Goal: Task Accomplishment & Management: Manage account settings

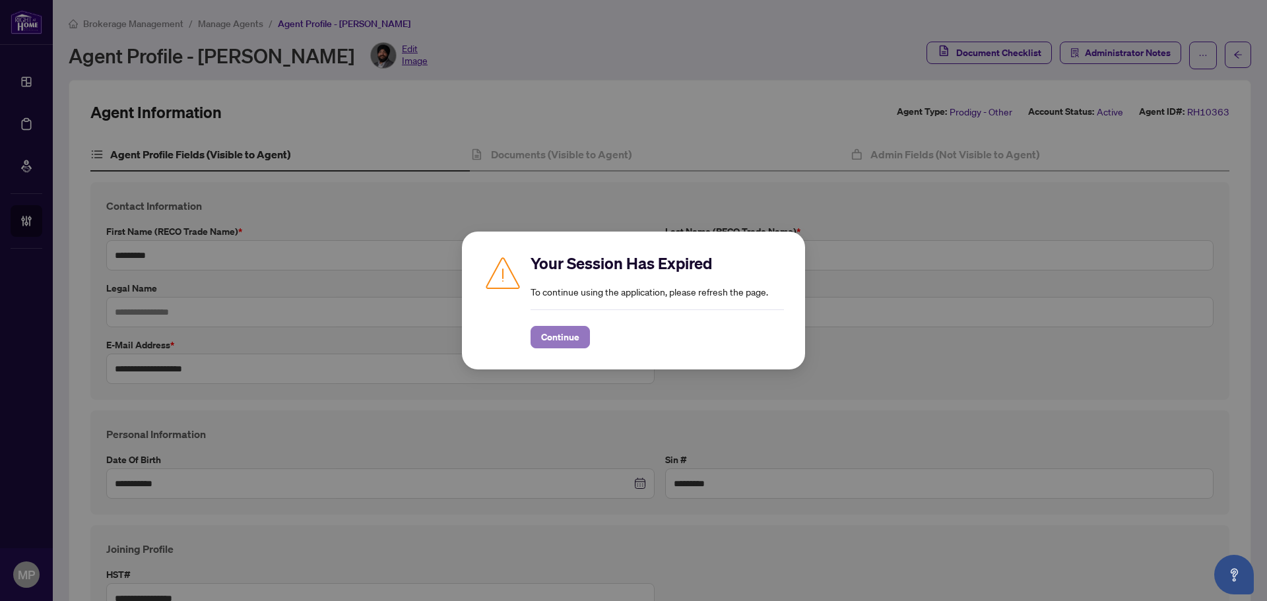
click at [572, 340] on span "Continue" at bounding box center [560, 337] width 38 height 21
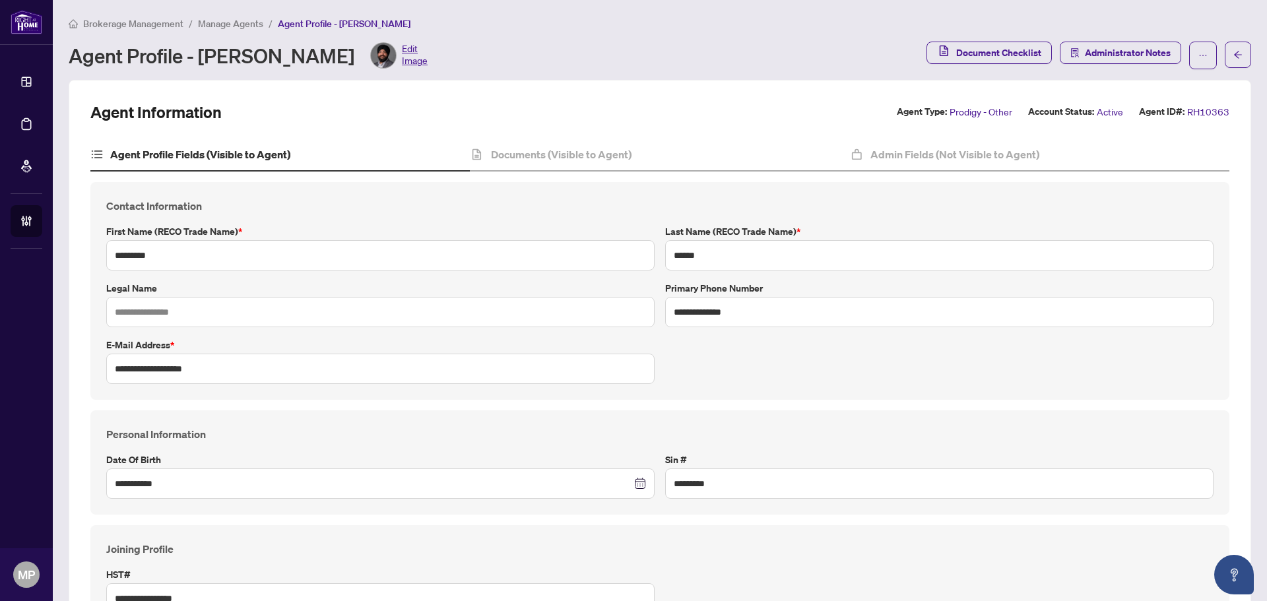
click at [396, 204] on h4 "Contact Information" at bounding box center [659, 206] width 1107 height 16
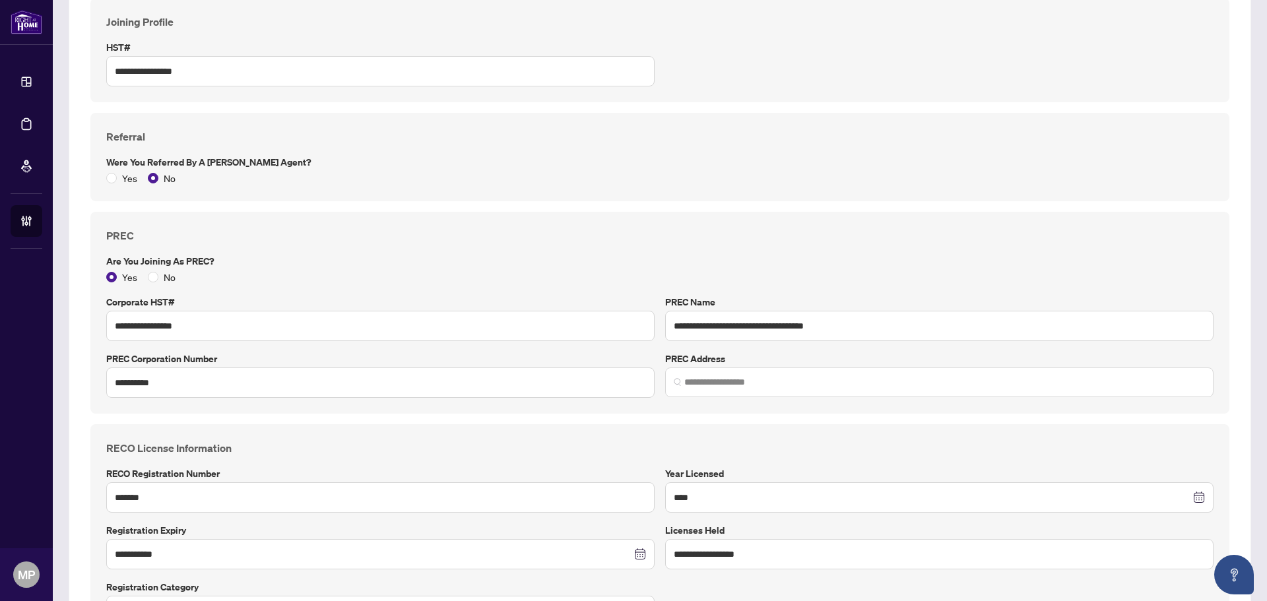
scroll to position [528, 0]
click at [805, 333] on input "**********" at bounding box center [939, 325] width 548 height 30
paste input "text"
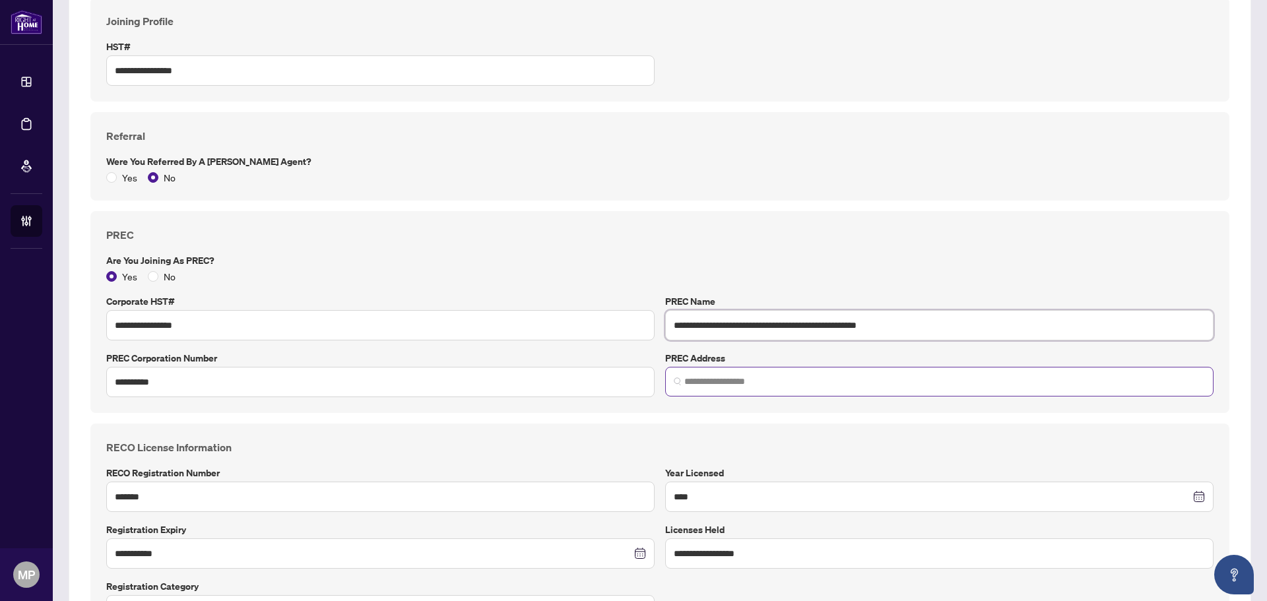
type input "**********"
drag, startPoint x: 723, startPoint y: 380, endPoint x: 746, endPoint y: 388, distance: 25.0
click at [730, 383] on input "search" at bounding box center [944, 382] width 521 height 14
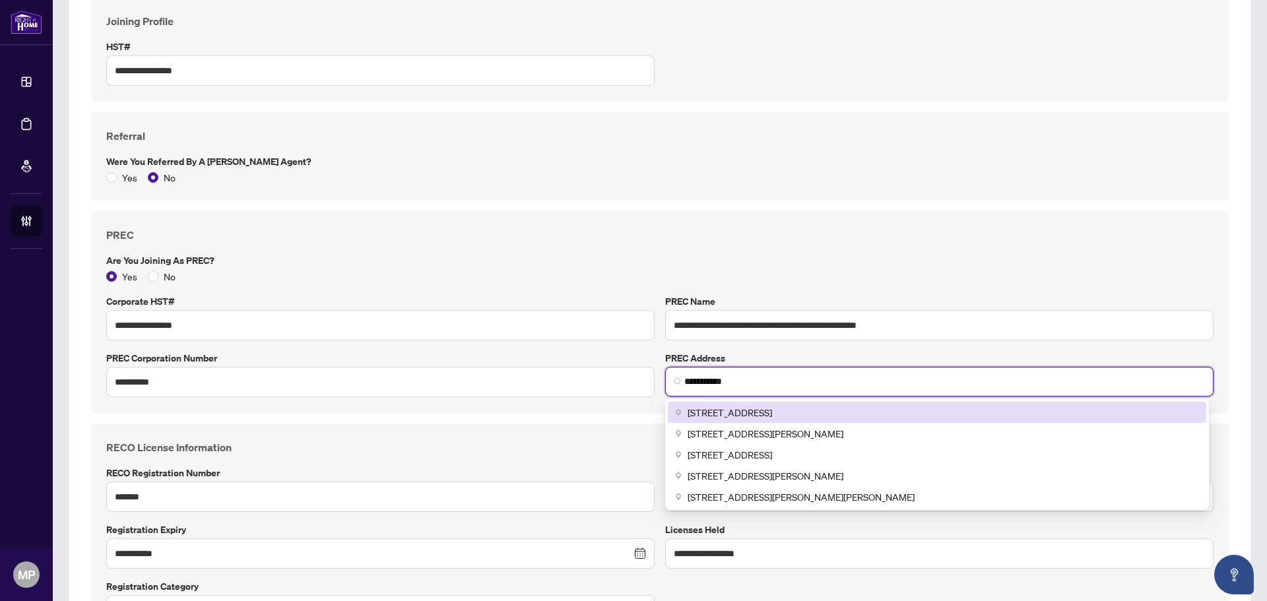
click at [772, 416] on span "2278 Slough Street, Mississauga, ON, Canada" at bounding box center [730, 412] width 84 height 15
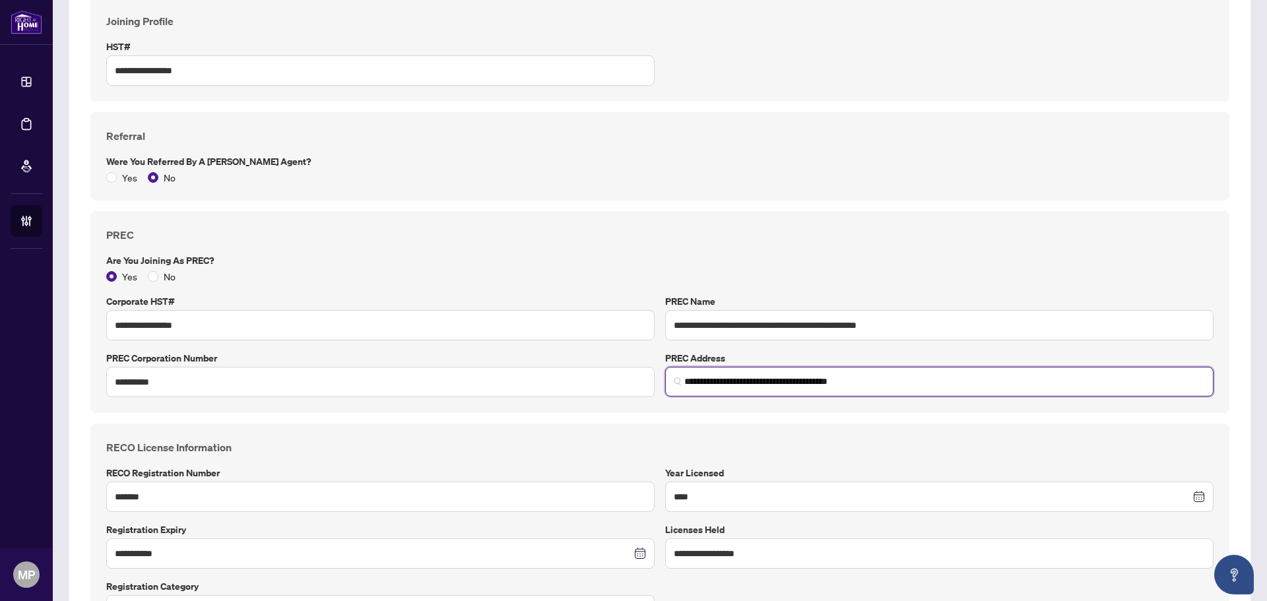
type input "**********"
click at [970, 220] on div "**********" at bounding box center [659, 312] width 1139 height 202
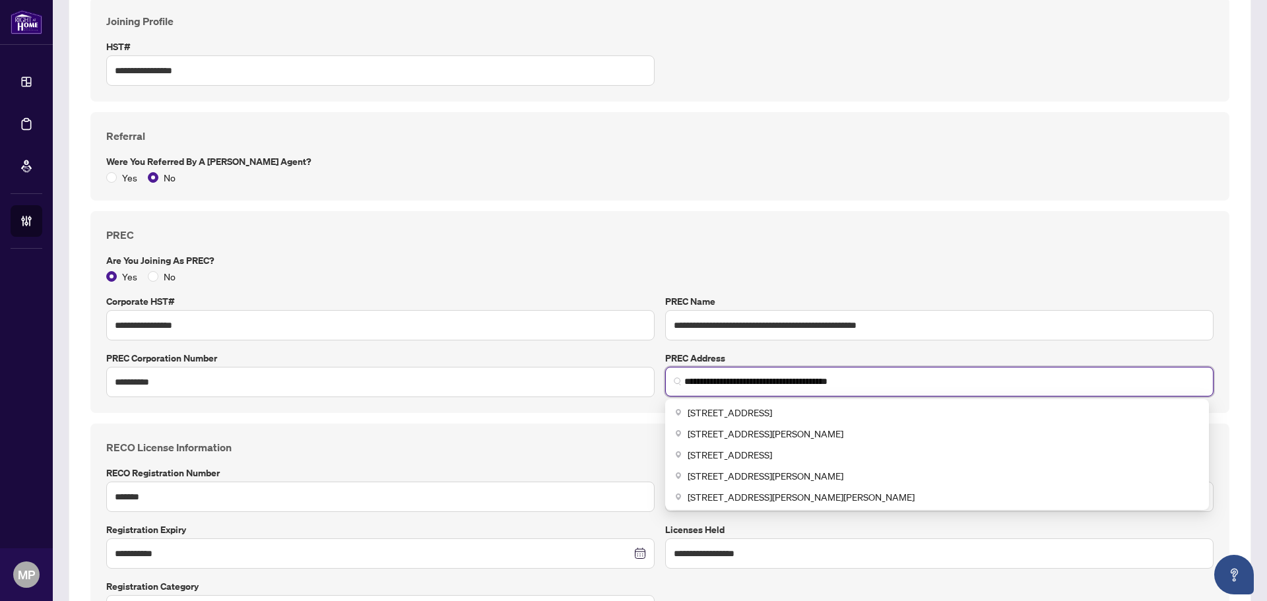
drag, startPoint x: 757, startPoint y: 383, endPoint x: 659, endPoint y: 383, distance: 98.3
click at [660, 383] on div "**********" at bounding box center [939, 374] width 559 height 46
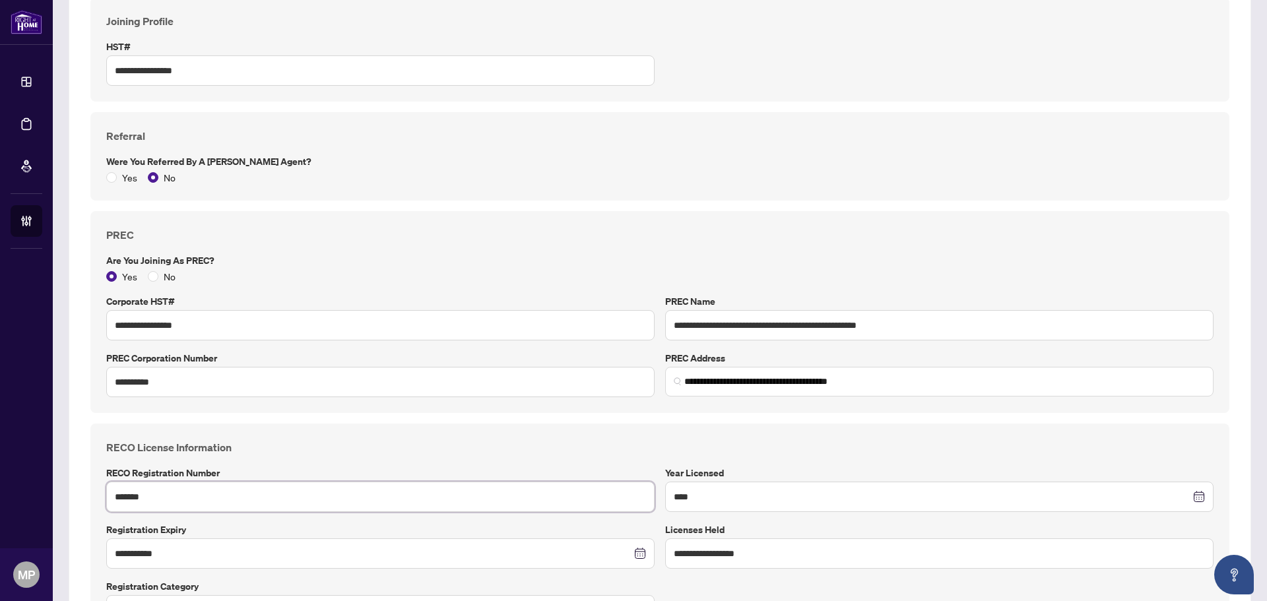
click at [126, 502] on input "*******" at bounding box center [380, 497] width 548 height 30
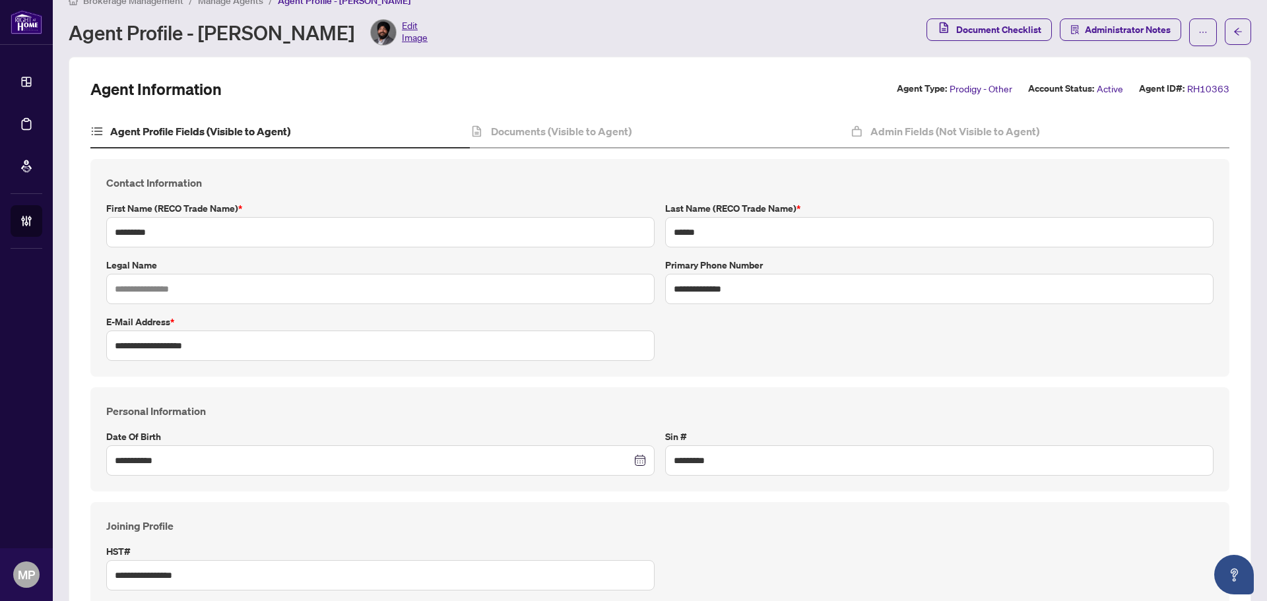
scroll to position [0, 0]
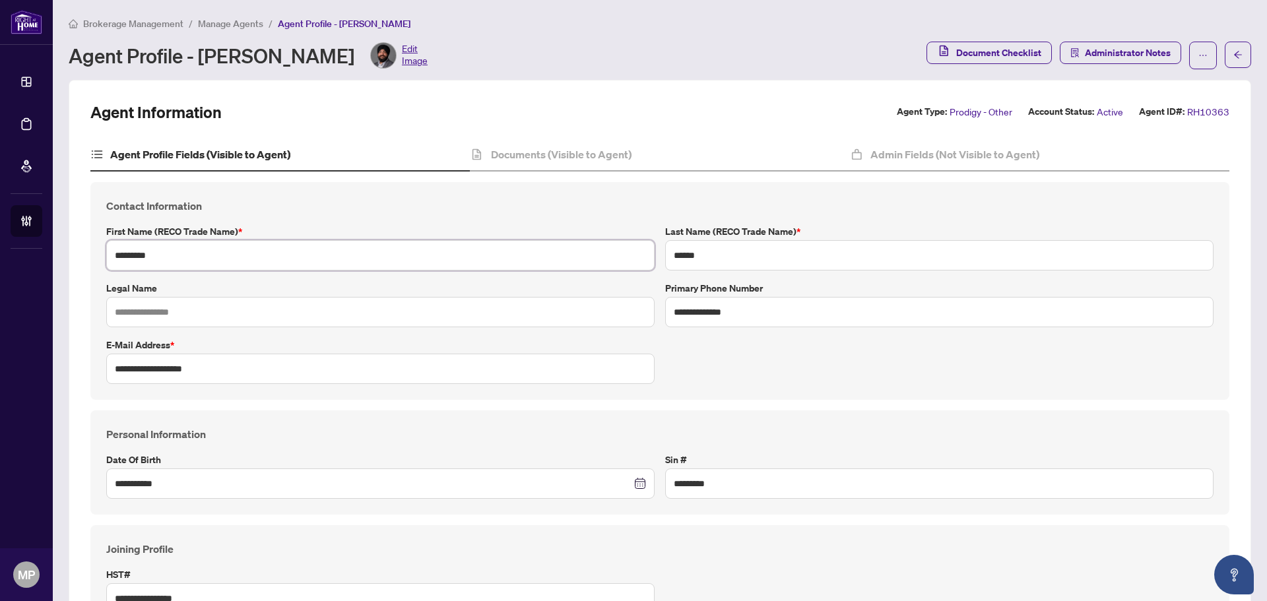
click at [138, 265] on input "*********" at bounding box center [380, 255] width 548 height 30
click at [521, 44] on div "Agent Profile - Gurpinder Gaheer Edit Image" at bounding box center [494, 55] width 850 height 26
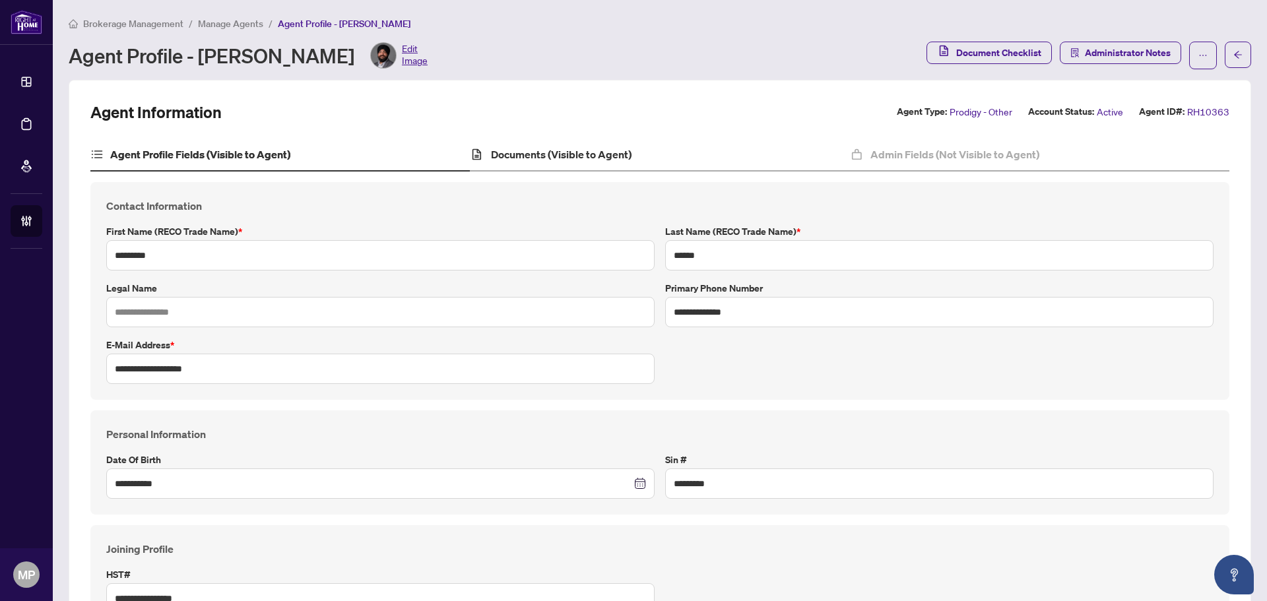
click at [582, 145] on div "Documents (Visible to Agent)" at bounding box center [659, 155] width 379 height 33
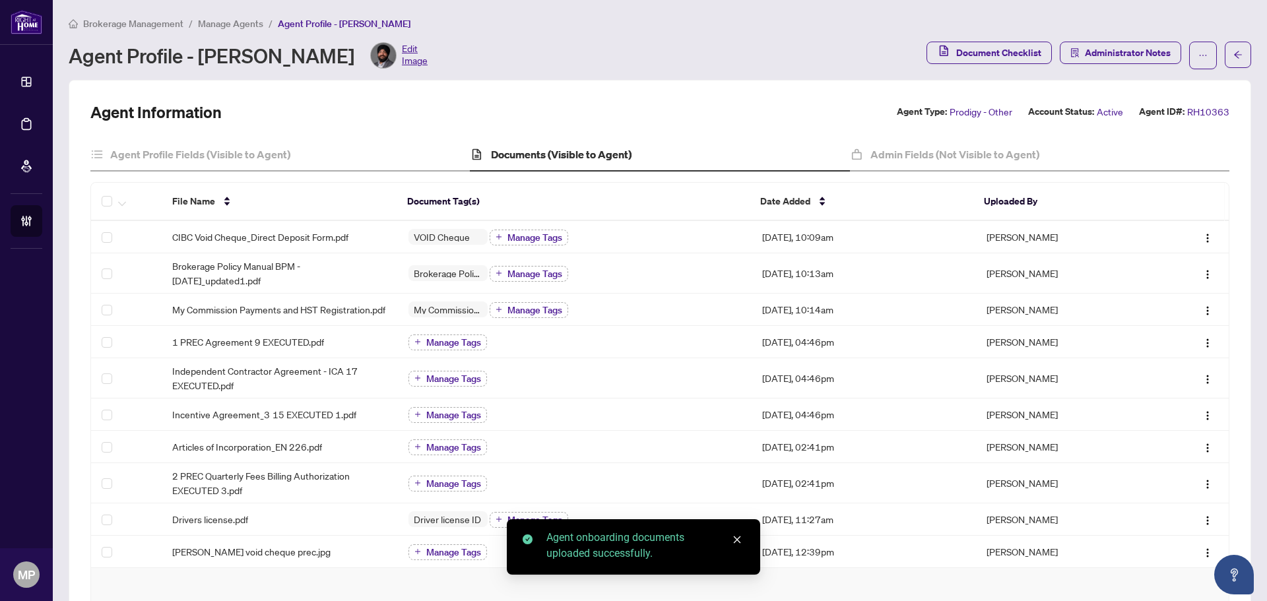
click at [746, 88] on div "Agent Information Agent Type: Prodigy - Other Account Status: Active Agent ID#:…" at bounding box center [660, 469] width 1182 height 779
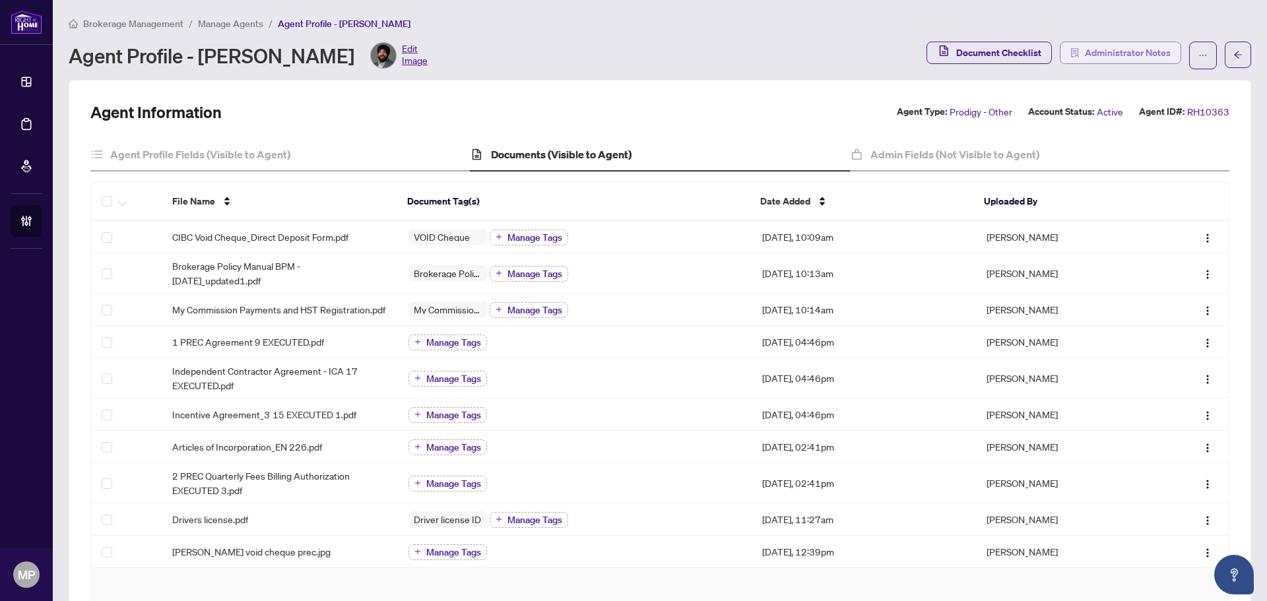
click at [1119, 43] on span "Administrator Notes" at bounding box center [1128, 52] width 86 height 21
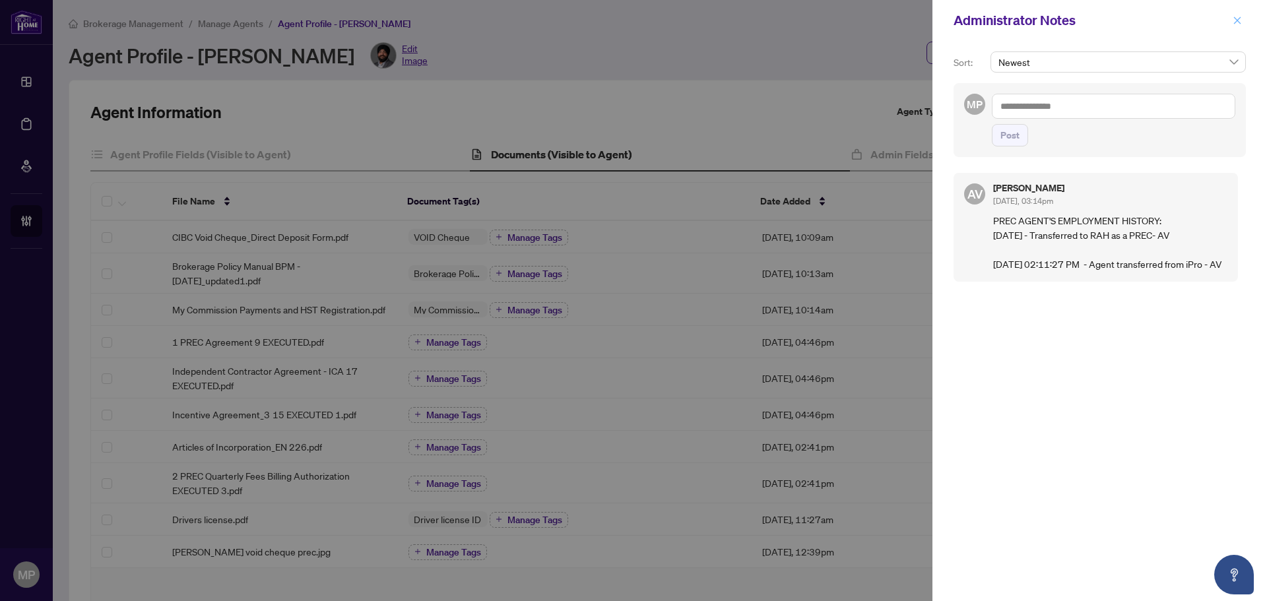
click at [1230, 22] on button "button" at bounding box center [1237, 21] width 17 height 16
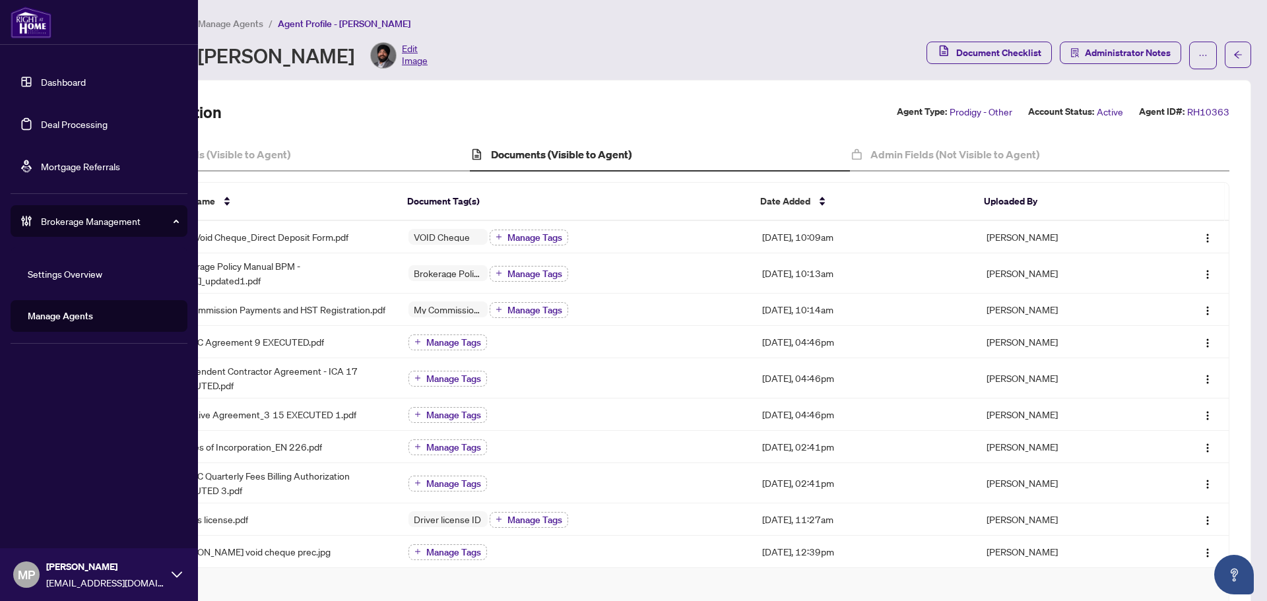
drag, startPoint x: 92, startPoint y: 319, endPoint x: 104, endPoint y: 309, distance: 14.5
click at [92, 319] on link "Manage Agents" at bounding box center [60, 316] width 65 height 12
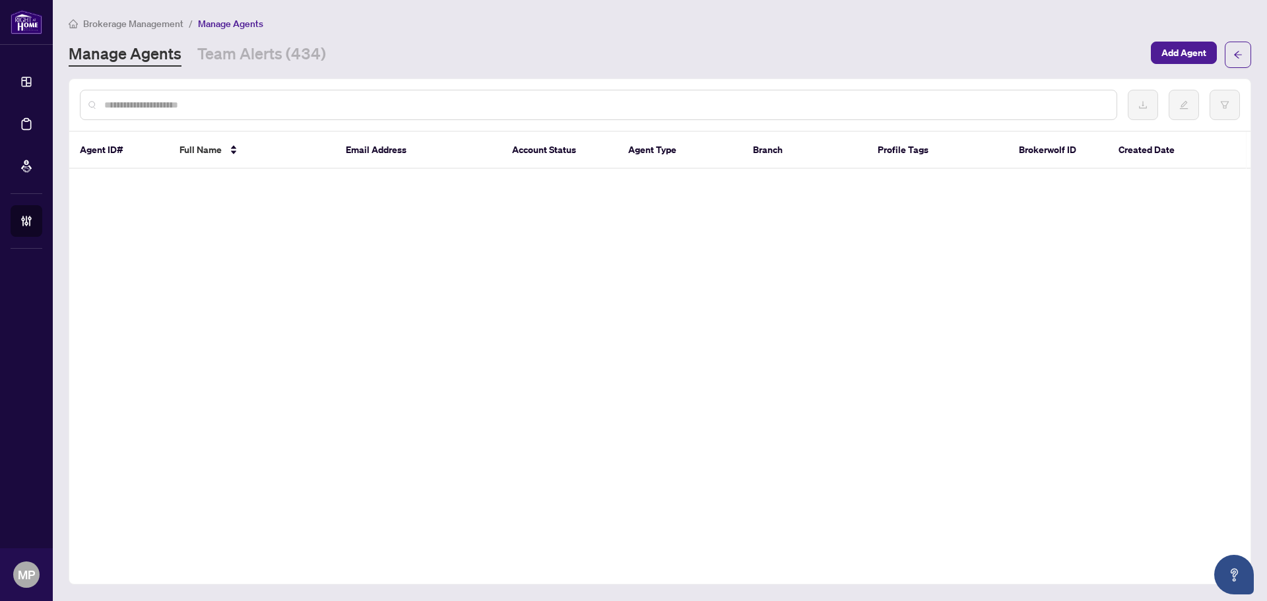
drag, startPoint x: 385, startPoint y: 117, endPoint x: 399, endPoint y: 114, distance: 14.8
click at [393, 116] on div at bounding box center [598, 105] width 1037 height 30
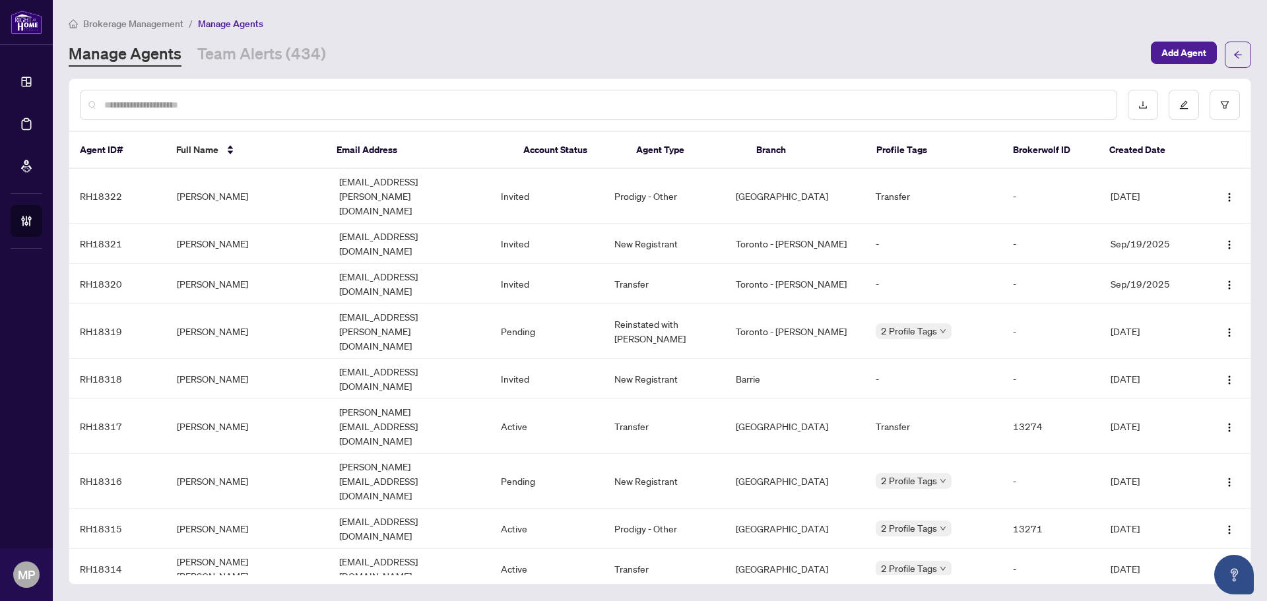
drag, startPoint x: 432, startPoint y: 90, endPoint x: 425, endPoint y: 105, distance: 16.8
click at [432, 92] on div at bounding box center [598, 105] width 1037 height 30
click at [425, 105] on input "text" at bounding box center [605, 105] width 1002 height 15
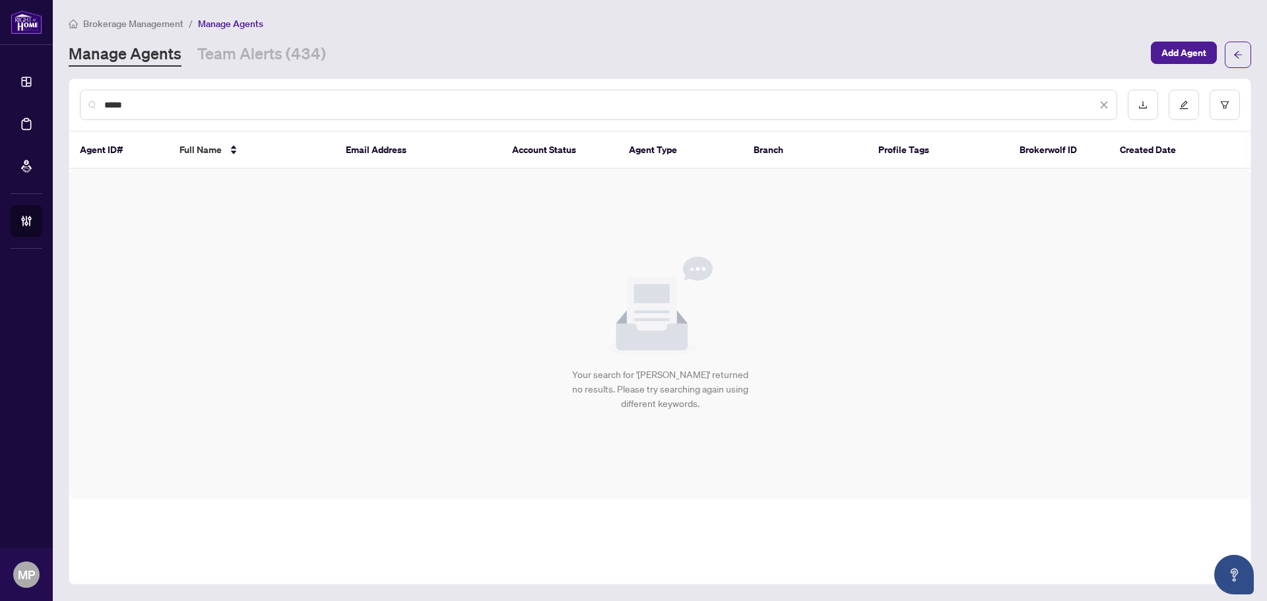
click at [115, 105] on input "*****" at bounding box center [600, 105] width 992 height 15
type input "****"
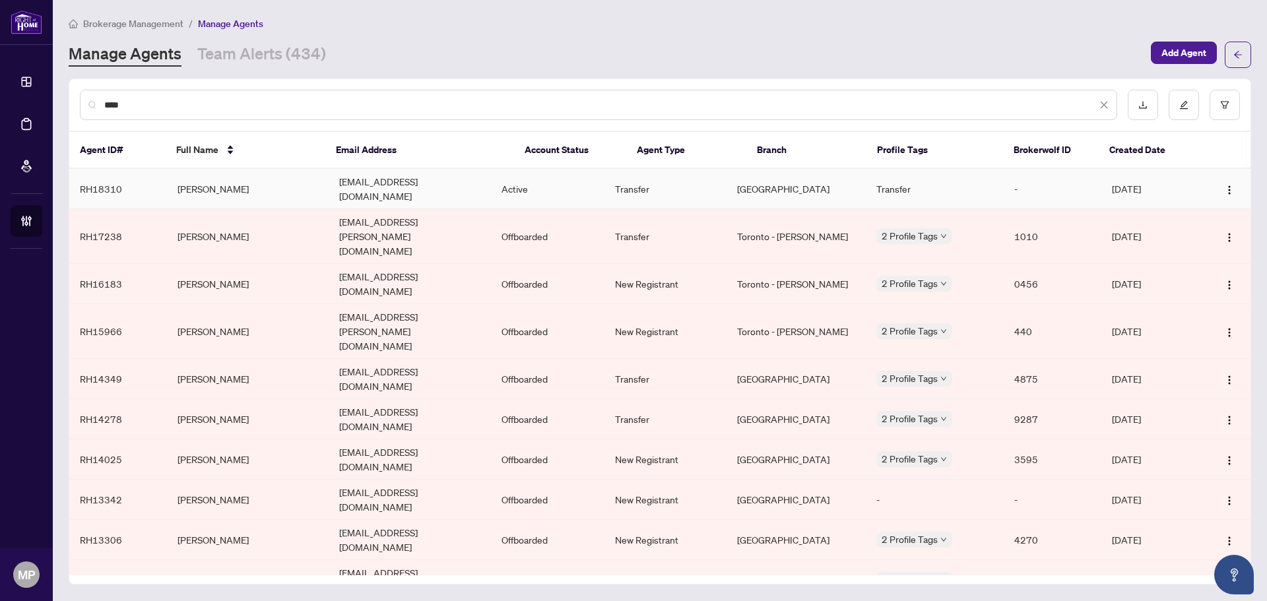
click at [199, 181] on td "Amit Verma" at bounding box center [248, 189] width 162 height 40
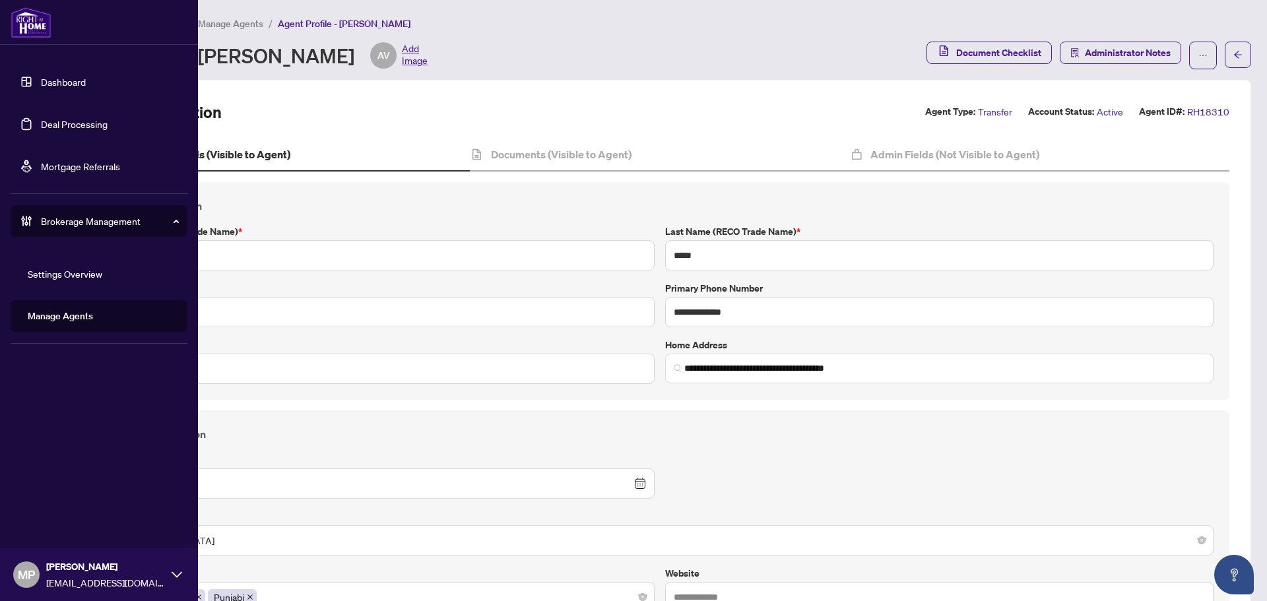
click at [52, 120] on link "Deal Processing" at bounding box center [74, 124] width 67 height 12
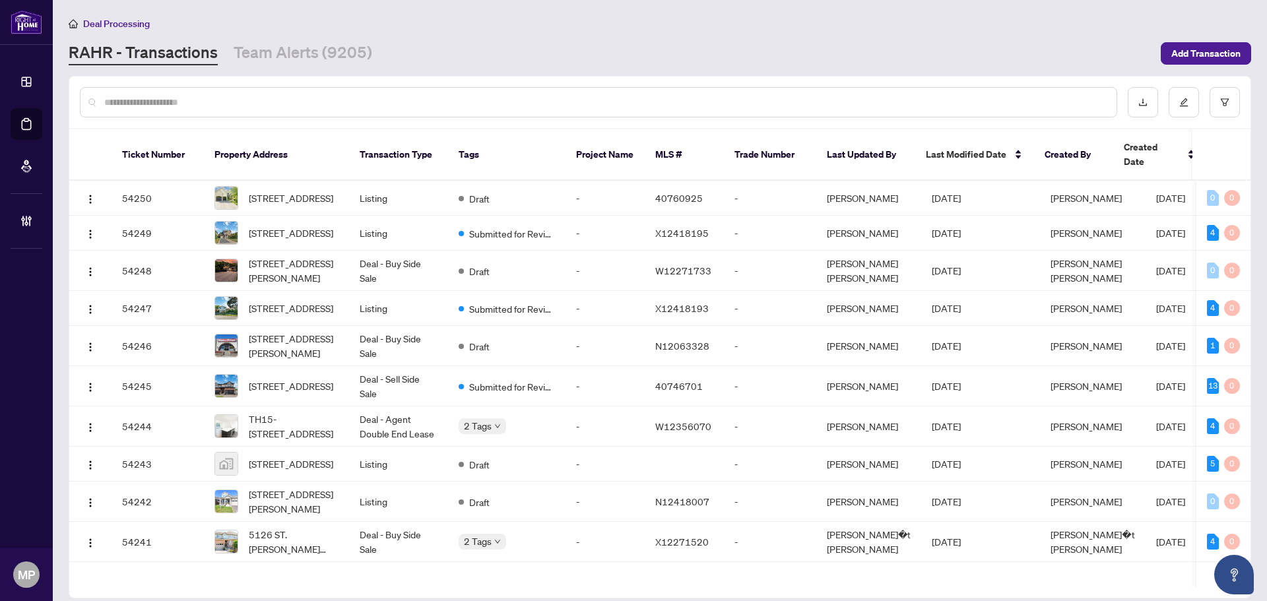
click at [387, 96] on input "text" at bounding box center [605, 102] width 1002 height 15
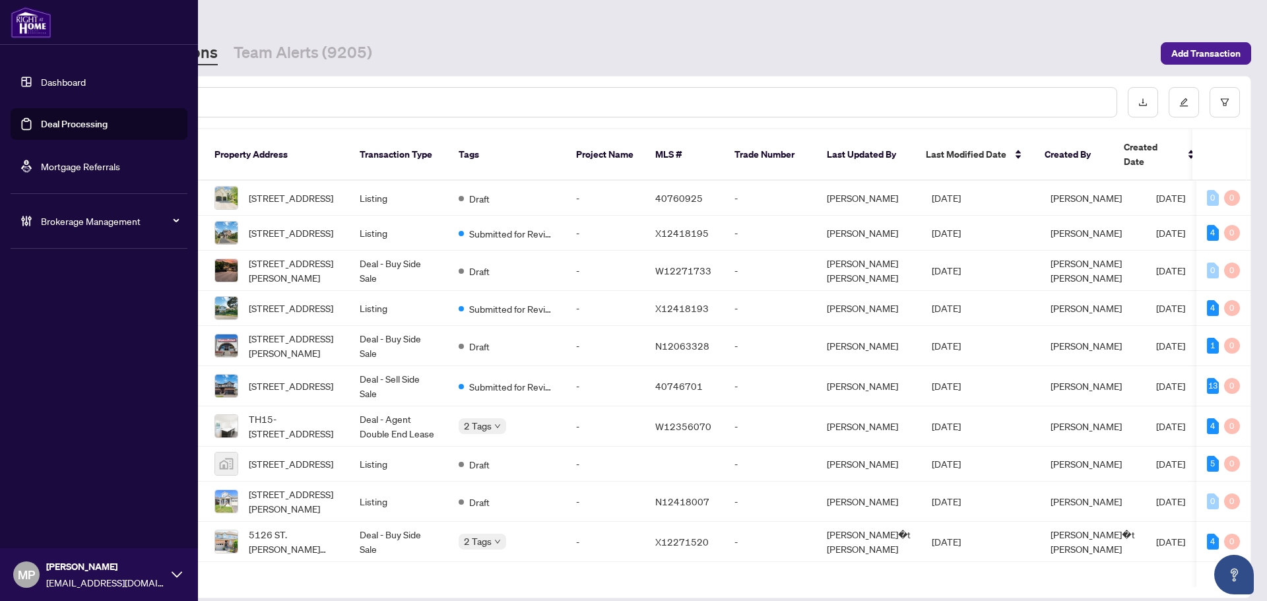
click at [85, 220] on span "Brokerage Management" at bounding box center [109, 221] width 137 height 15
click at [67, 311] on link "Manage Agents" at bounding box center [60, 316] width 65 height 12
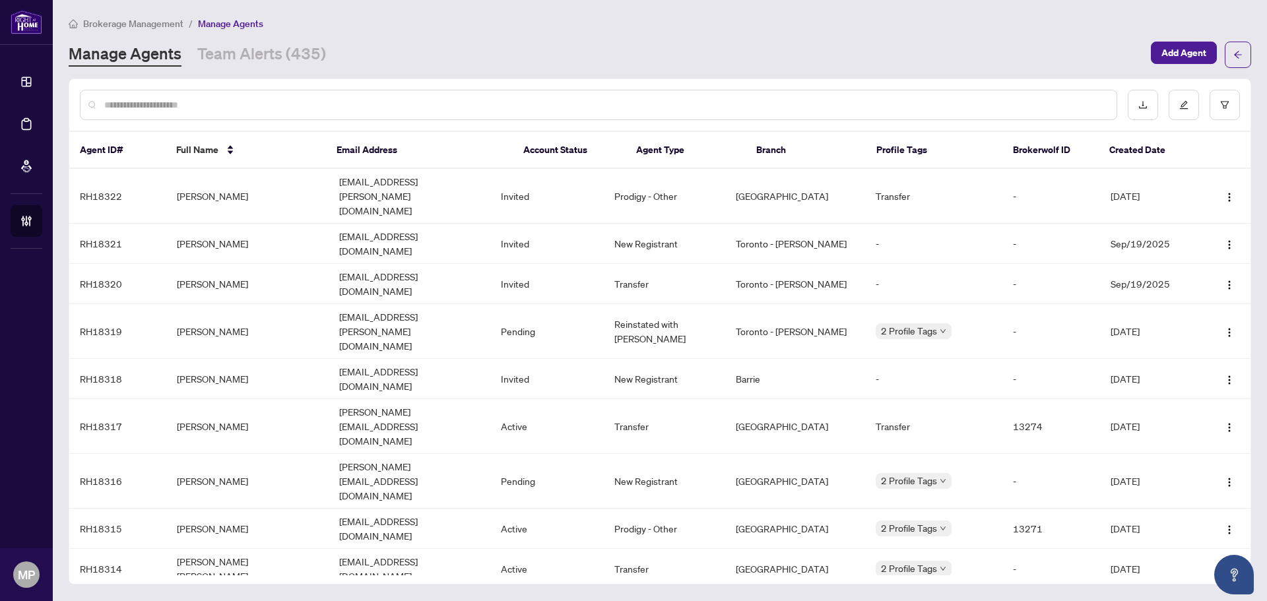
drag, startPoint x: 470, startPoint y: 109, endPoint x: 483, endPoint y: 108, distance: 12.6
click at [477, 109] on input "text" at bounding box center [605, 105] width 1002 height 15
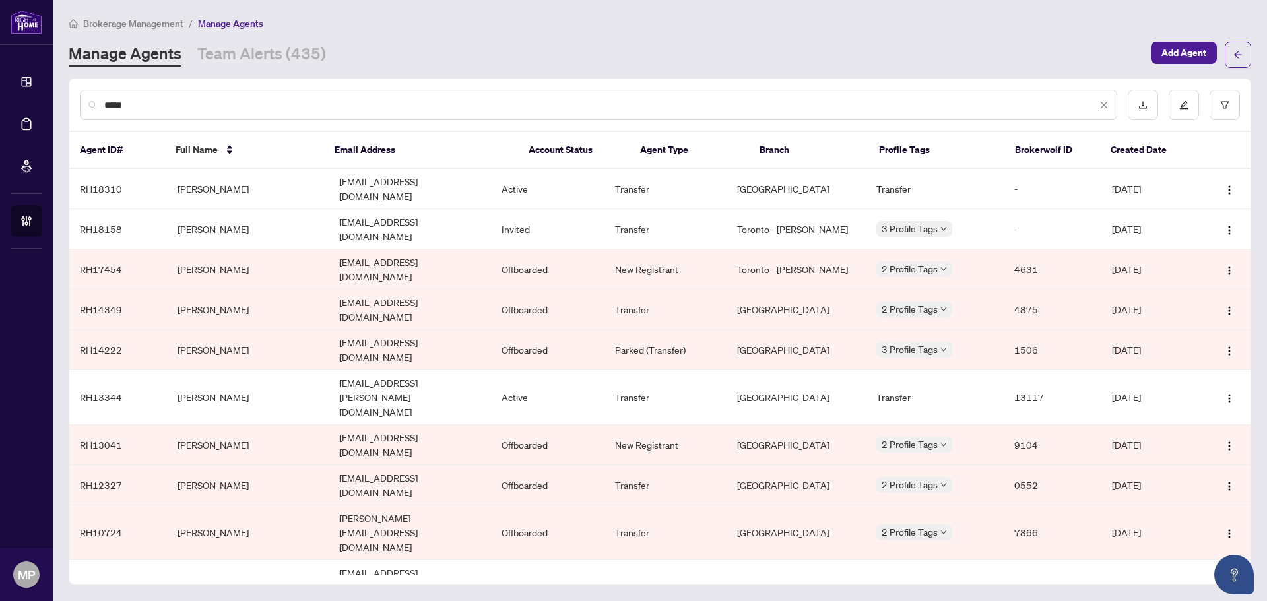
type input "*****"
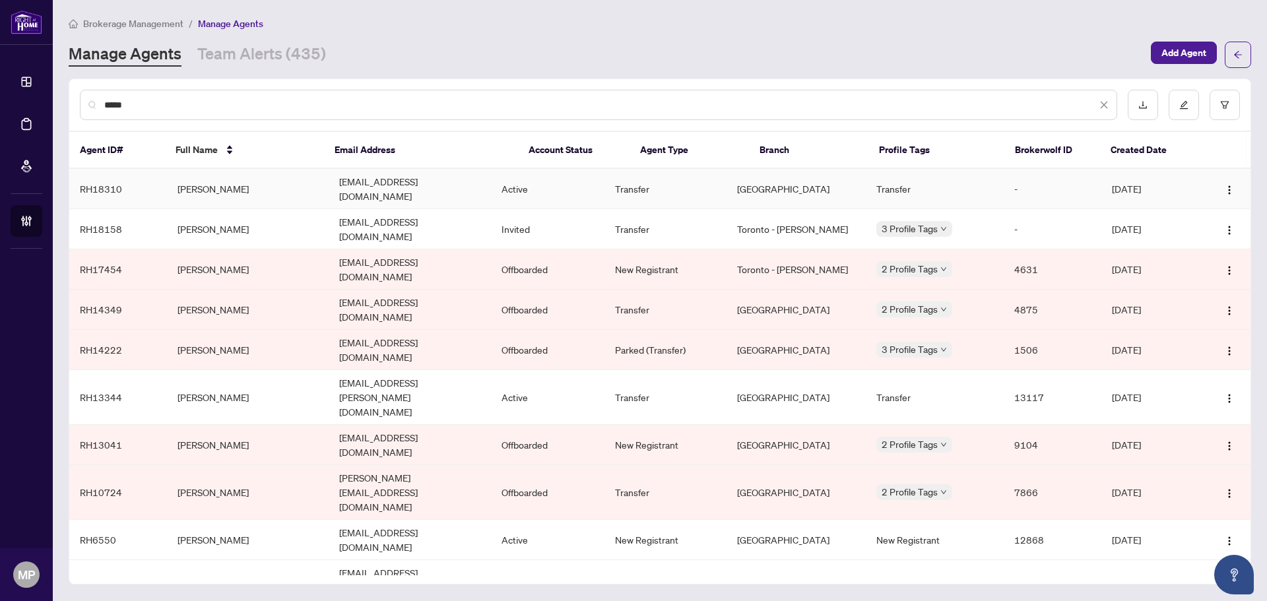
click at [226, 178] on td "Amit Verma" at bounding box center [248, 189] width 162 height 40
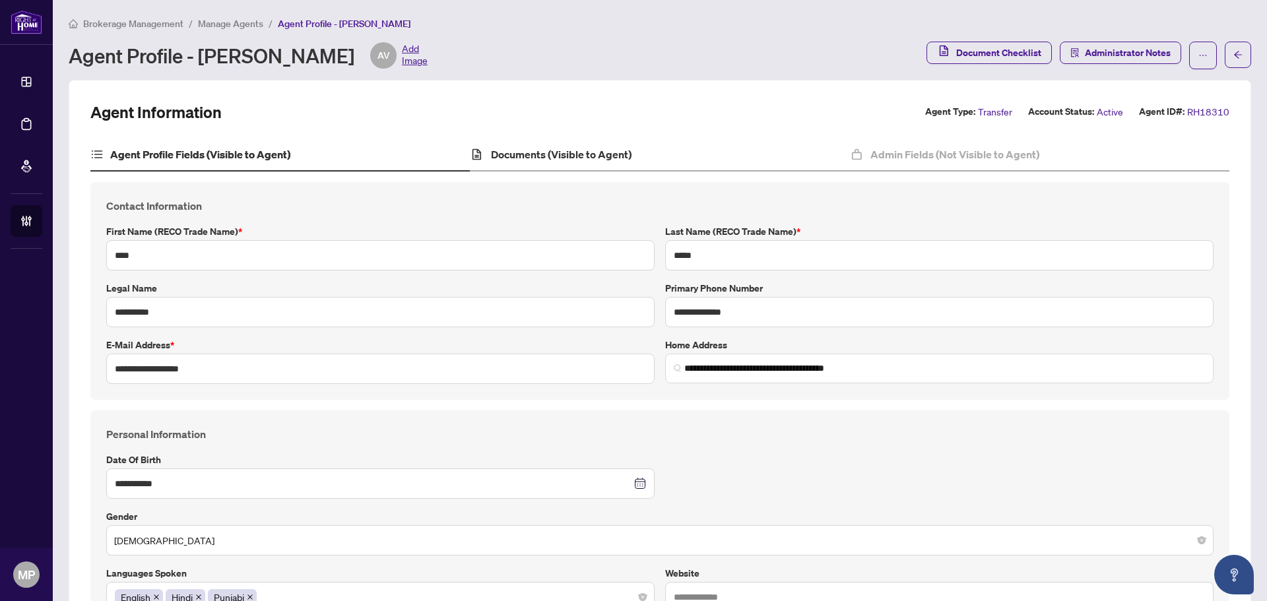
drag, startPoint x: 638, startPoint y: 135, endPoint x: 616, endPoint y: 150, distance: 26.7
click at [616, 150] on h4 "Documents (Visible to Agent)" at bounding box center [561, 154] width 141 height 16
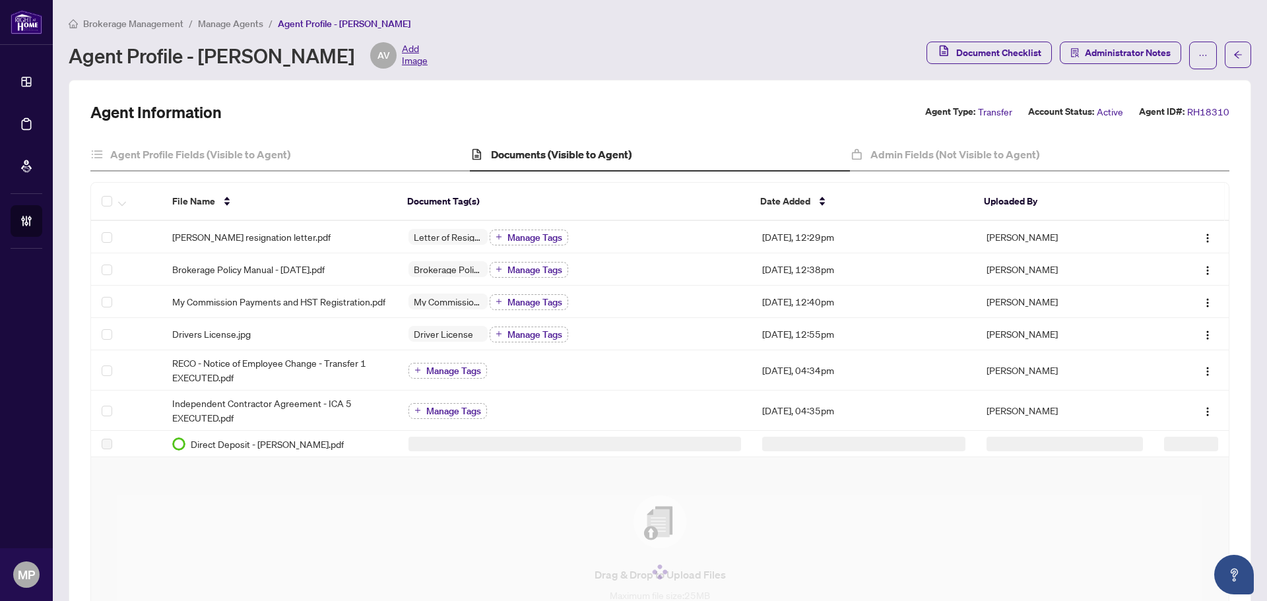
click at [402, 61] on span "Add Image" at bounding box center [415, 55] width 26 height 26
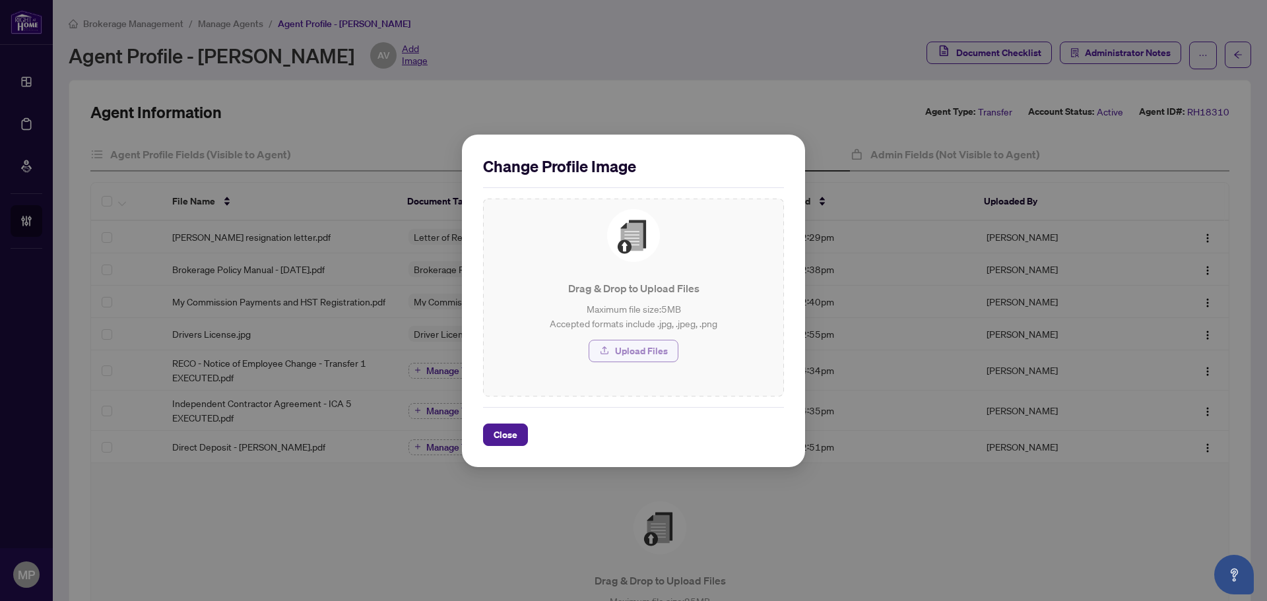
click at [630, 345] on span "Upload Files" at bounding box center [641, 350] width 53 height 21
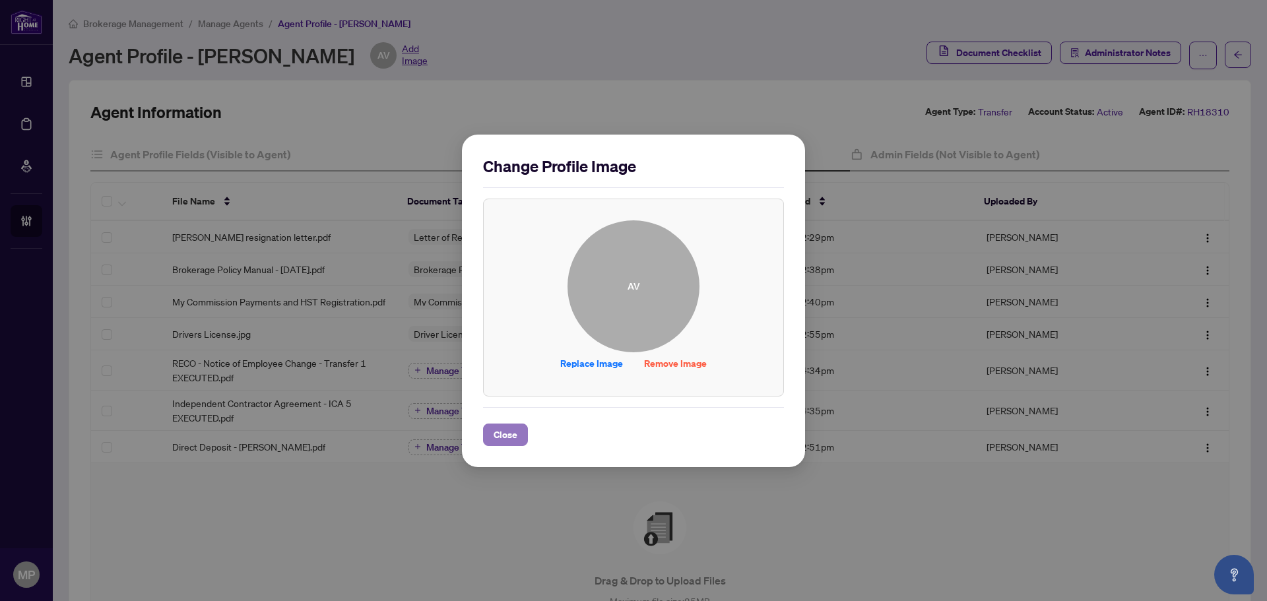
click at [498, 434] on span "Close" at bounding box center [506, 434] width 24 height 21
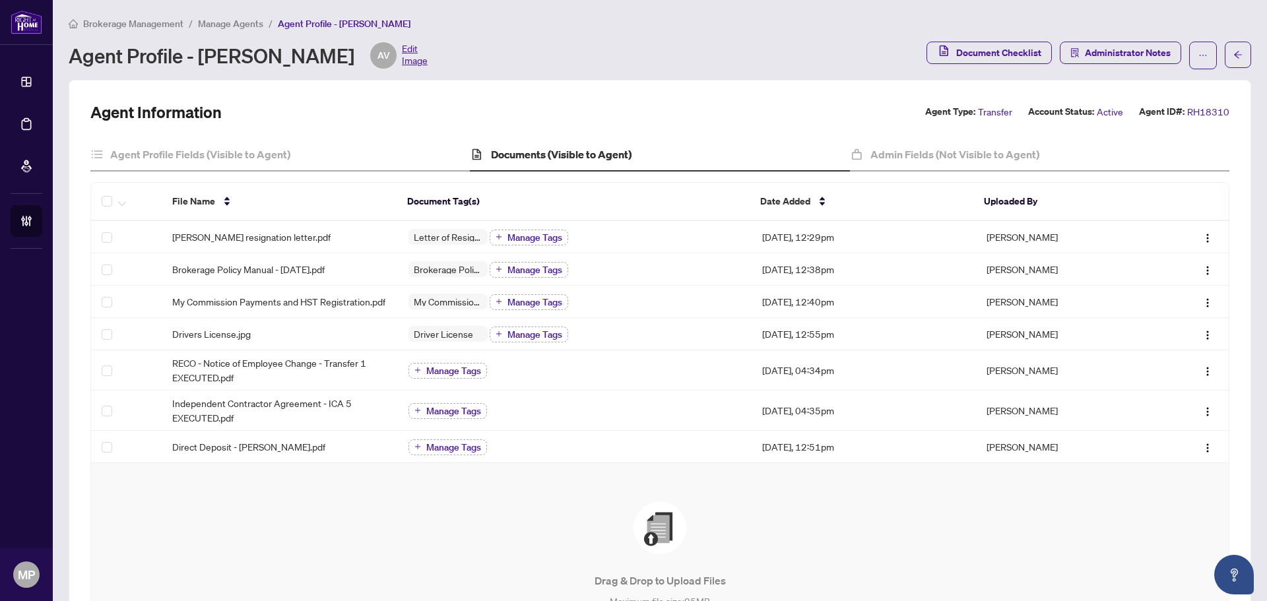
click at [529, 548] on div "Drag & Drop to Upload Files Maximum file size: 25 MB Accepted formats include .…" at bounding box center [659, 578] width 1085 height 153
click at [402, 55] on span "Edit Image" at bounding box center [415, 55] width 26 height 26
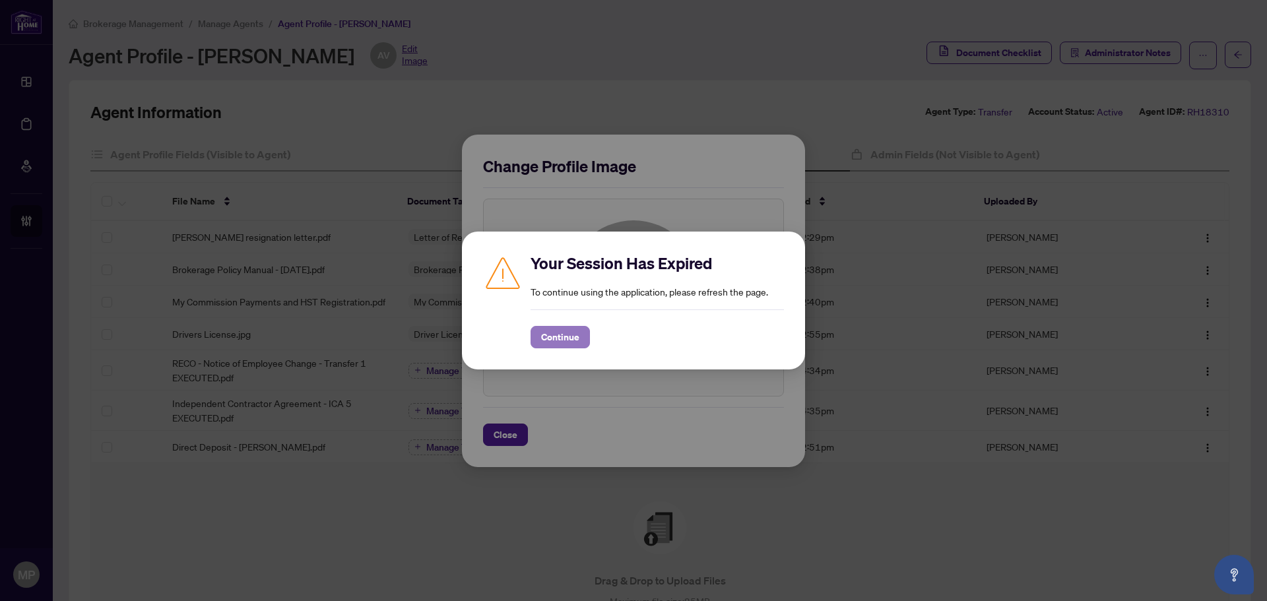
click at [577, 342] on span "Continue" at bounding box center [560, 337] width 38 height 21
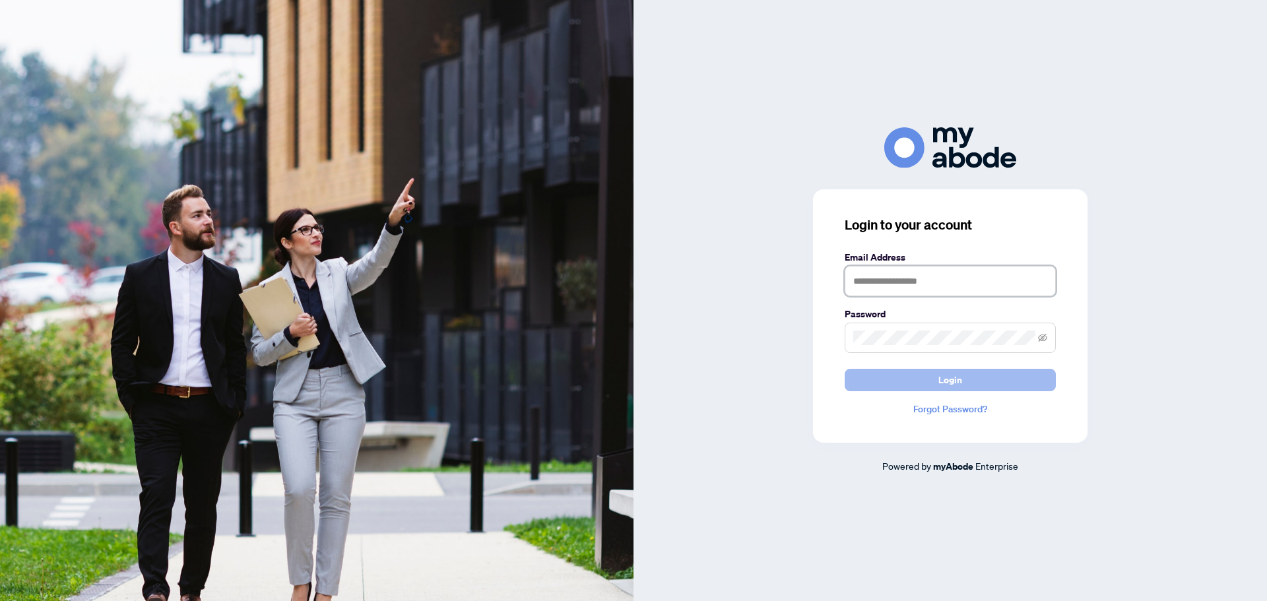
type input "**********"
click at [1009, 382] on button "Login" at bounding box center [950, 380] width 211 height 22
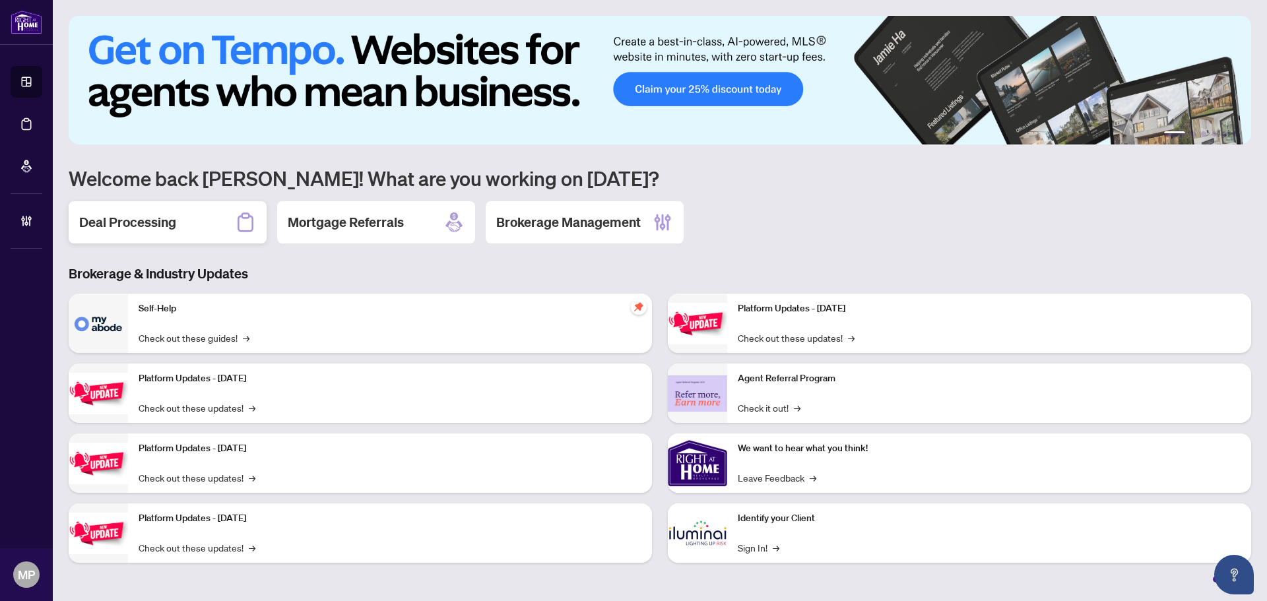
click at [185, 221] on div "Deal Processing" at bounding box center [168, 222] width 198 height 42
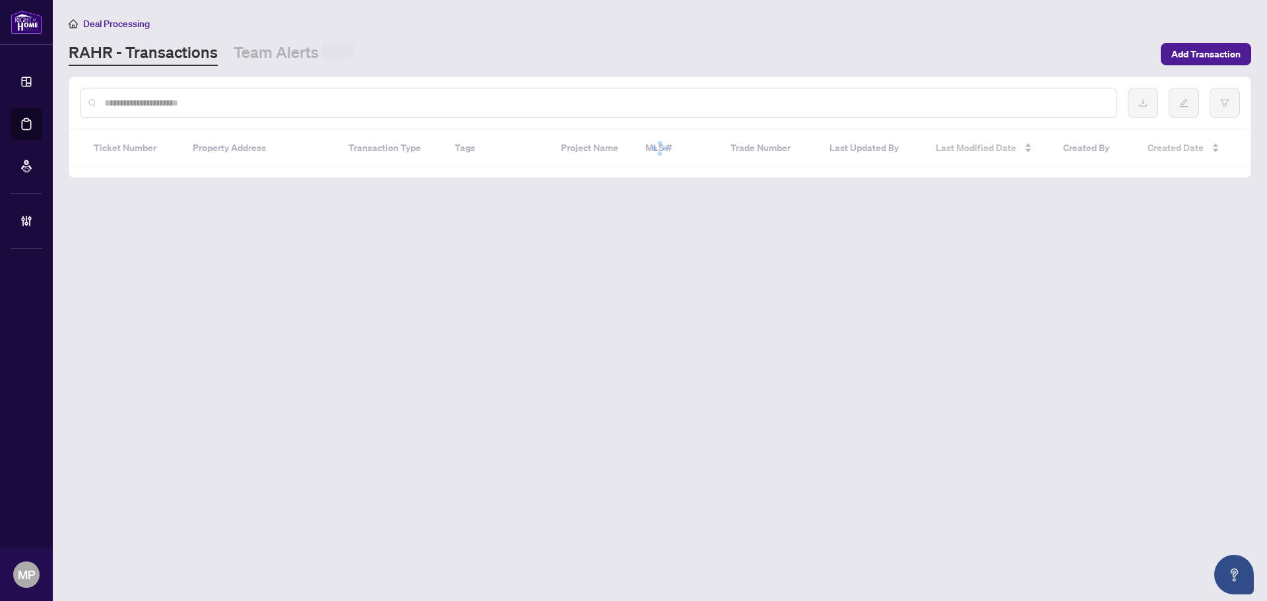
click at [463, 101] on input "text" at bounding box center [605, 103] width 1002 height 15
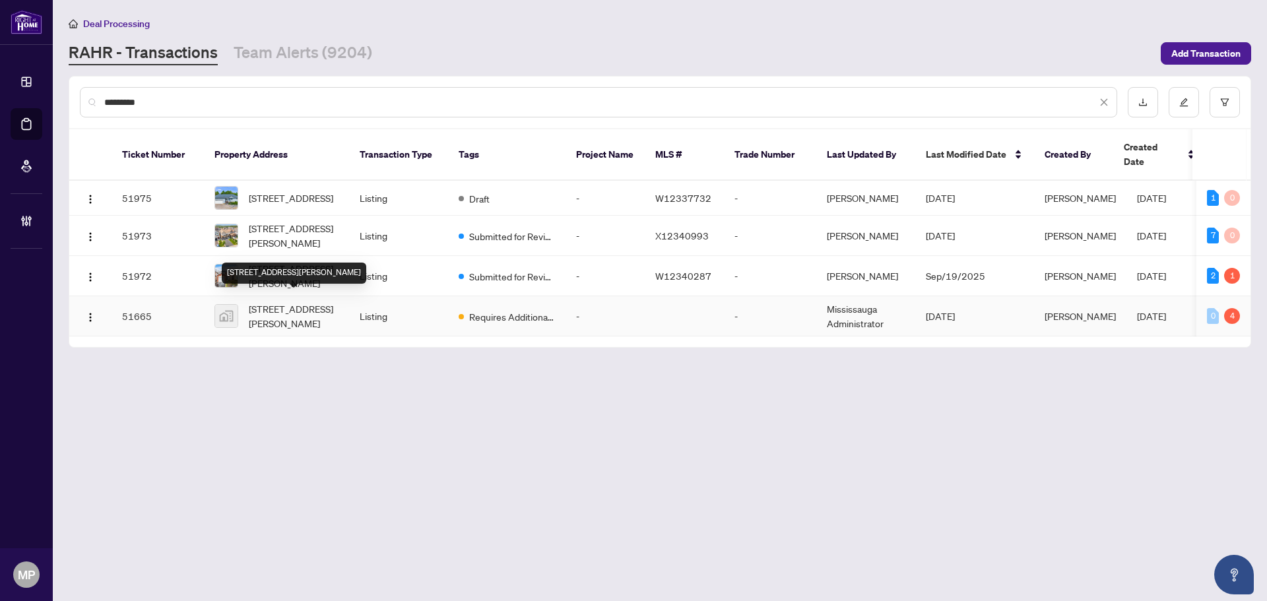
type input "*********"
click at [323, 307] on span "526 Holly Avenue, Milton, ON, Canada" at bounding box center [294, 316] width 90 height 29
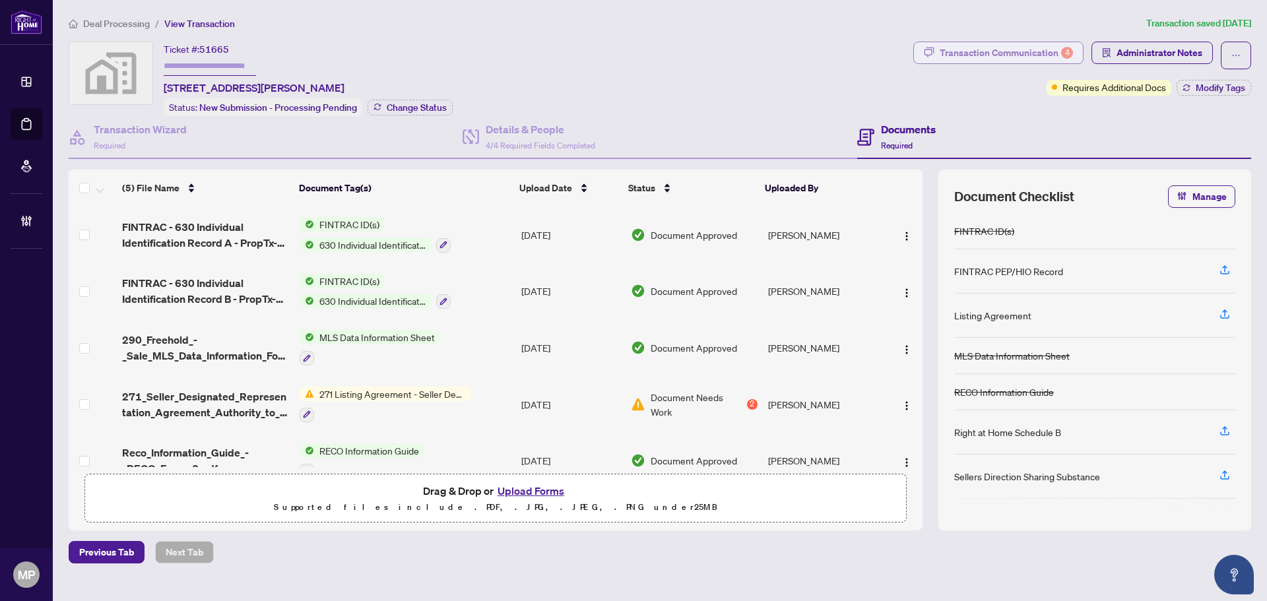
click at [974, 44] on div "Transaction Communication 4" at bounding box center [1006, 52] width 133 height 21
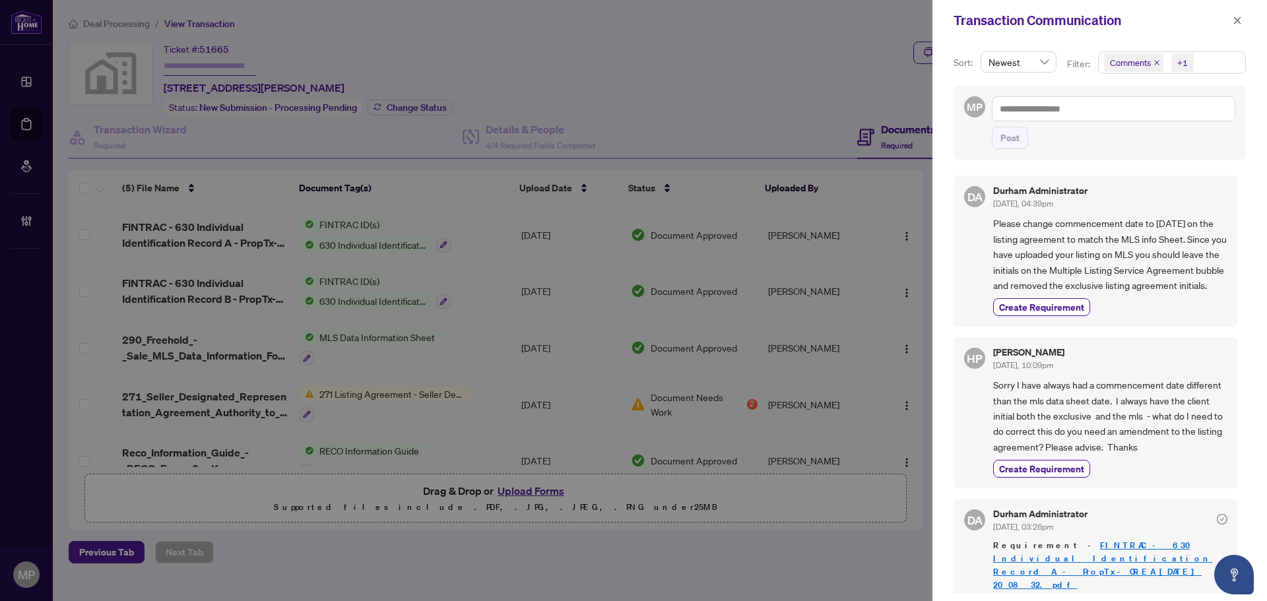
click at [1187, 206] on div "Durham Administrator Sep/11/2025, 04:39pm" at bounding box center [1110, 198] width 234 height 24
drag, startPoint x: 436, startPoint y: 397, endPoint x: 597, endPoint y: 309, distance: 184.3
click at [461, 377] on div at bounding box center [633, 300] width 1267 height 601
drag, startPoint x: 1235, startPoint y: 29, endPoint x: 1240, endPoint y: 22, distance: 8.5
click at [1240, 22] on span "button" at bounding box center [1237, 20] width 9 height 21
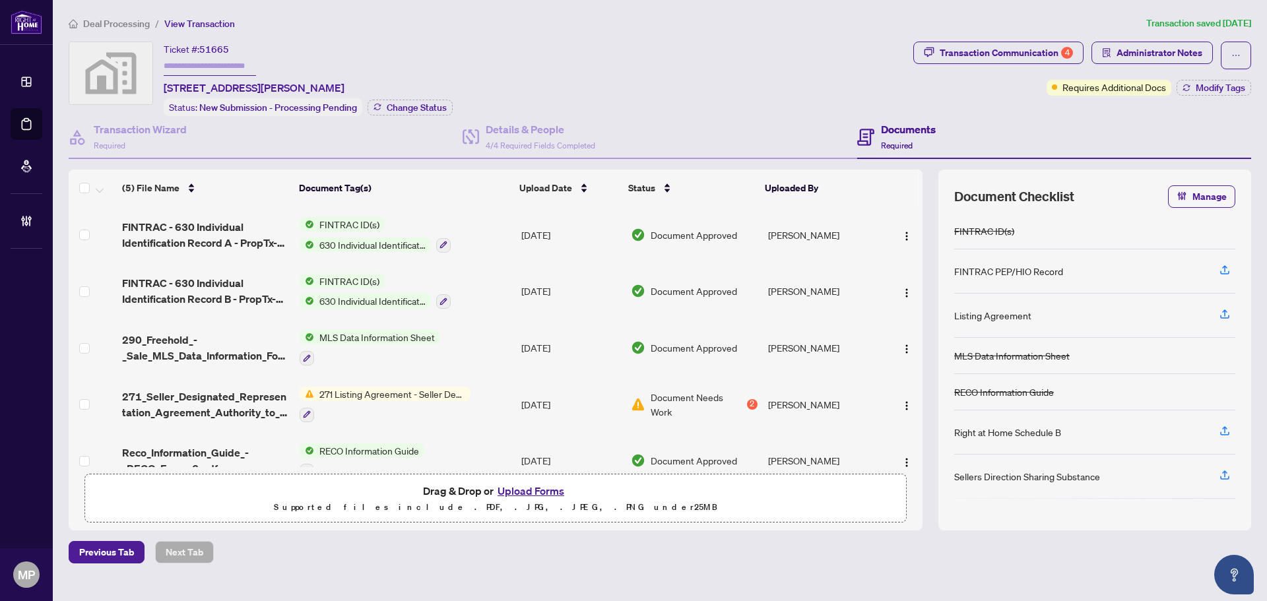
click at [279, 340] on span "290_Freehold_-_Sale_MLS_Data_Information_Form_-_PropTx-OREA 3.pdf" at bounding box center [205, 348] width 167 height 32
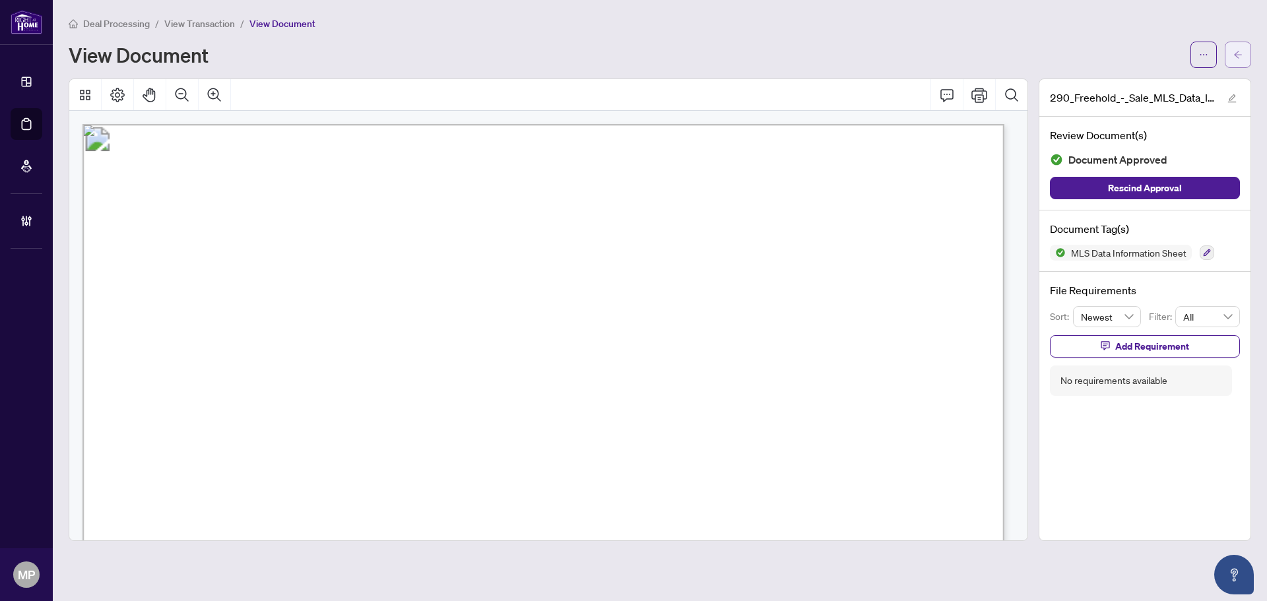
click at [1234, 55] on icon "arrow-left" at bounding box center [1237, 54] width 9 height 9
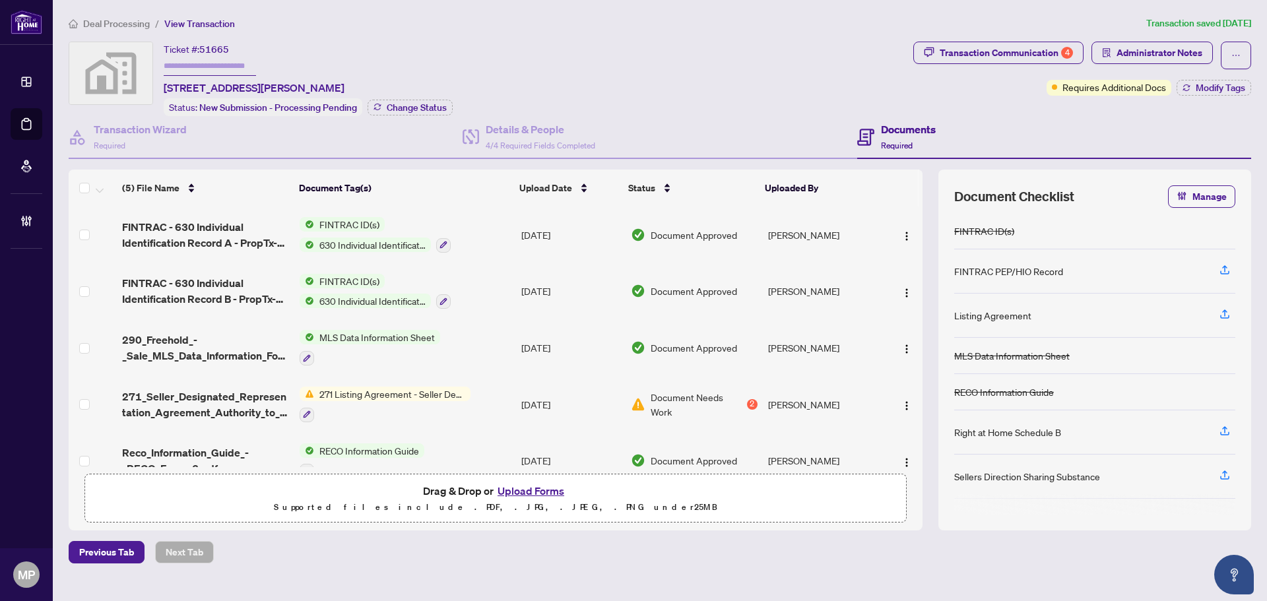
click at [353, 448] on span "RECO Information Guide" at bounding box center [369, 450] width 110 height 15
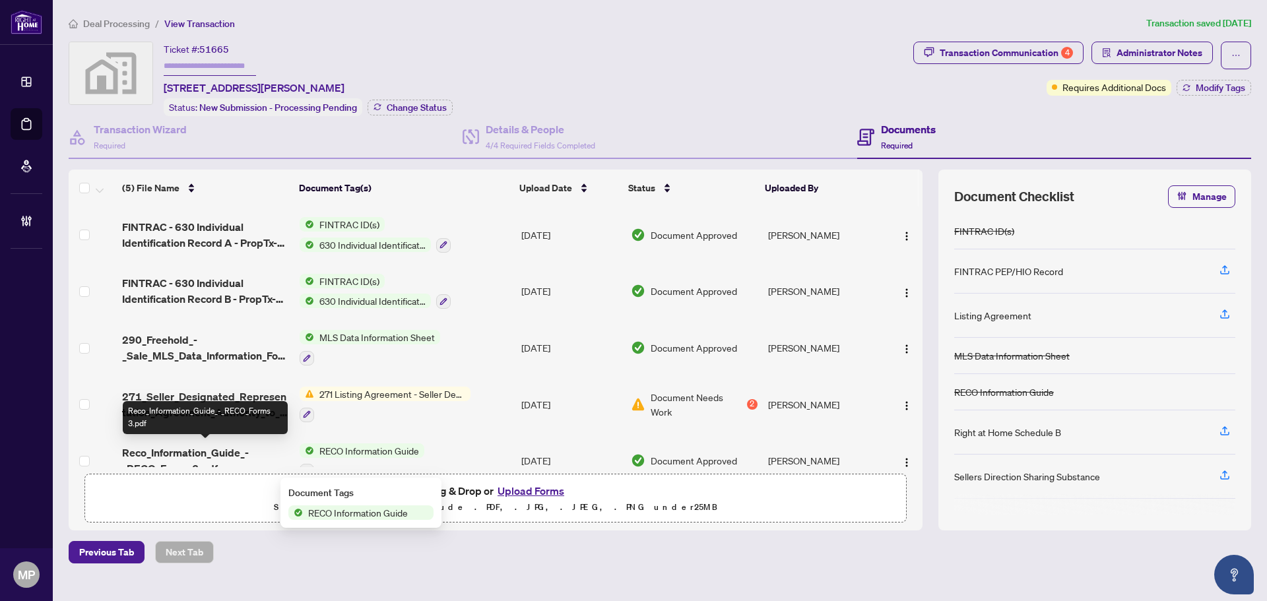
click at [216, 452] on span "Reco_Information_Guide_-_RECO_Forms 3.pdf" at bounding box center [205, 461] width 167 height 32
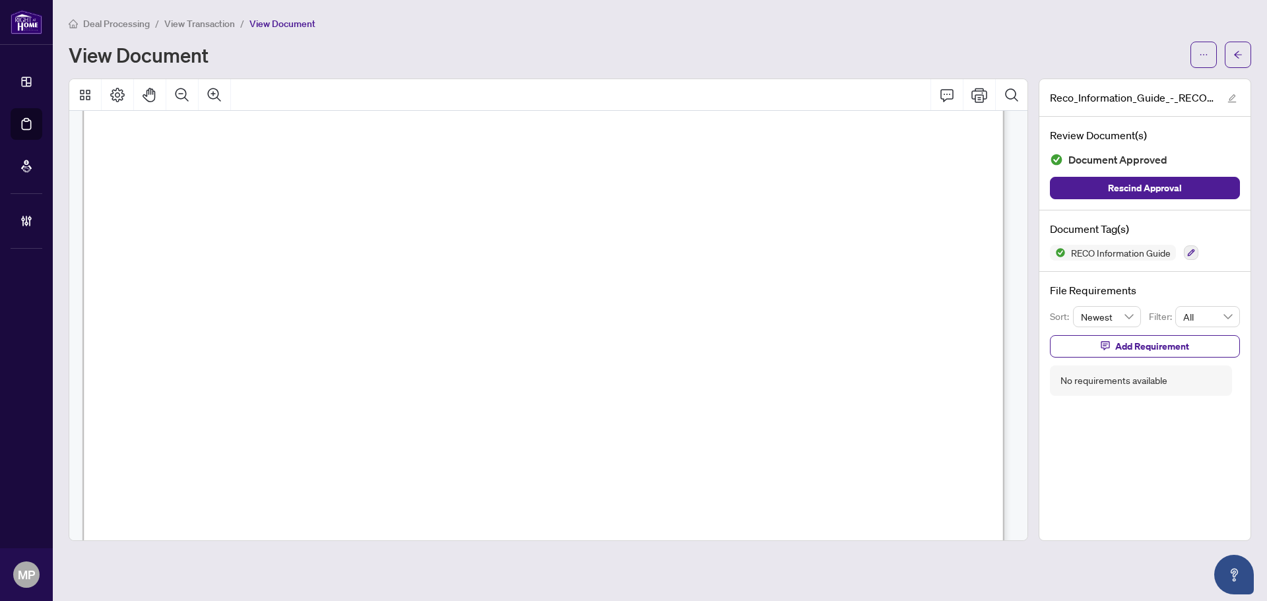
scroll to position [14846, 0]
click at [1227, 44] on button "button" at bounding box center [1238, 55] width 26 height 26
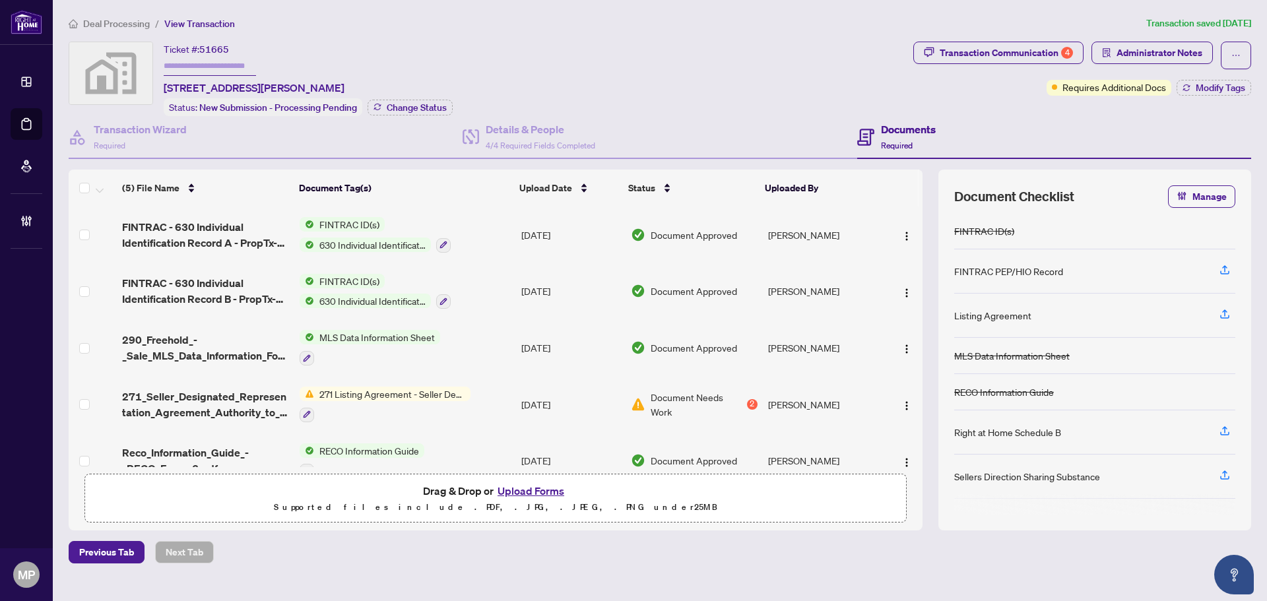
click at [267, 247] on span "FINTRAC - 630 Individual Identification Record A - PropTx-OREA_2025-09-07 22_03…" at bounding box center [205, 235] width 167 height 32
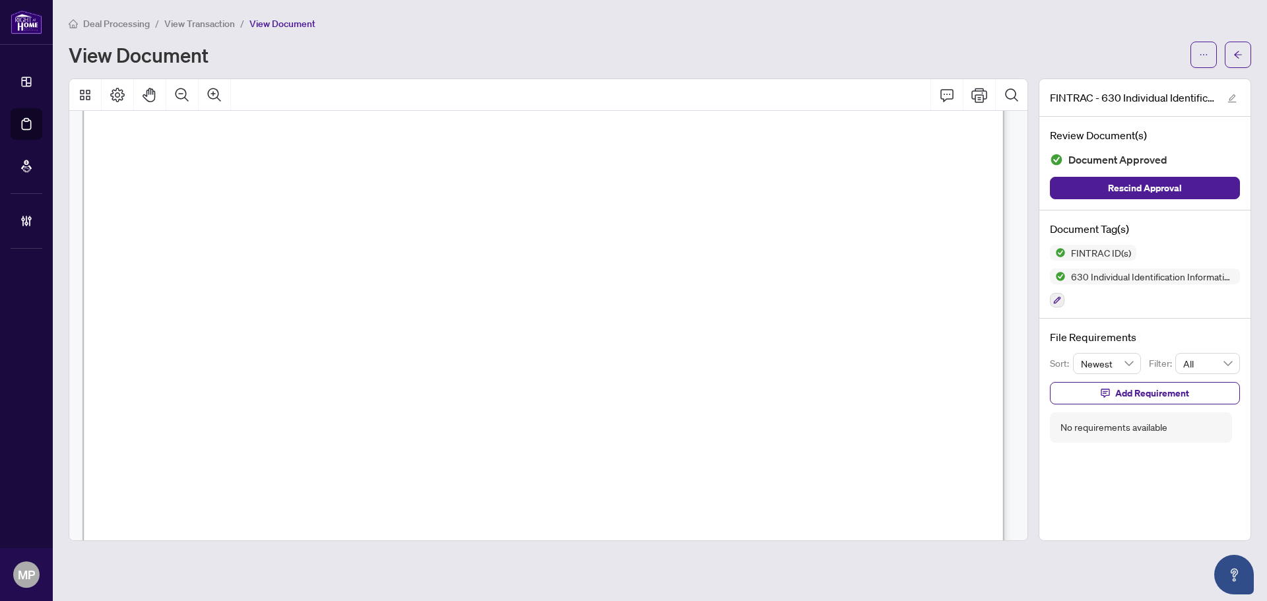
scroll to position [264, 0]
click at [1241, 62] on span "button" at bounding box center [1237, 54] width 9 height 21
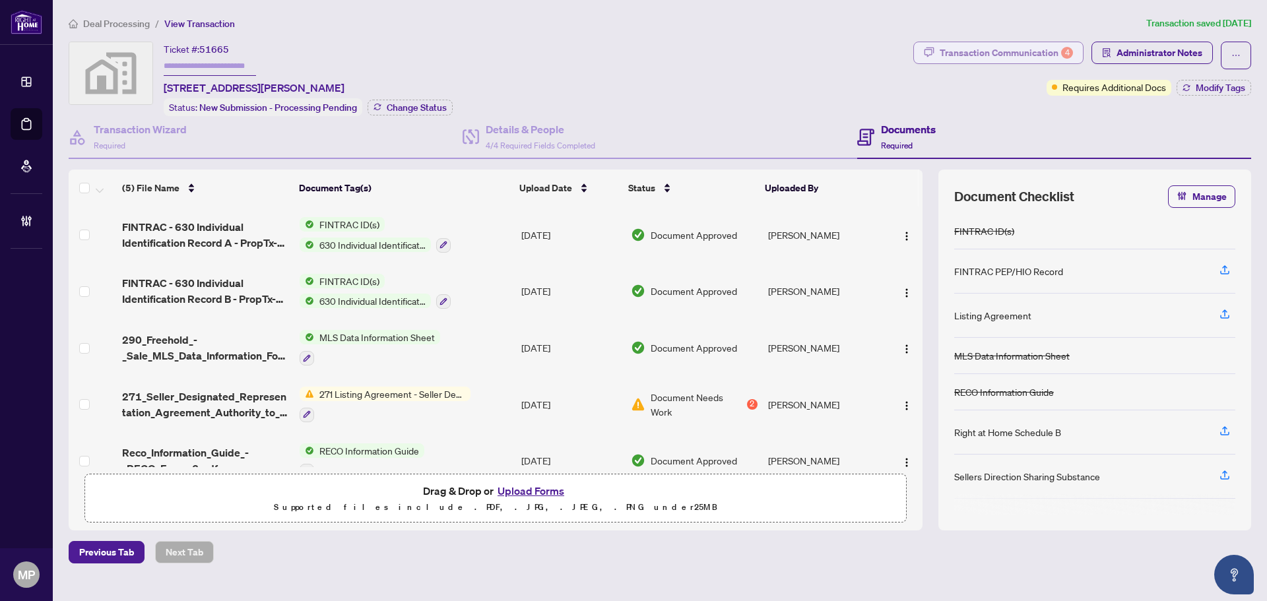
click at [984, 59] on div "Transaction Communication 4" at bounding box center [1006, 52] width 133 height 21
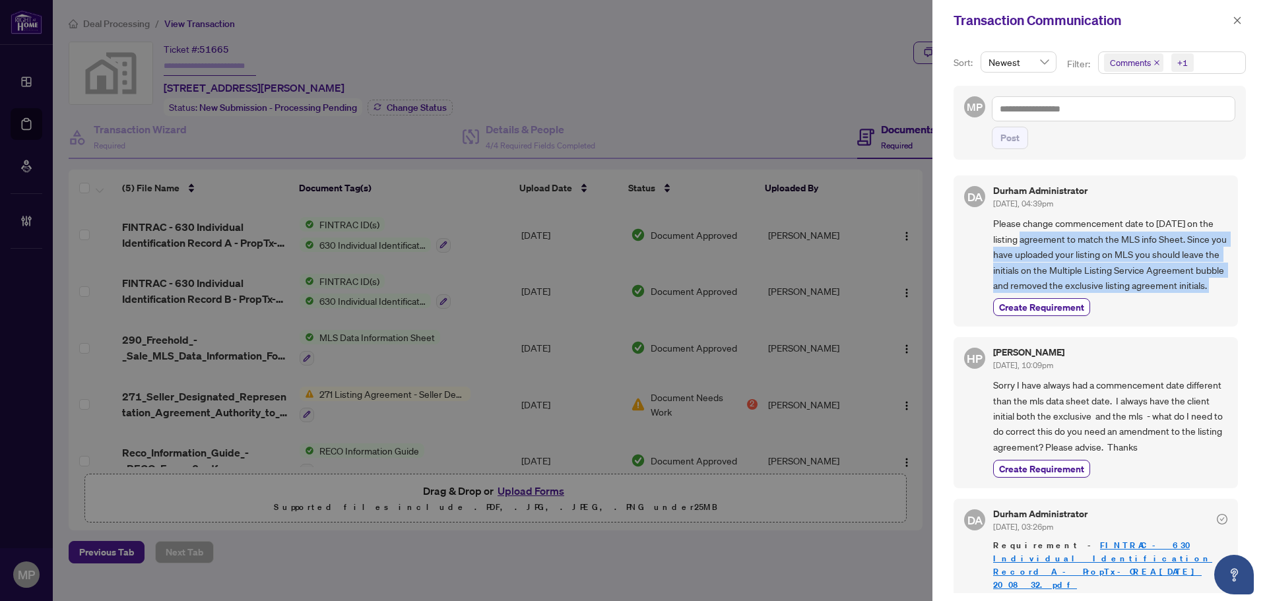
drag, startPoint x: 1035, startPoint y: 245, endPoint x: 1182, endPoint y: 296, distance: 155.9
click at [1221, 315] on div "DA Durham Administrator Sep/11/2025, 04:39pm Please change commencement date to…" at bounding box center [1096, 251] width 284 height 151
click at [1149, 293] on span "Please change commencement date to September 5, 2025 on the listing agreement t…" at bounding box center [1110, 254] width 234 height 77
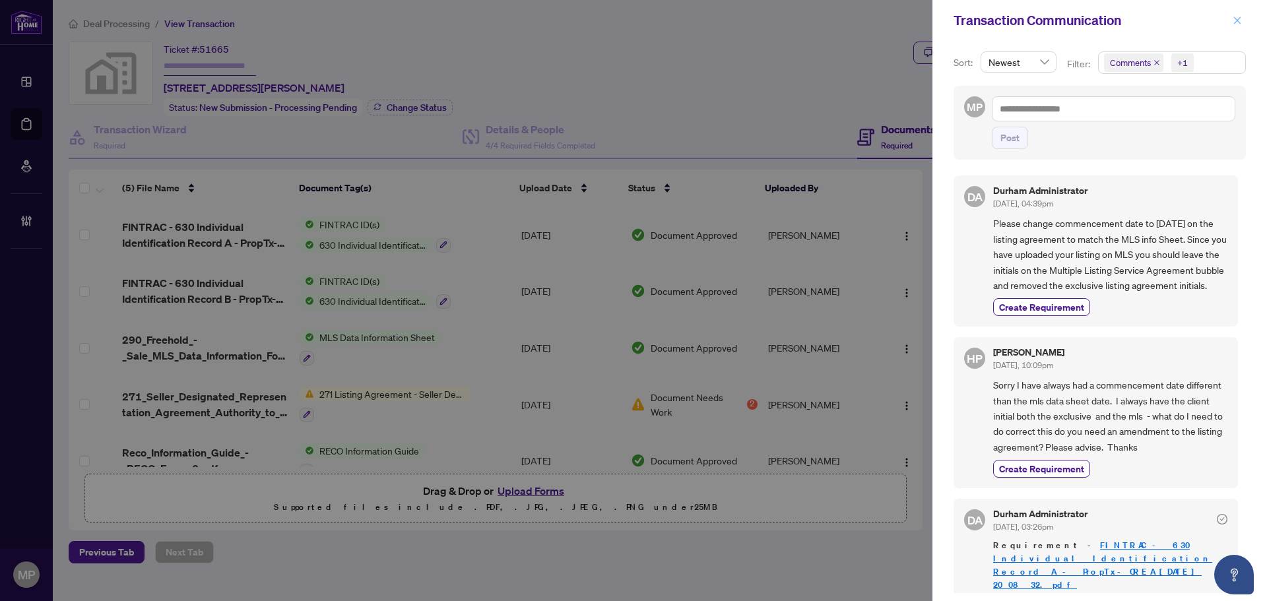
click at [1232, 20] on button "button" at bounding box center [1237, 21] width 17 height 16
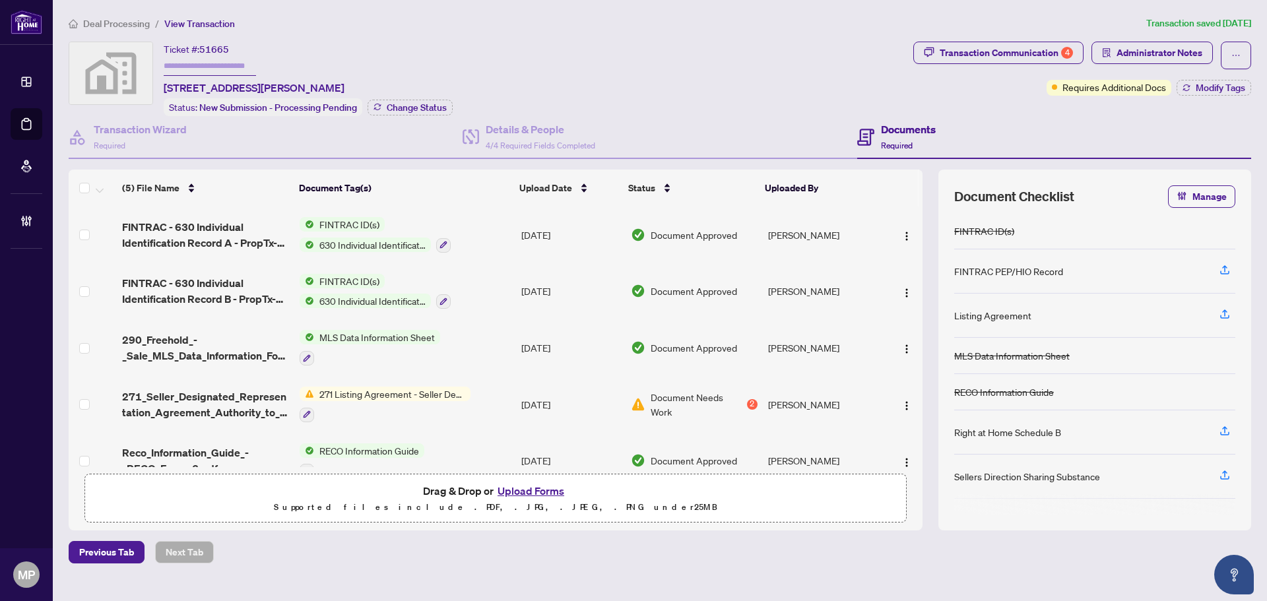
click at [234, 389] on span "271_Seller_Designated_Representation_Agreement_Authority_to_Offer_for_Sale_-_Pr…" at bounding box center [205, 405] width 167 height 32
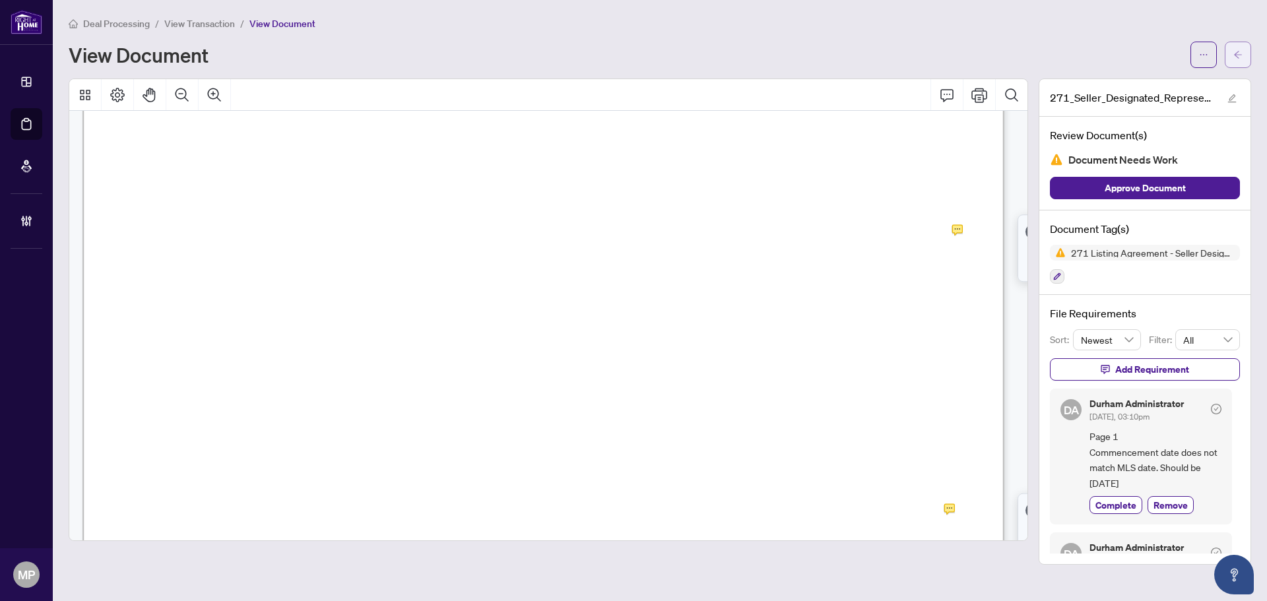
click at [1243, 57] on button "button" at bounding box center [1238, 55] width 26 height 26
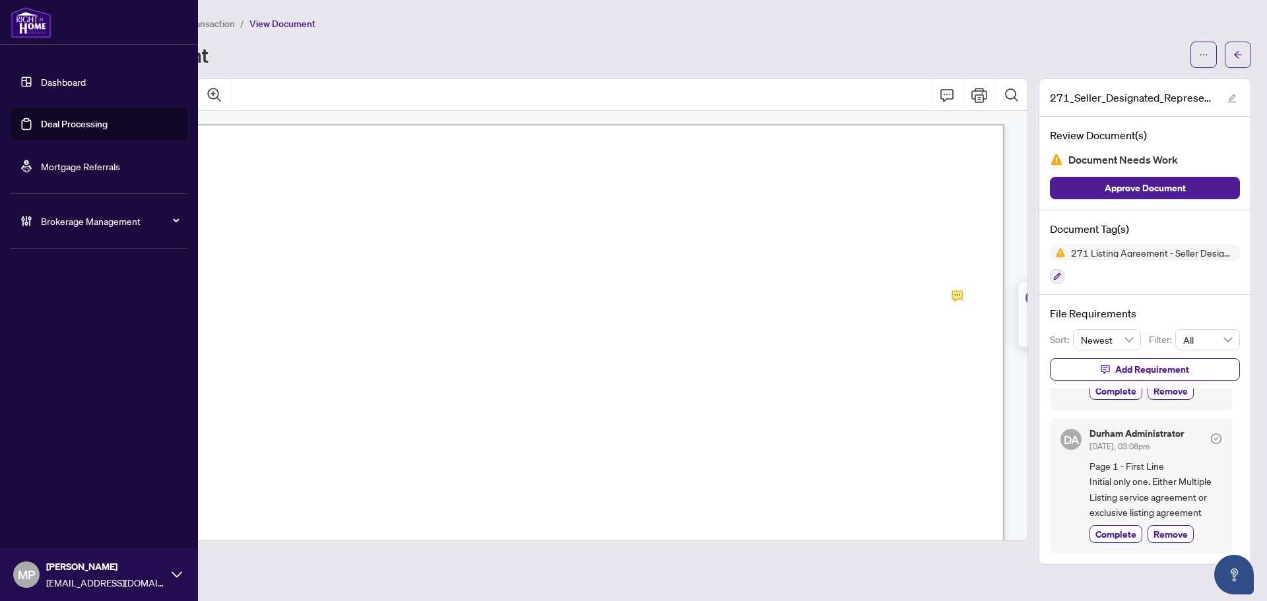
drag, startPoint x: 68, startPoint y: 127, endPoint x: 92, endPoint y: 126, distance: 23.8
click at [69, 127] on link "Deal Processing" at bounding box center [74, 124] width 67 height 12
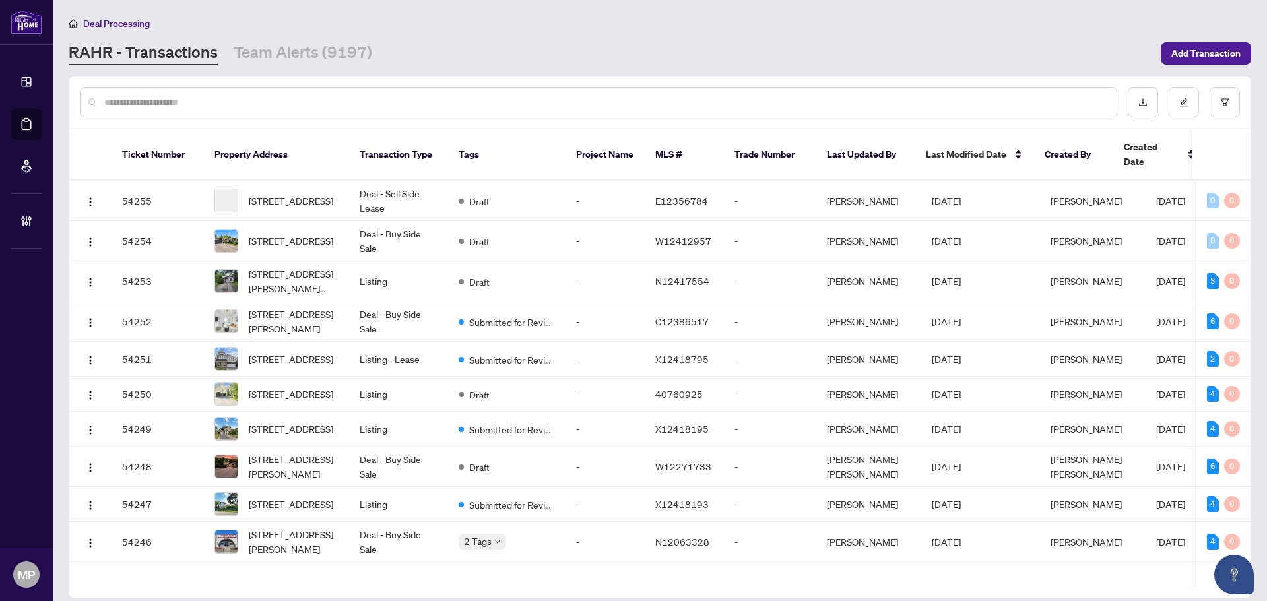
click at [348, 95] on input "text" at bounding box center [605, 102] width 1002 height 15
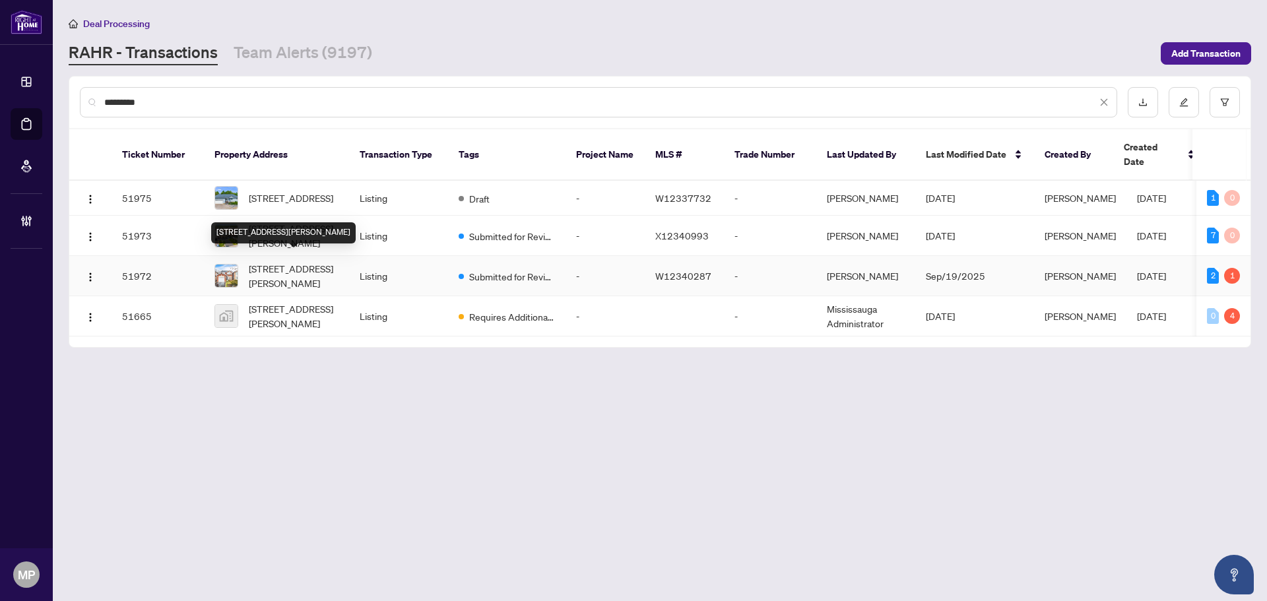
type input "*********"
click at [308, 267] on span "27 Lasby Lane, Halton Hills, Ontario L7J 2W9, Canada" at bounding box center [294, 275] width 90 height 29
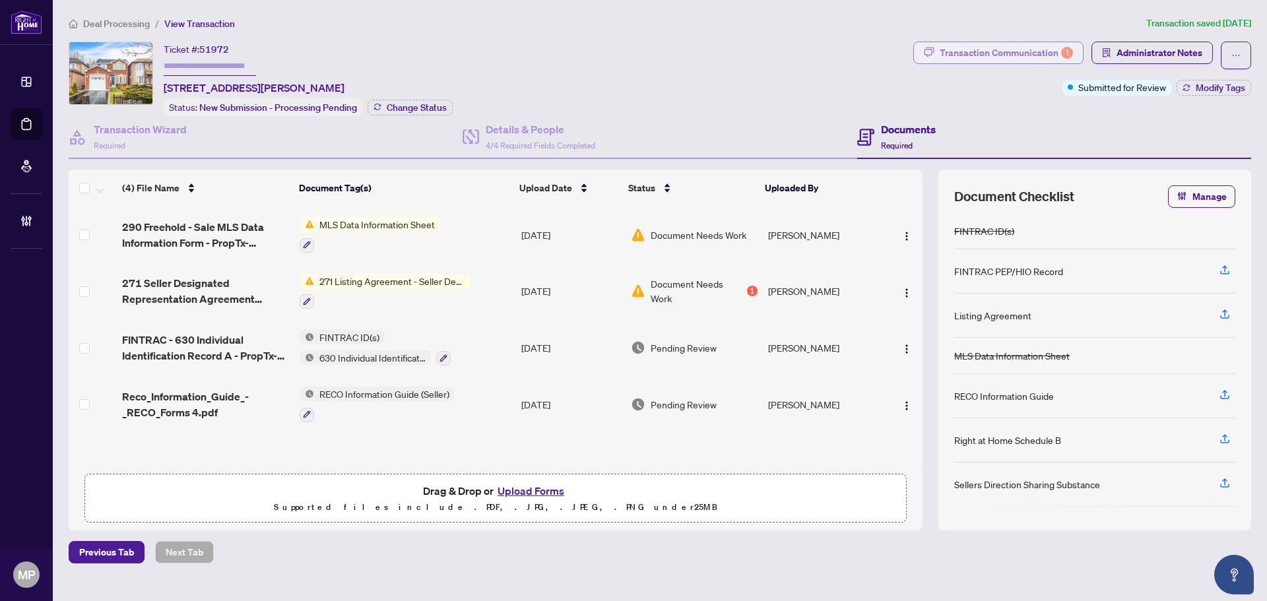
click at [1024, 49] on div "Transaction Communication 1" at bounding box center [1006, 52] width 133 height 21
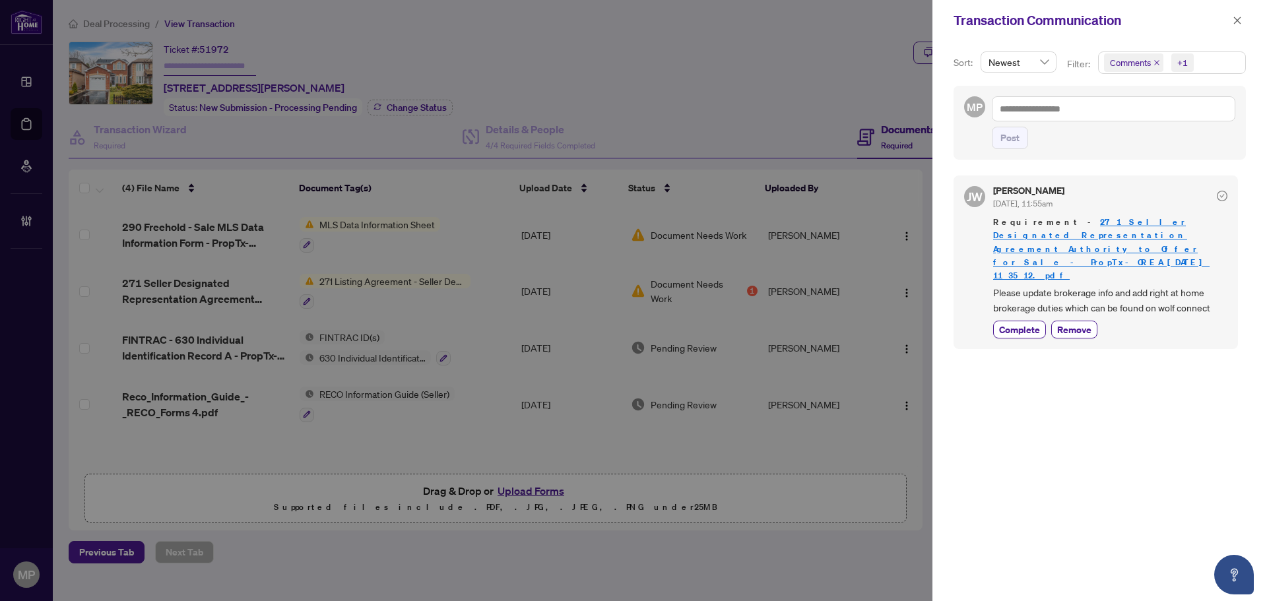
drag, startPoint x: 1240, startPoint y: 20, endPoint x: 824, endPoint y: 89, distance: 422.0
click at [1239, 20] on icon "close" at bounding box center [1237, 20] width 9 height 9
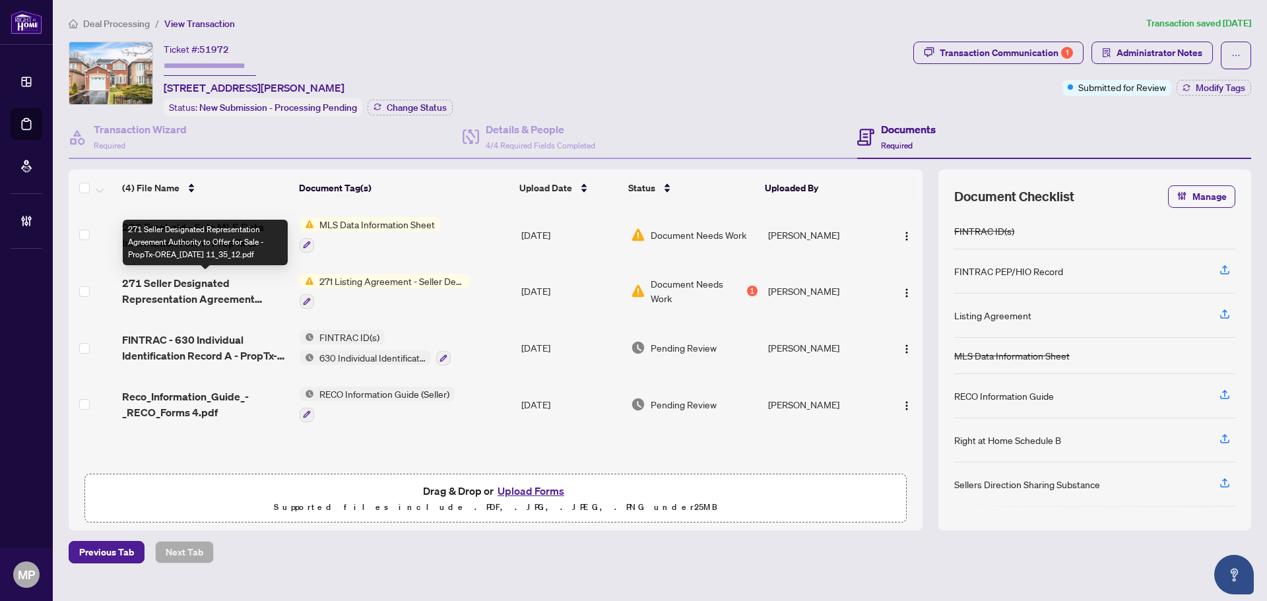
click at [253, 301] on span "271 Seller Designated Representation Agreement Authority to Offer for Sale - Pr…" at bounding box center [205, 291] width 167 height 32
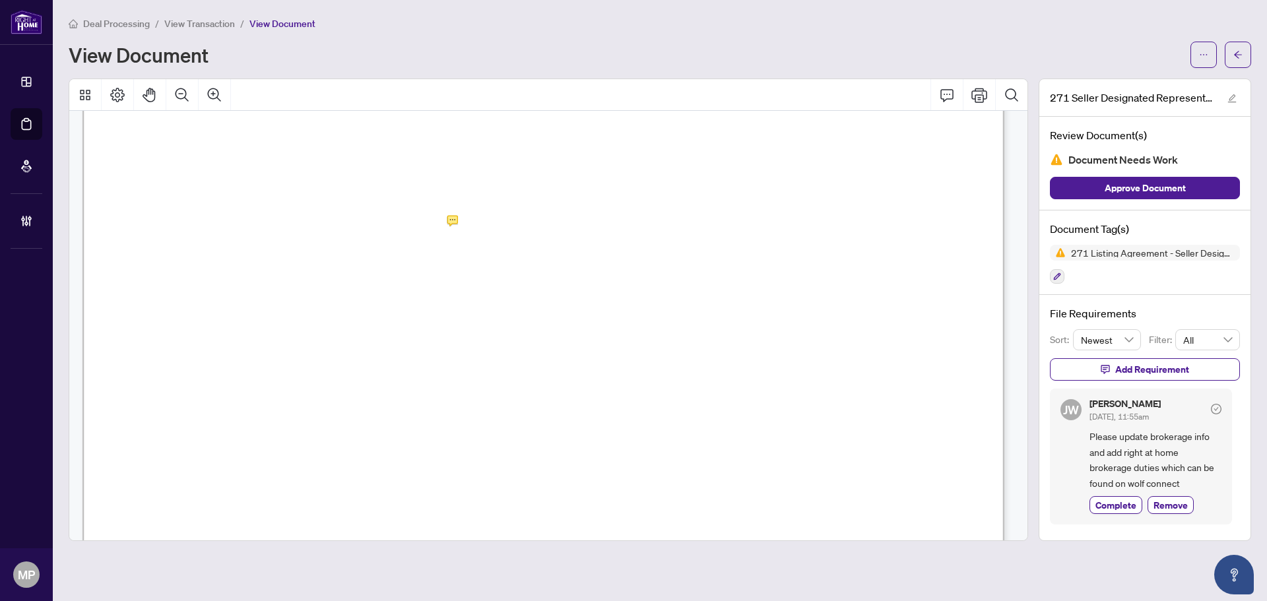
scroll to position [66, 0]
click at [1240, 56] on icon "arrow-left" at bounding box center [1237, 54] width 9 height 9
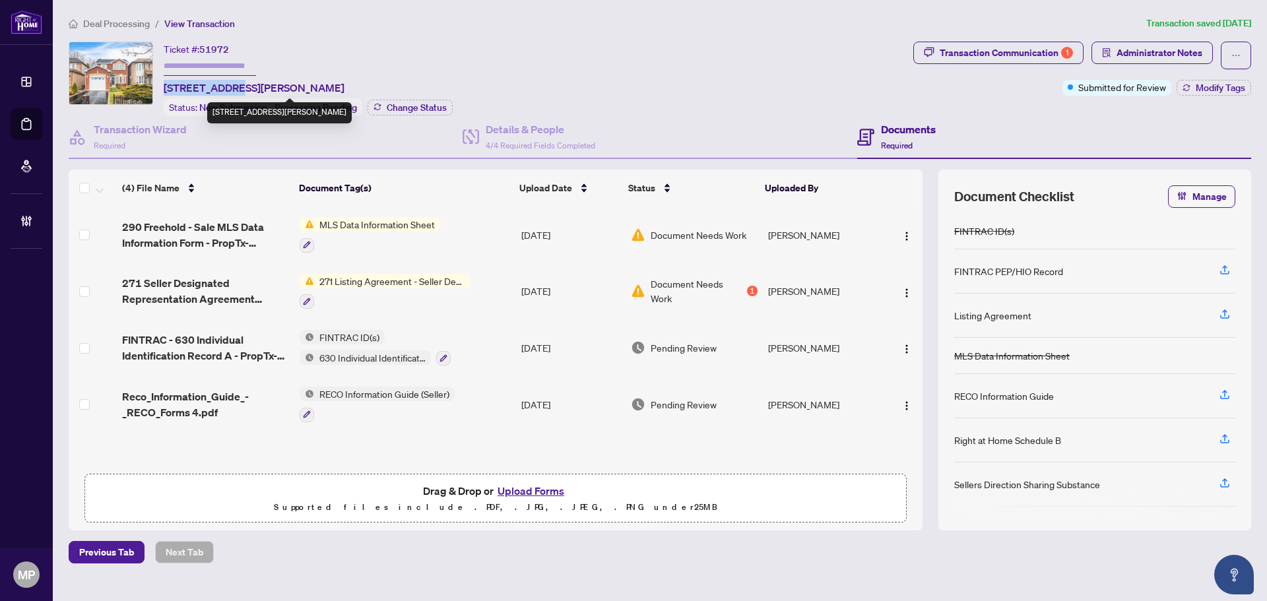
drag, startPoint x: 232, startPoint y: 87, endPoint x: 166, endPoint y: 90, distance: 65.4
click at [166, 90] on span "27 Lasby Lane, Halton Hills, Ontario L7J 2W9, Canada" at bounding box center [254, 88] width 181 height 16
copy span "27 Lasby Lane"
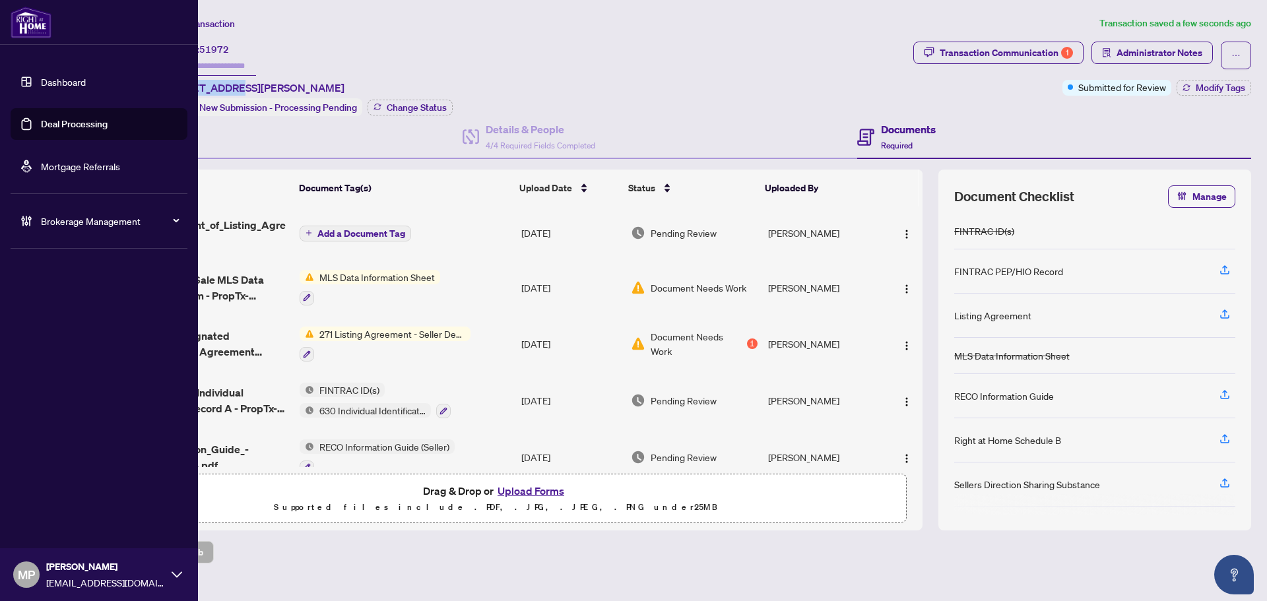
drag, startPoint x: 73, startPoint y: 109, endPoint x: 73, endPoint y: 116, distance: 7.3
click at [73, 118] on link "Deal Processing" at bounding box center [74, 124] width 67 height 12
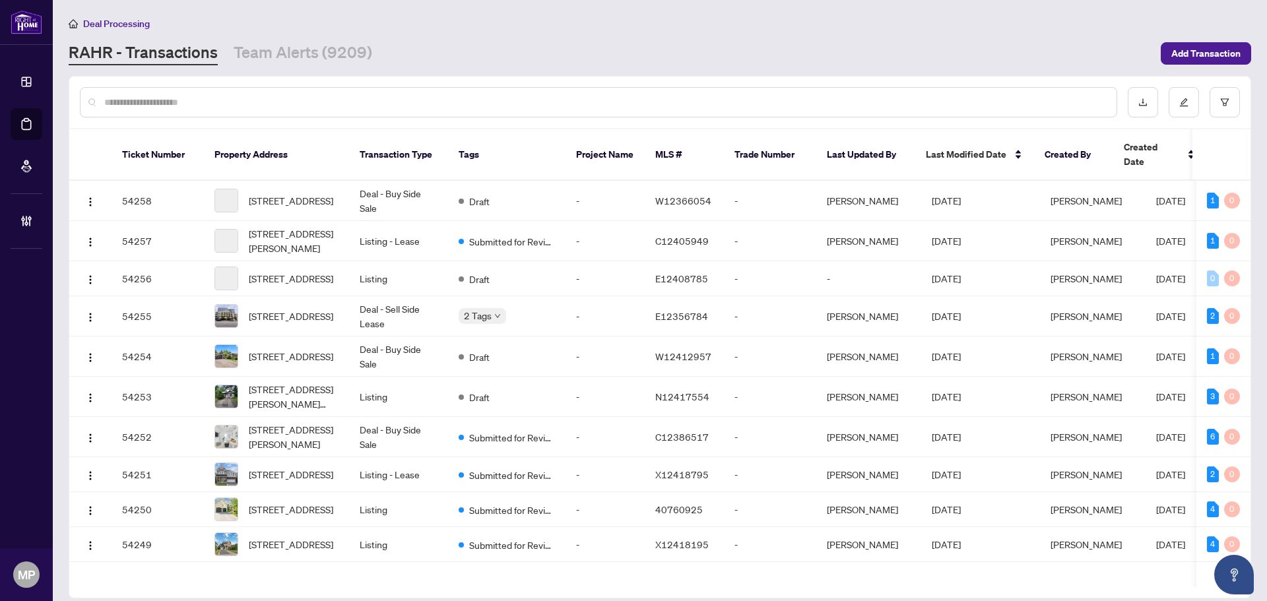
drag, startPoint x: 360, startPoint y: 86, endPoint x: 367, endPoint y: 109, distance: 24.0
click at [359, 89] on div at bounding box center [659, 102] width 1181 height 51
click at [372, 112] on div at bounding box center [598, 102] width 1037 height 30
click at [381, 99] on input "text" at bounding box center [605, 102] width 1002 height 15
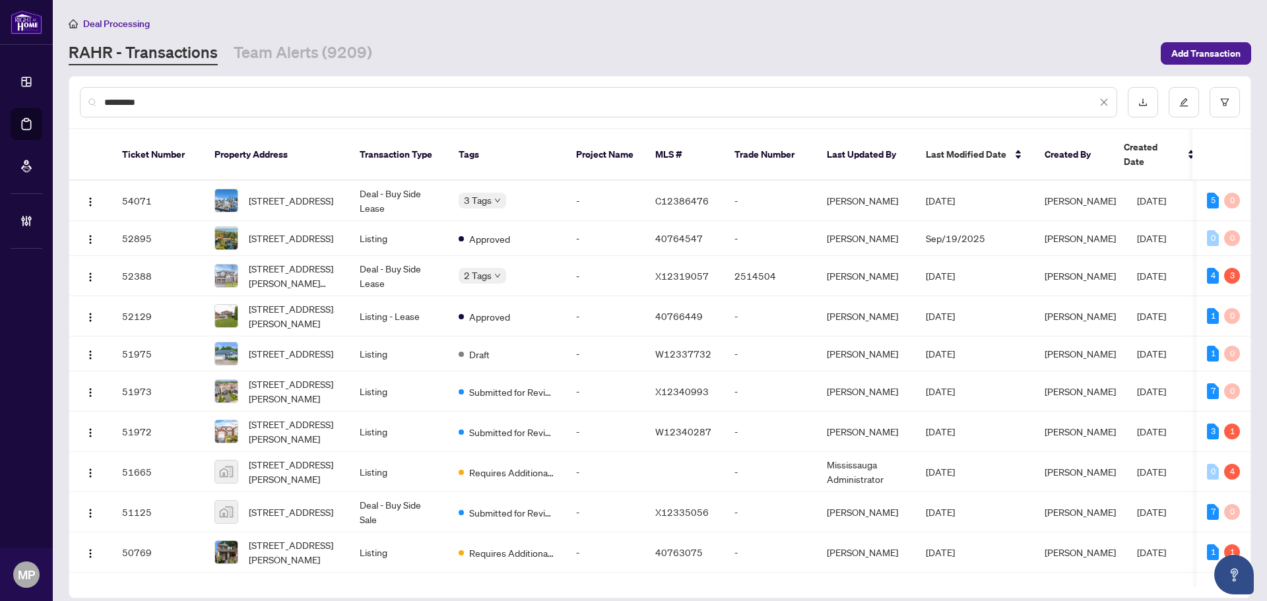
type input "*********"
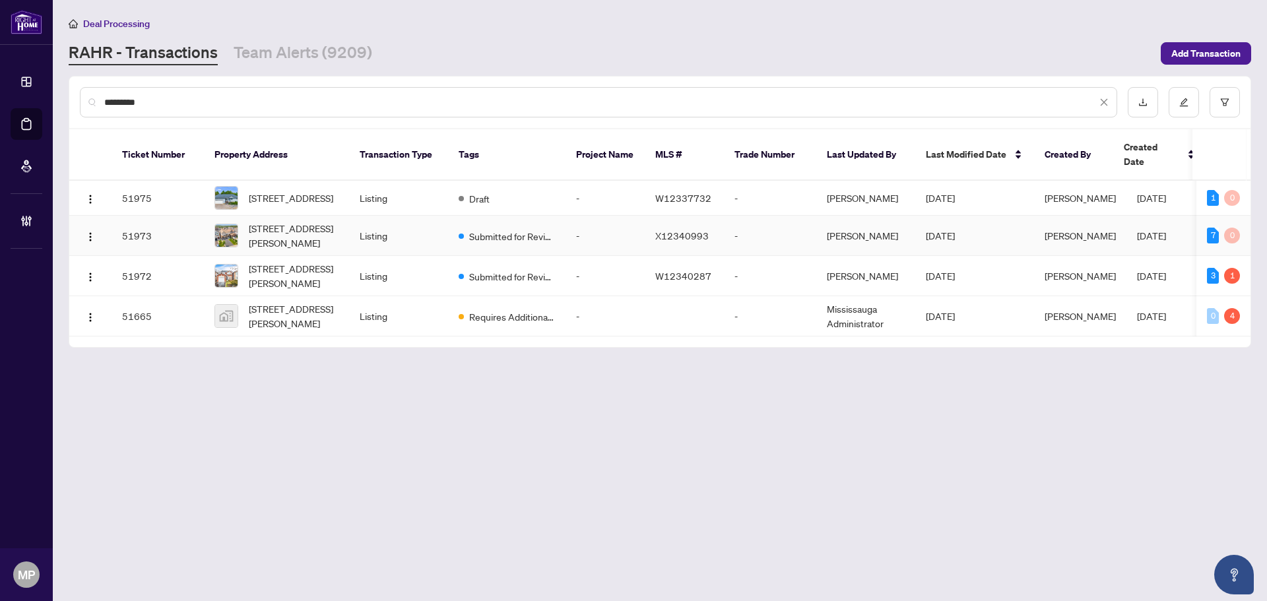
click at [191, 230] on td "51973" at bounding box center [158, 236] width 92 height 40
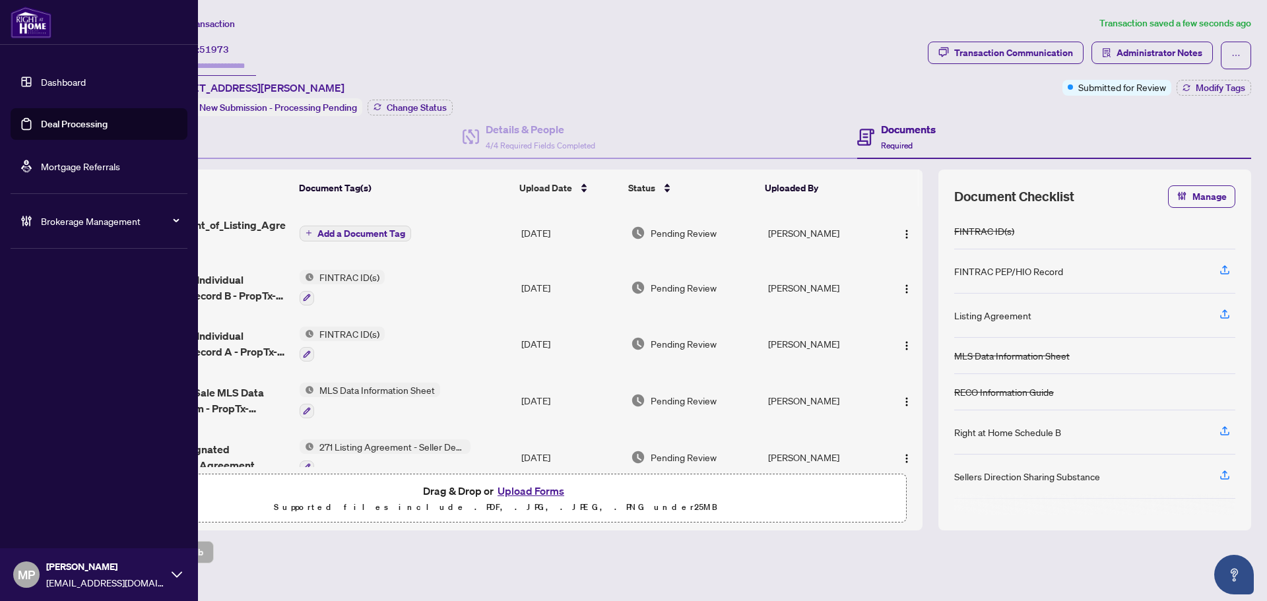
click at [94, 126] on link "Deal Processing" at bounding box center [74, 124] width 67 height 12
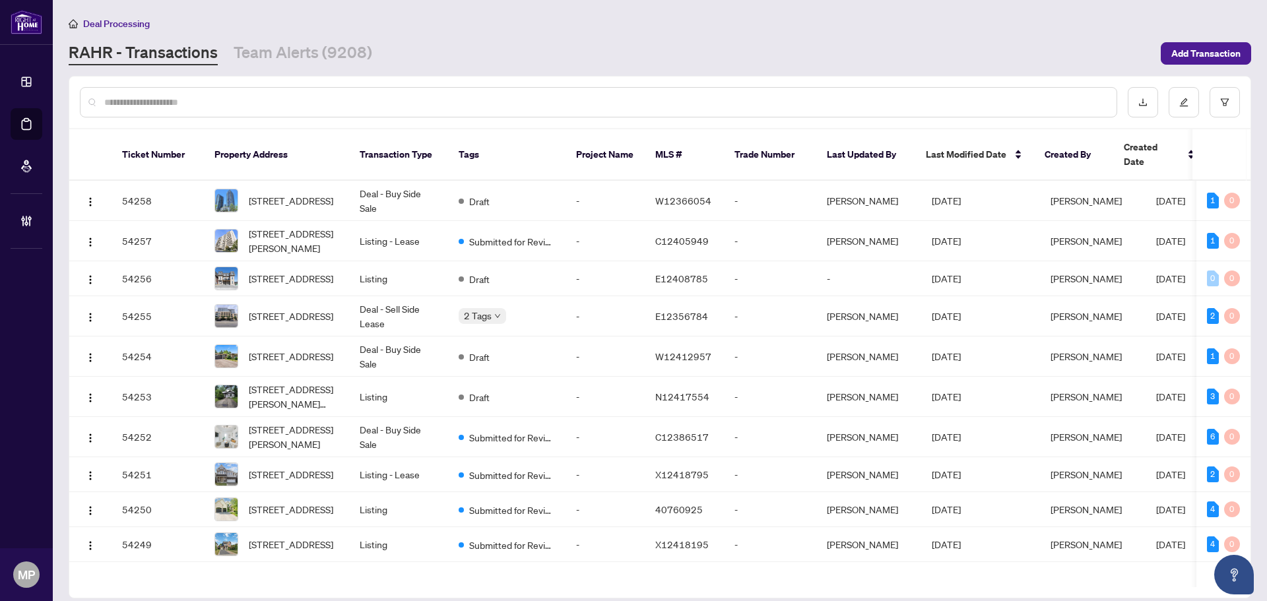
click at [326, 101] on input "text" at bounding box center [605, 102] width 1002 height 15
type input "*********"
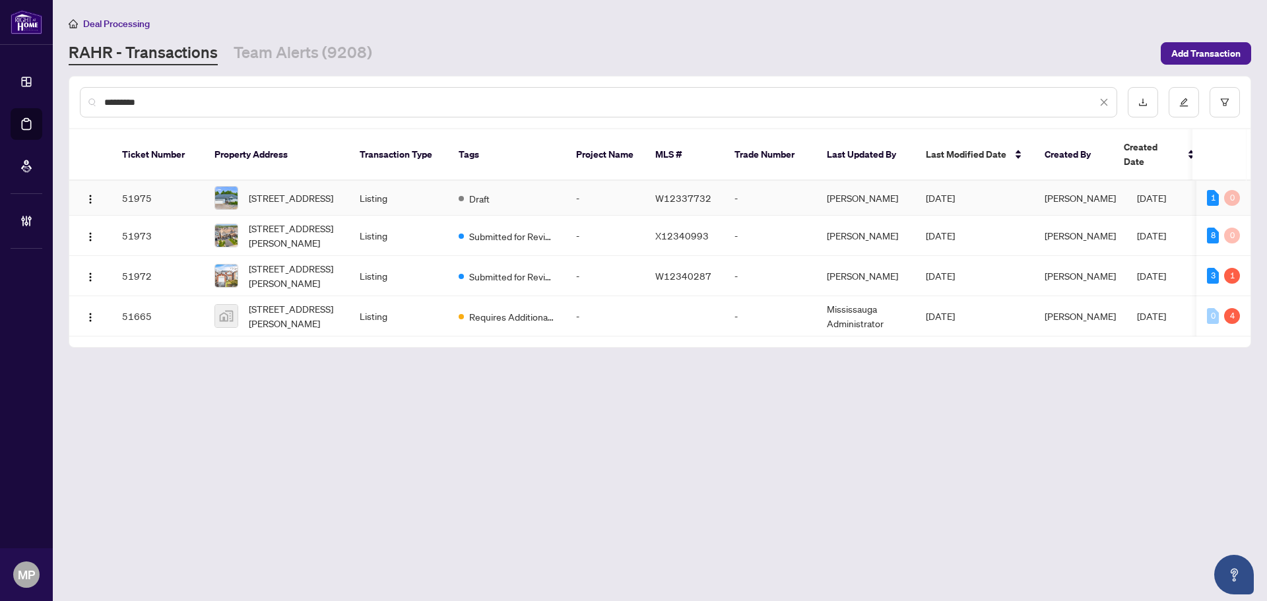
click at [190, 193] on td "51975" at bounding box center [158, 198] width 92 height 35
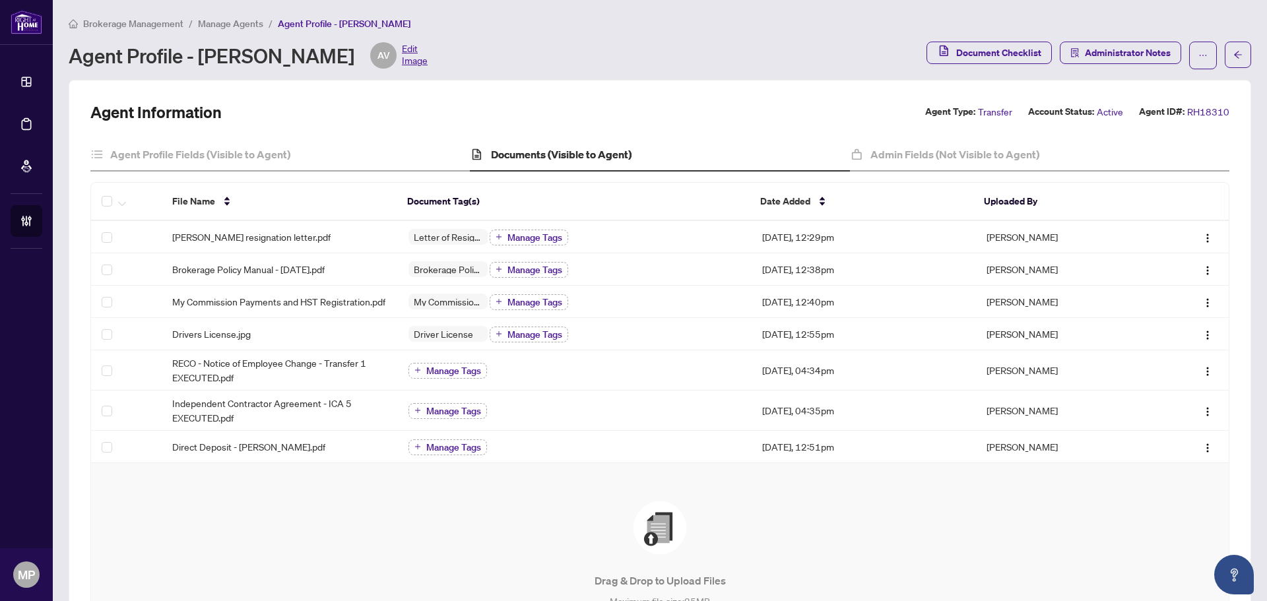
click at [402, 55] on span "Edit Image" at bounding box center [415, 55] width 26 height 26
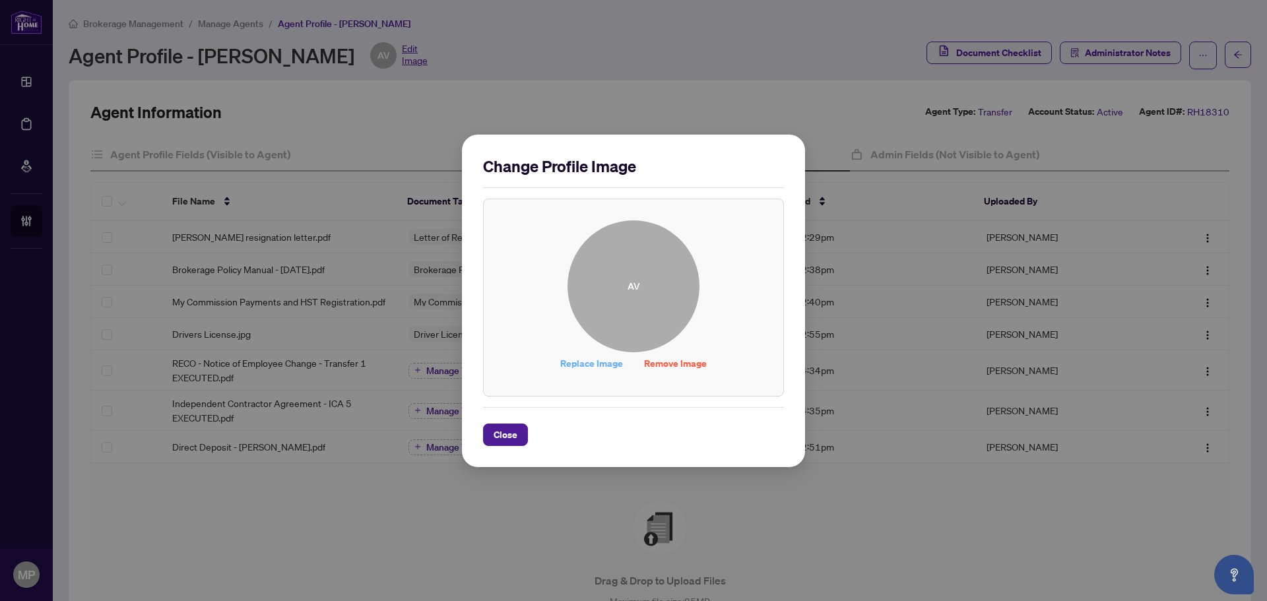
click at [605, 364] on span "Replace Image" at bounding box center [591, 363] width 63 height 21
click at [510, 430] on span "Close" at bounding box center [506, 434] width 24 height 21
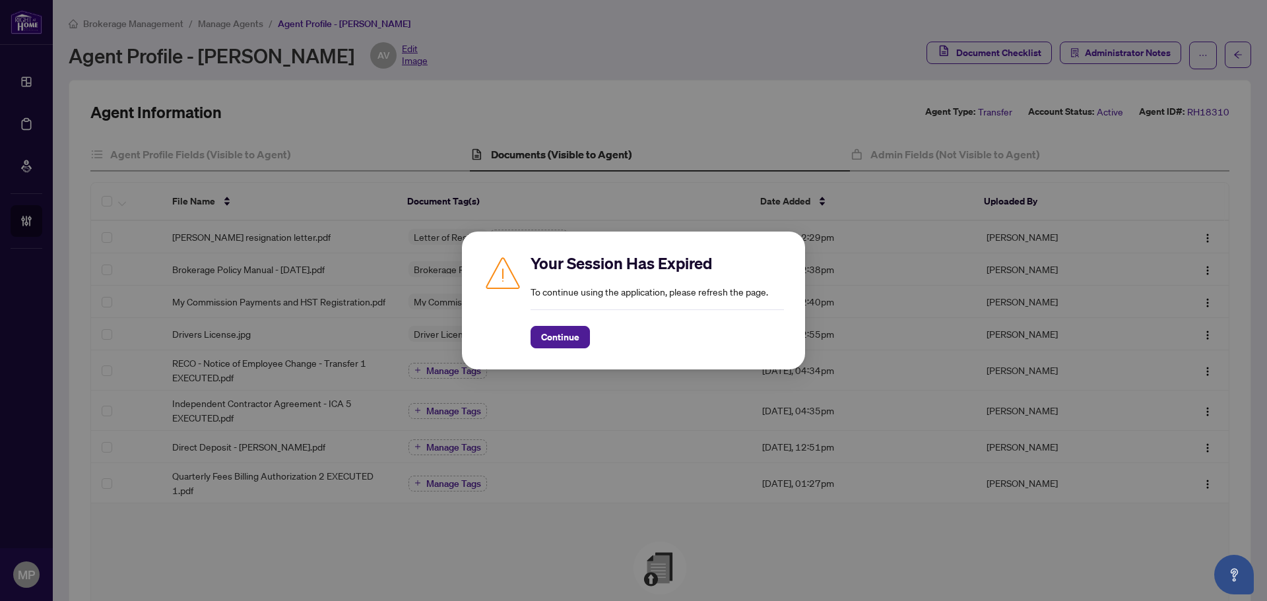
click at [560, 315] on div "Continue" at bounding box center [657, 328] width 253 height 39
click at [561, 335] on span "Continue" at bounding box center [560, 337] width 38 height 21
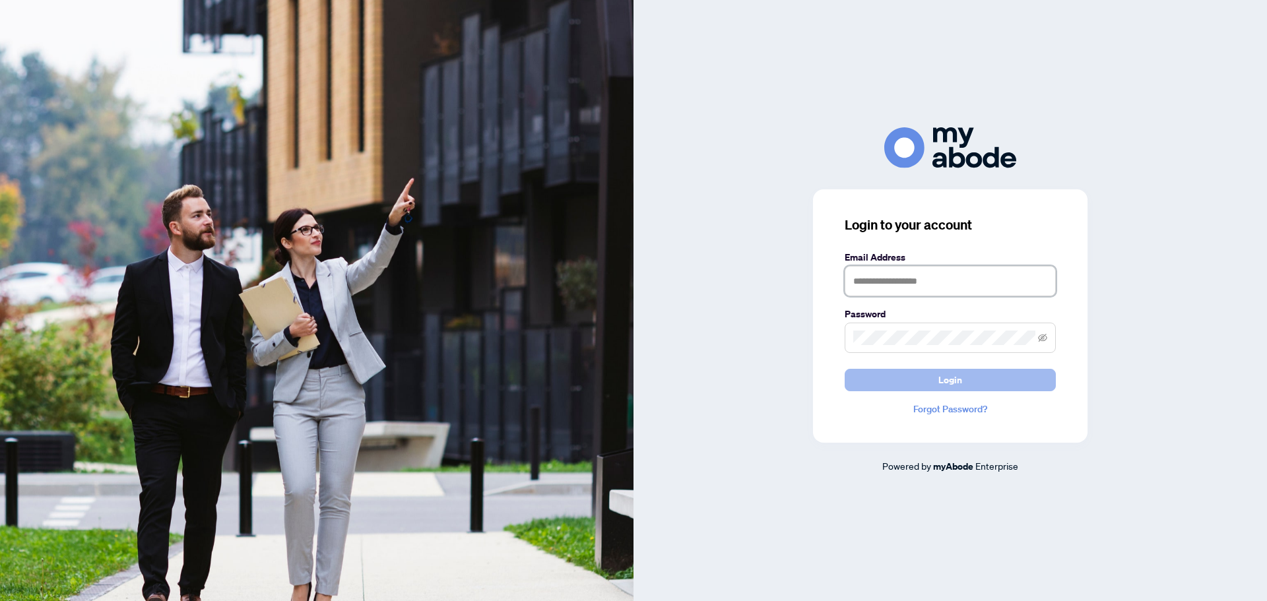
type input "**********"
click at [977, 375] on button "Login" at bounding box center [950, 380] width 211 height 22
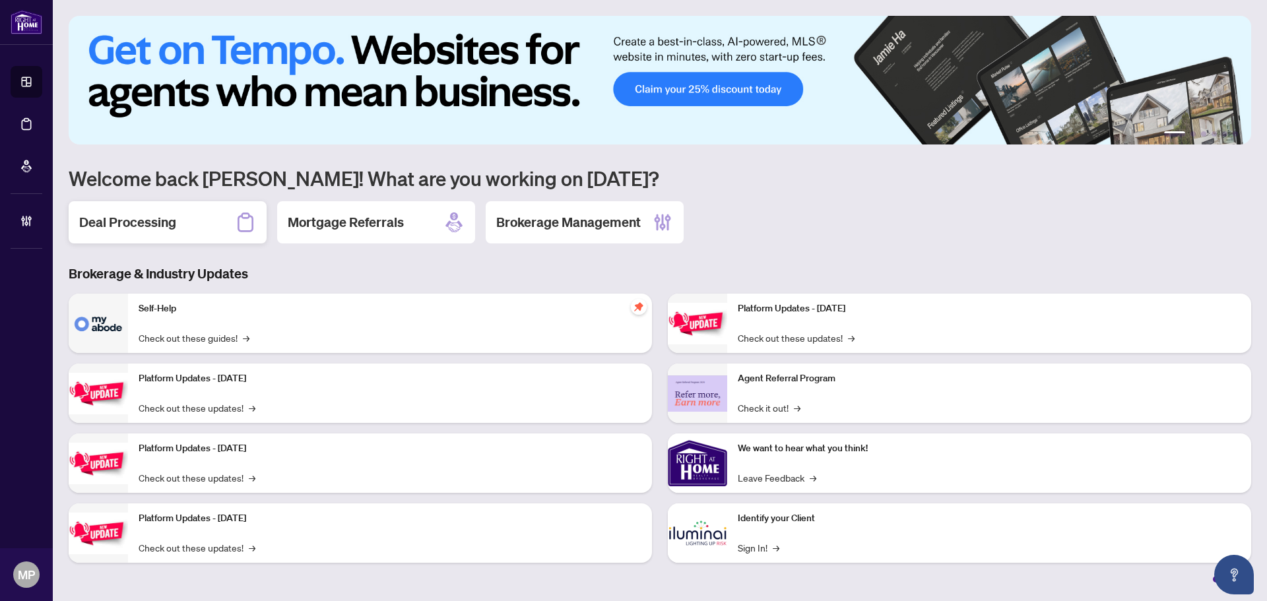
click at [233, 230] on div "Deal Processing" at bounding box center [168, 222] width 198 height 42
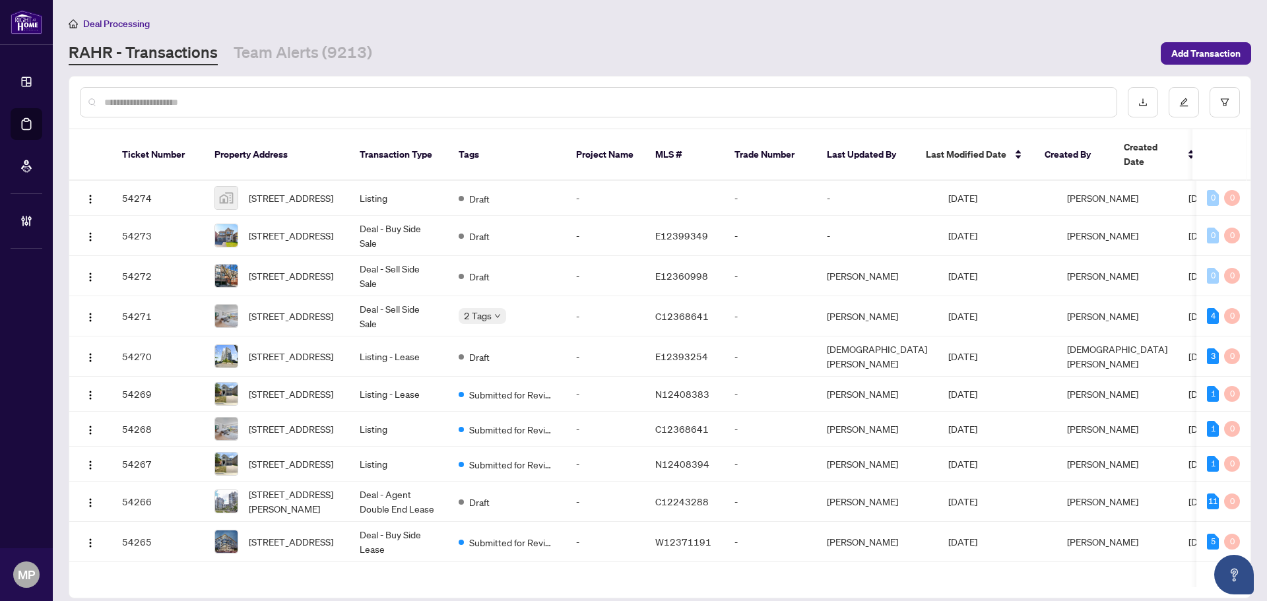
click at [214, 93] on div at bounding box center [598, 102] width 1037 height 30
click at [206, 99] on input "text" at bounding box center [605, 102] width 1002 height 15
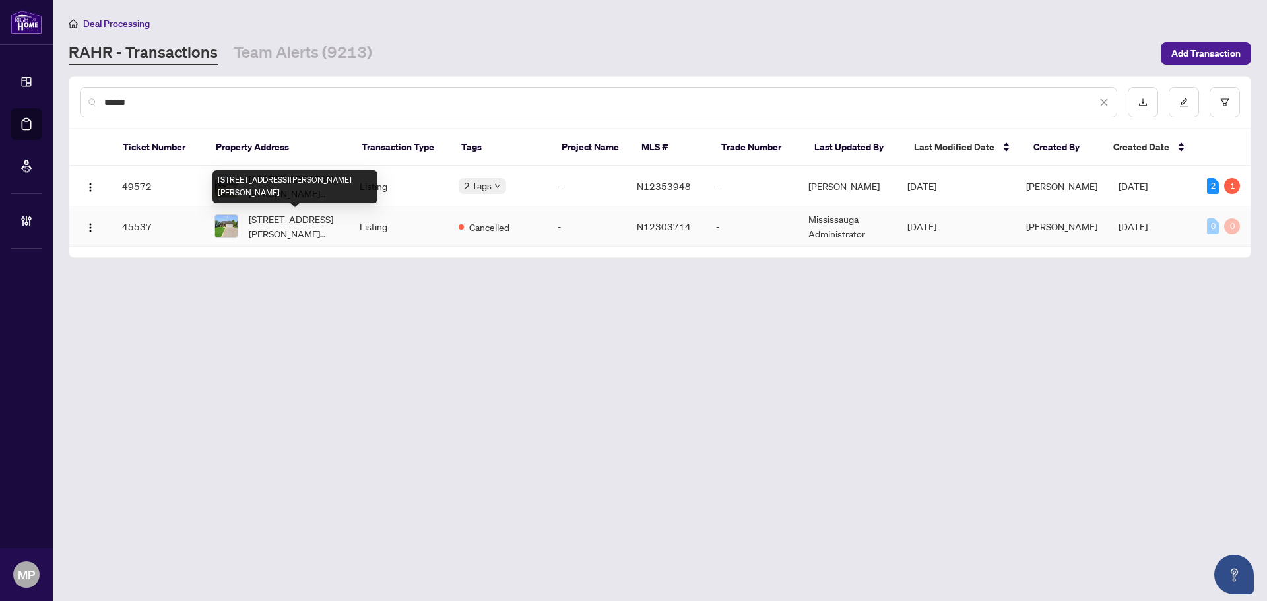
type input "******"
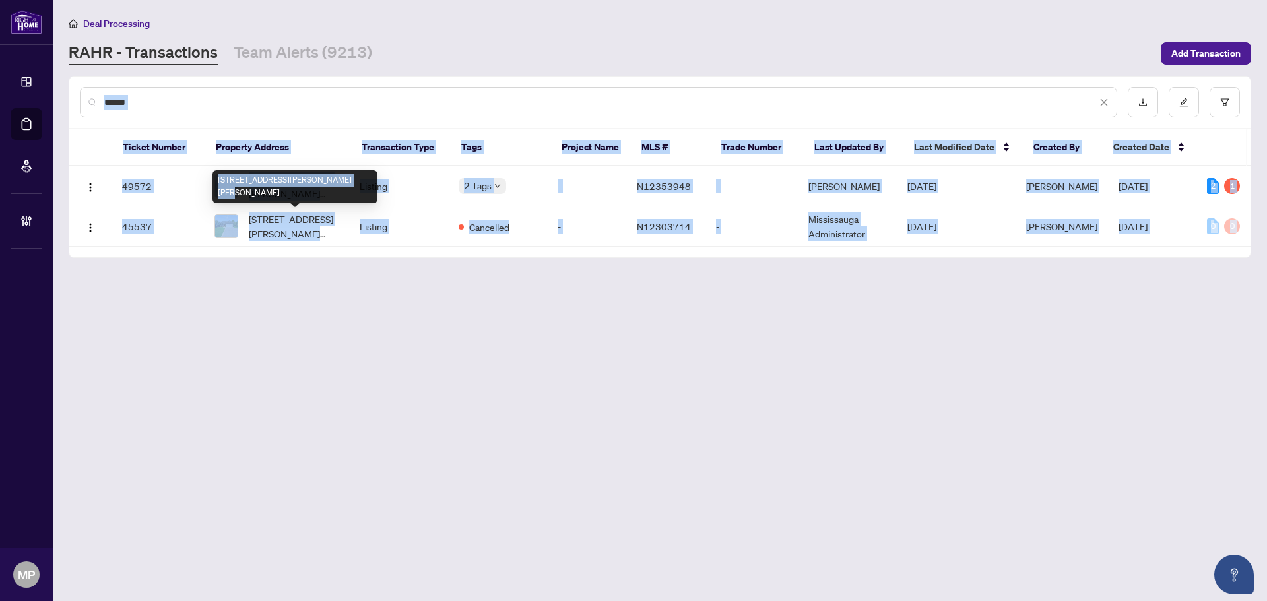
drag, startPoint x: 335, startPoint y: 181, endPoint x: 548, endPoint y: 36, distance: 258.4
click at [500, 76] on body "Dashboard Deal Processing Mortgage Referrals Brokerage Management MP [PERSON_NA…" at bounding box center [633, 300] width 1267 height 601
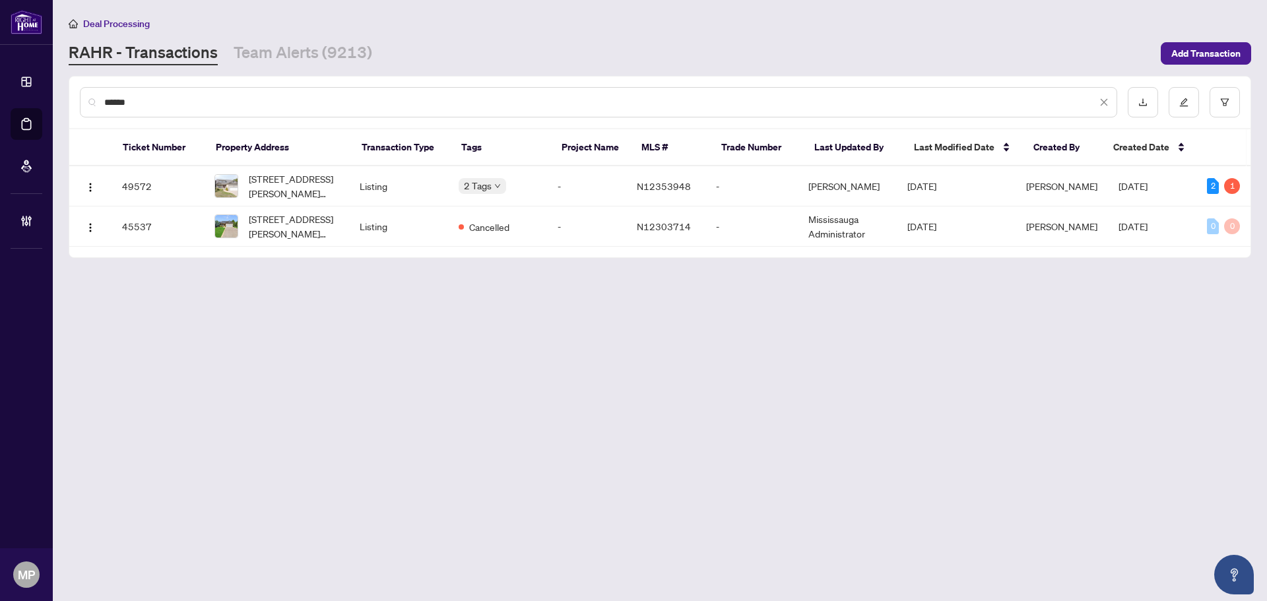
click at [490, 38] on div "Deal Processing [PERSON_NAME] - Transactions Team Alerts (9213) Add Transaction" at bounding box center [660, 40] width 1182 height 49
click at [410, 176] on td "Listing" at bounding box center [398, 186] width 99 height 40
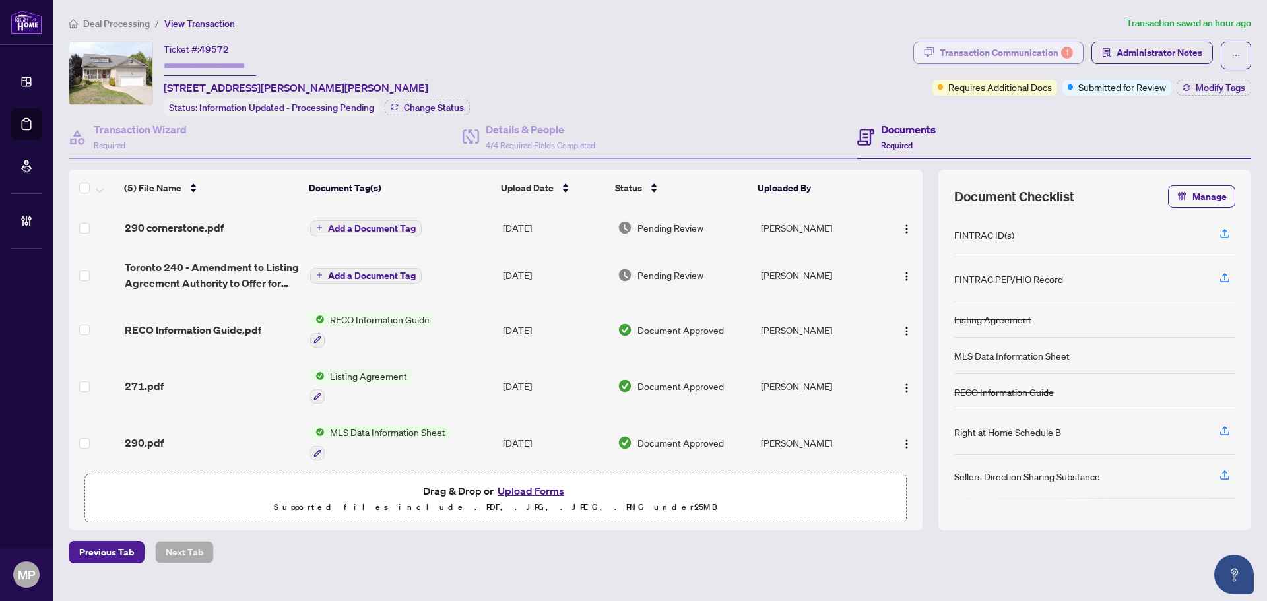
click at [1036, 61] on div "Transaction Communication 1" at bounding box center [1006, 52] width 133 height 21
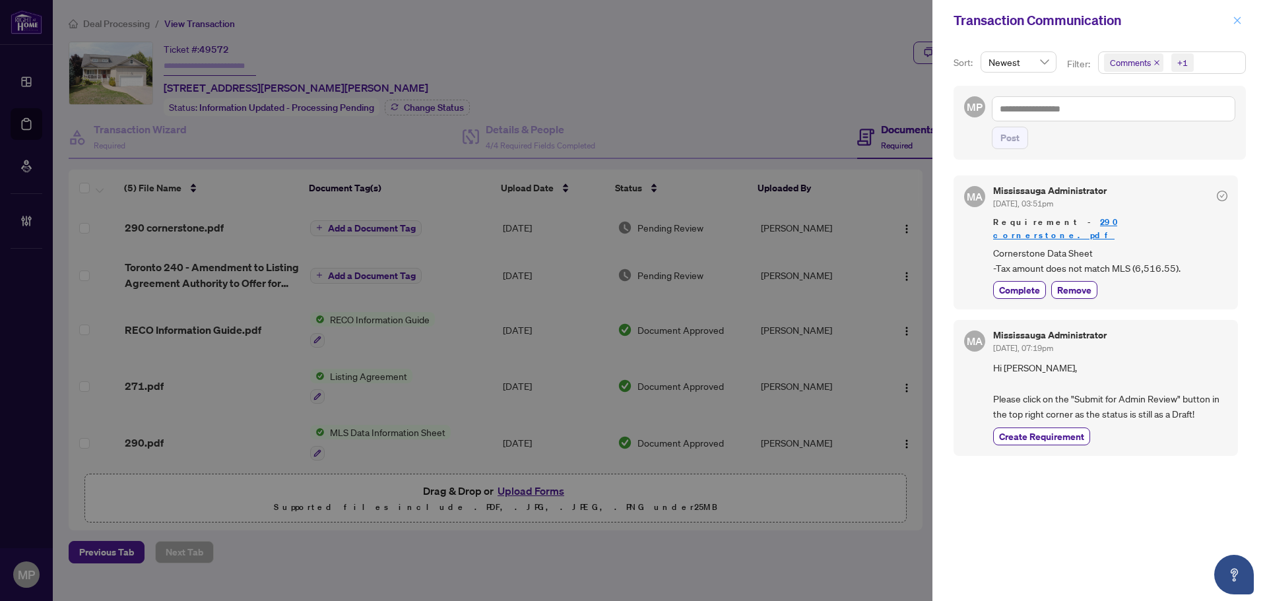
click at [1240, 21] on icon "close" at bounding box center [1237, 20] width 9 height 9
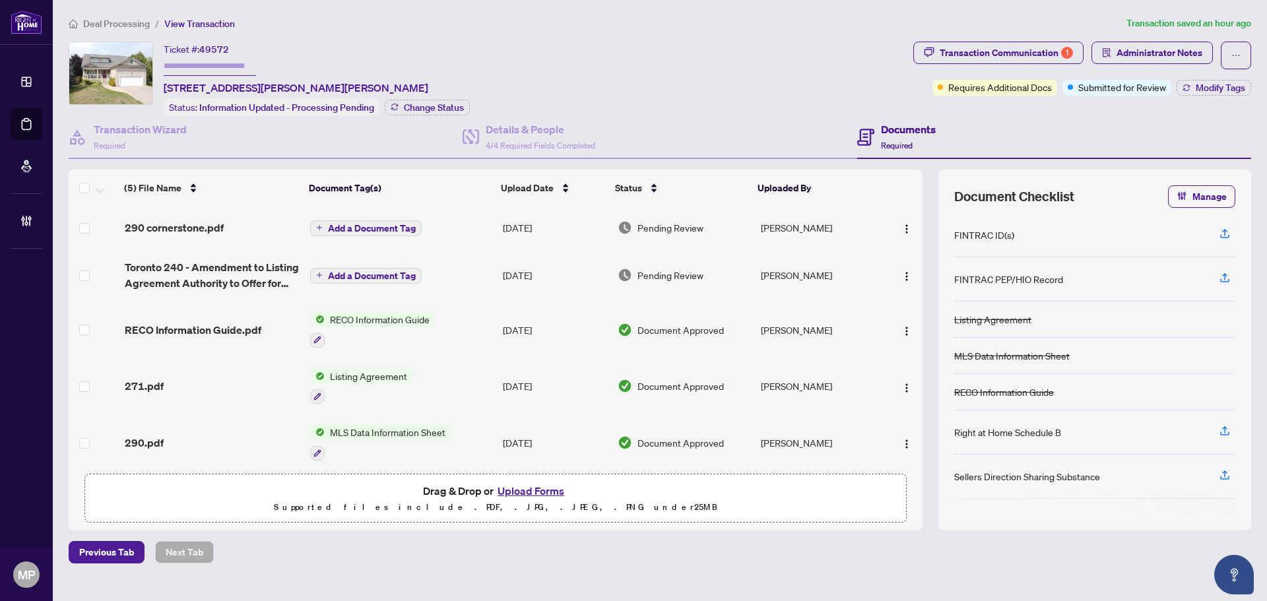
click at [226, 263] on span "Toronto 240 - Amendment to Listing Agreement Authority to Offer for Sale Price …" at bounding box center [212, 275] width 175 height 32
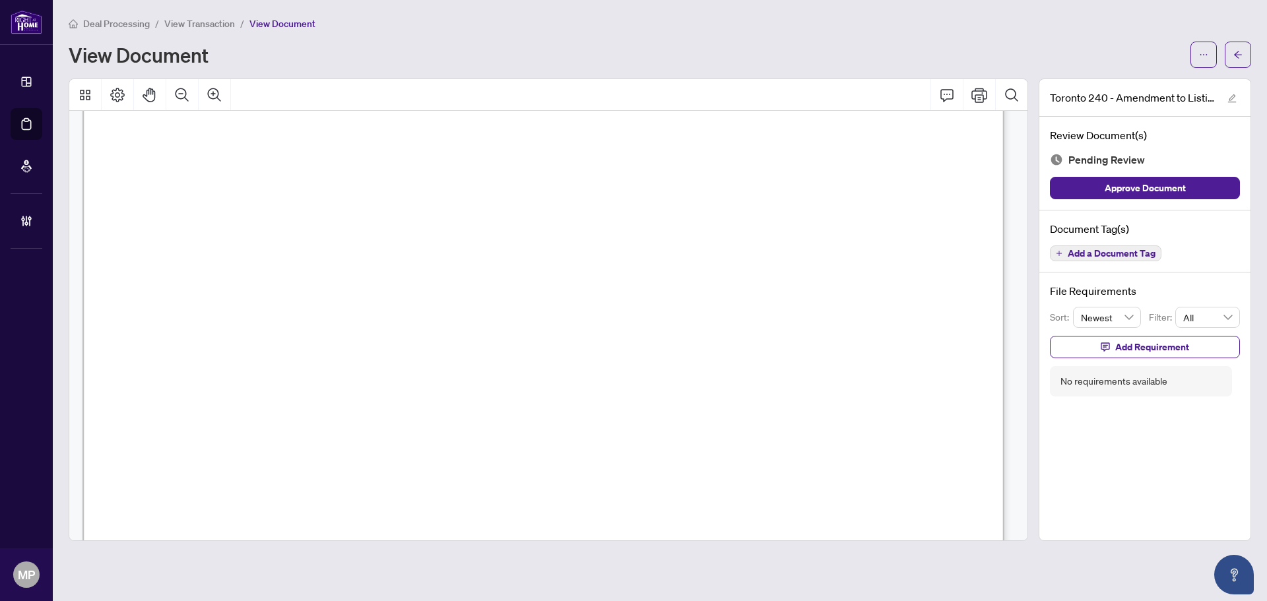
scroll to position [264, 0]
click at [1229, 53] on button "button" at bounding box center [1238, 55] width 26 height 26
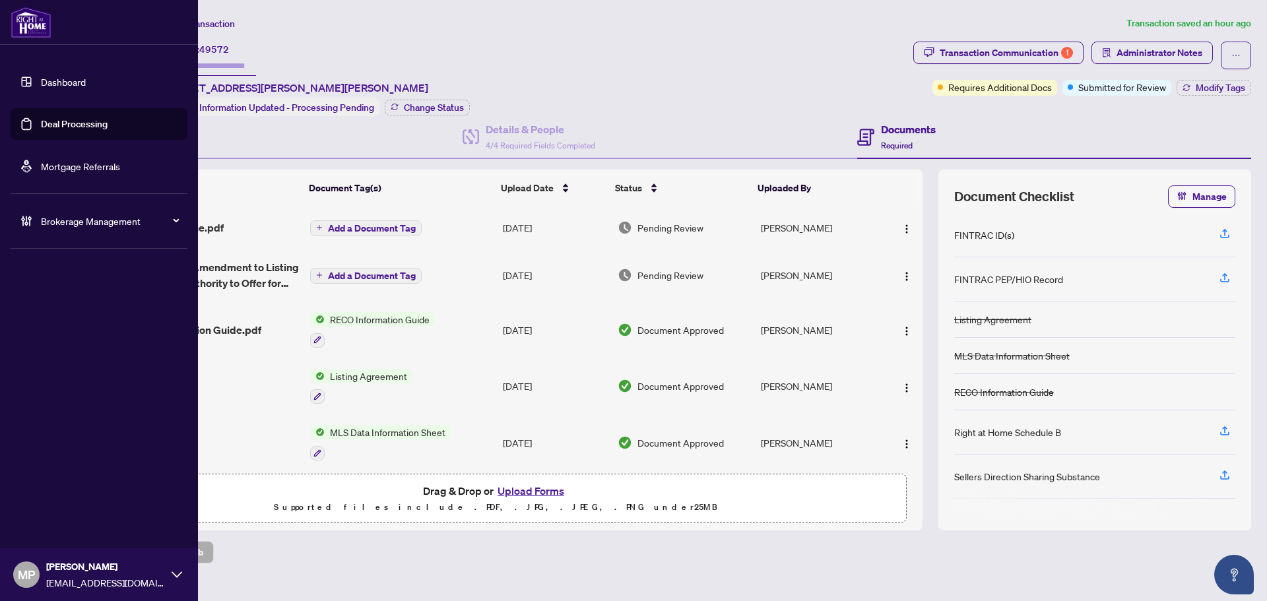
click at [104, 125] on link "Deal Processing" at bounding box center [74, 124] width 67 height 12
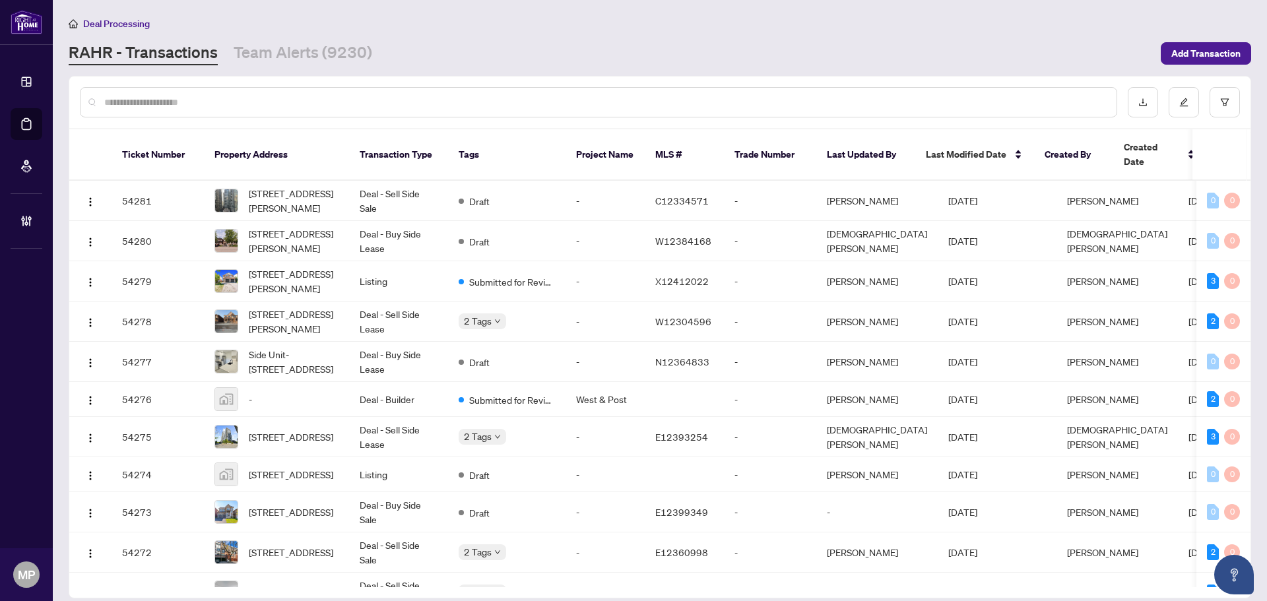
click at [561, 102] on input "text" at bounding box center [605, 102] width 1002 height 15
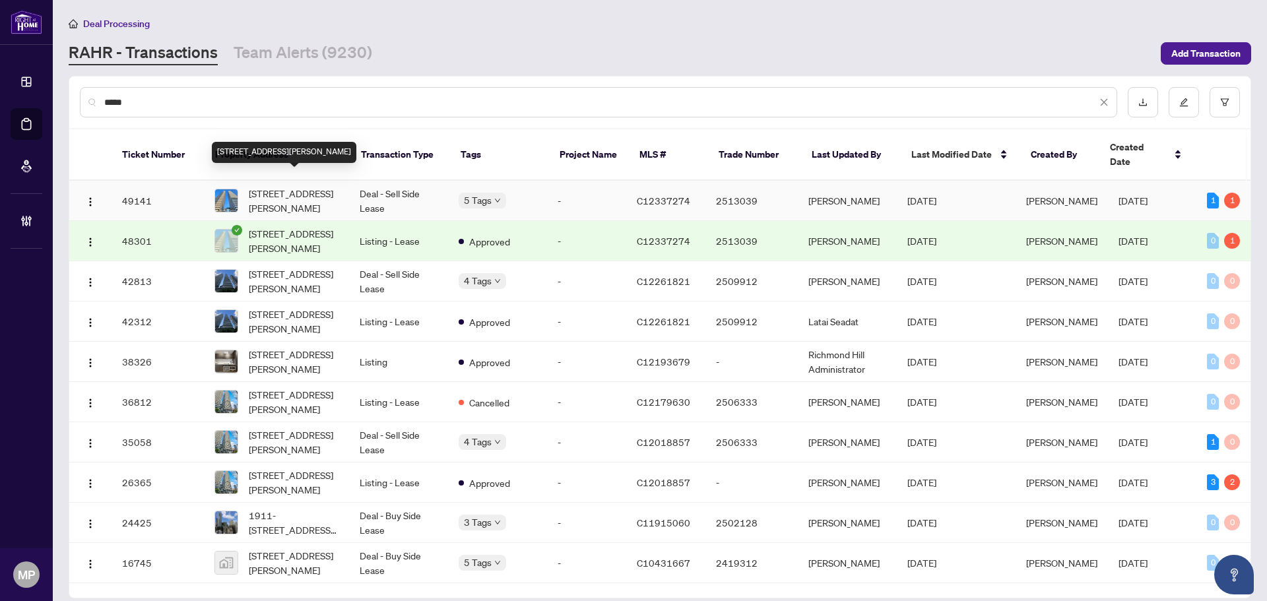
type input "*****"
click at [315, 190] on span "[STREET_ADDRESS][PERSON_NAME]" at bounding box center [294, 200] width 90 height 29
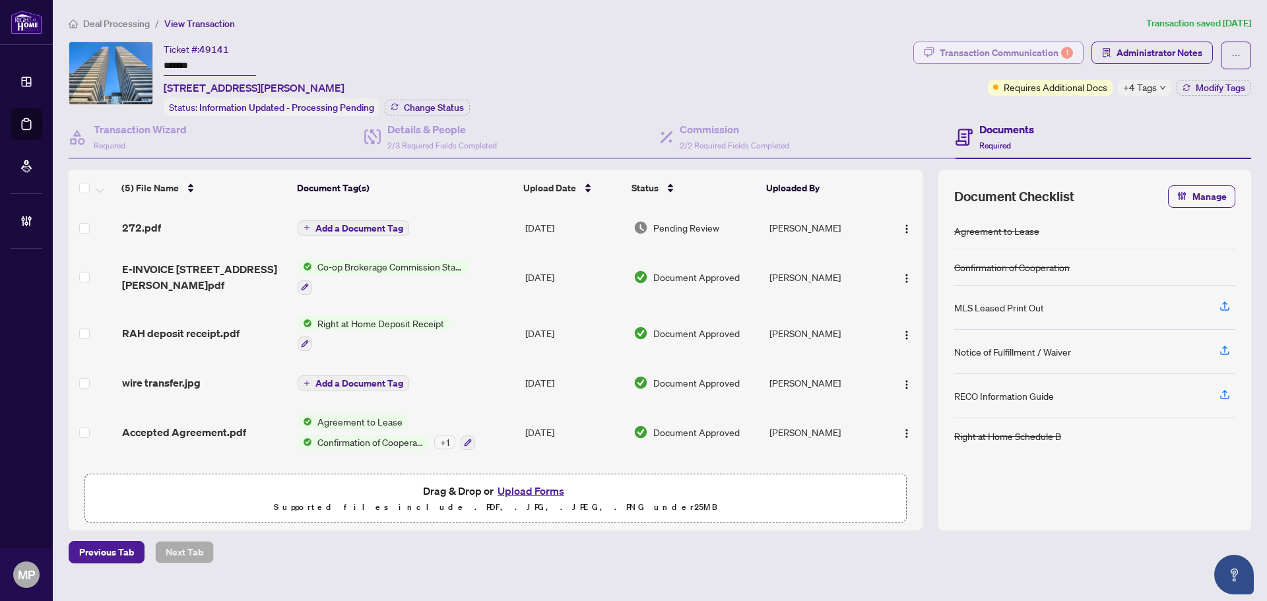
click at [995, 46] on div "Transaction Communication 1" at bounding box center [1006, 52] width 133 height 21
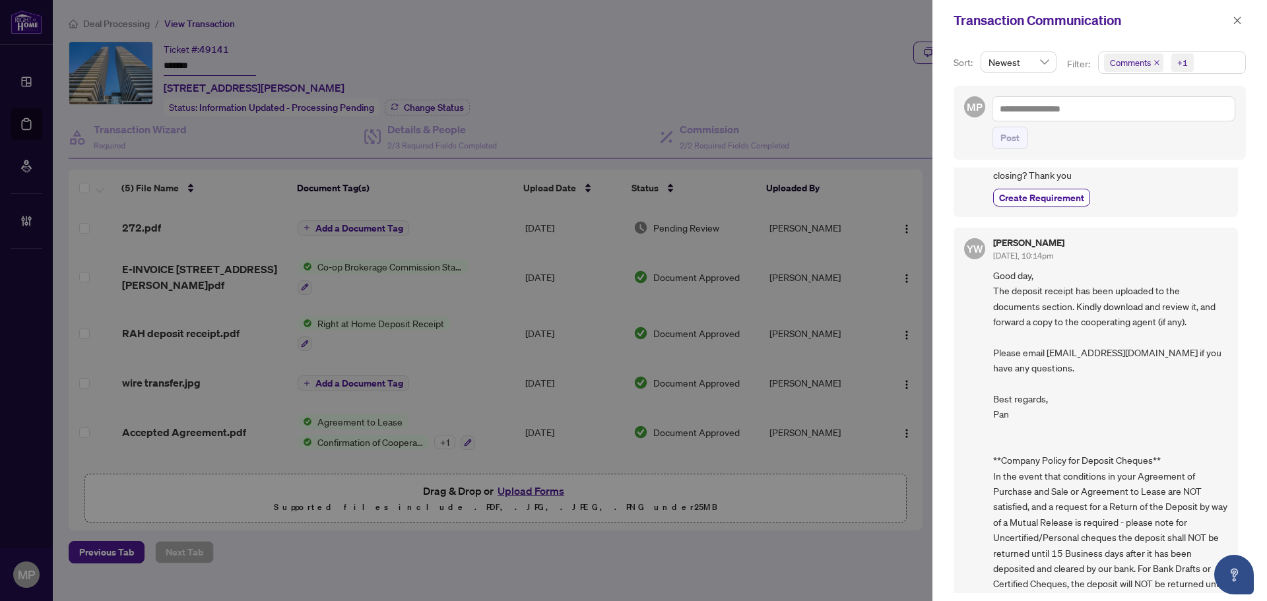
scroll to position [462, 0]
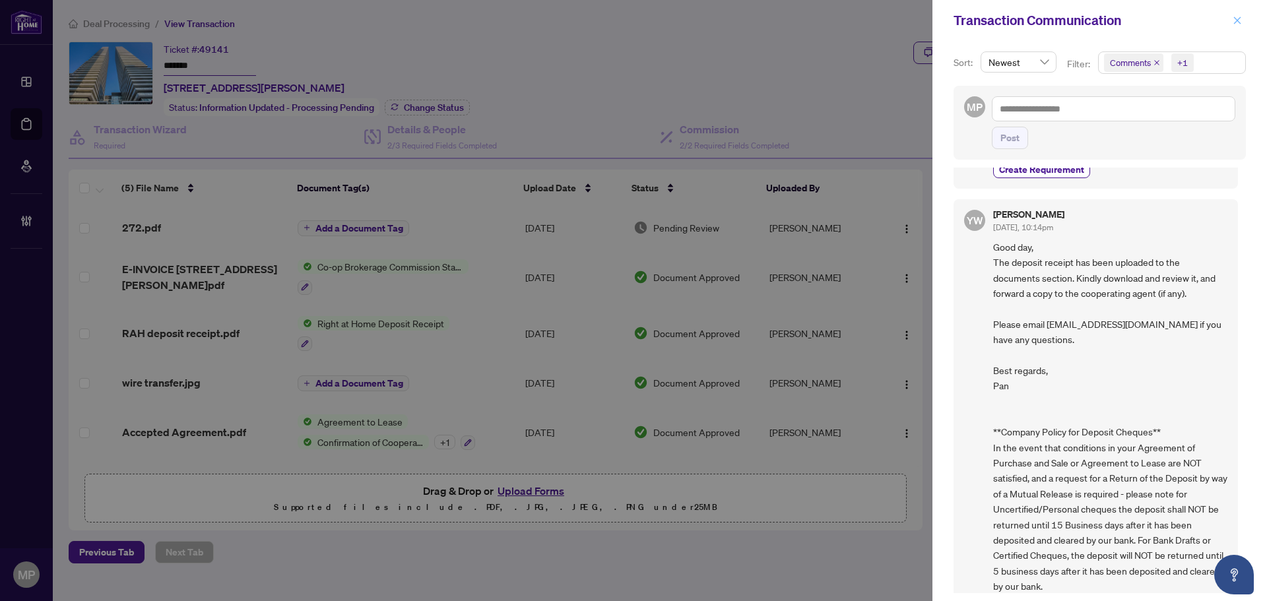
click at [1237, 18] on icon "close" at bounding box center [1237, 20] width 9 height 9
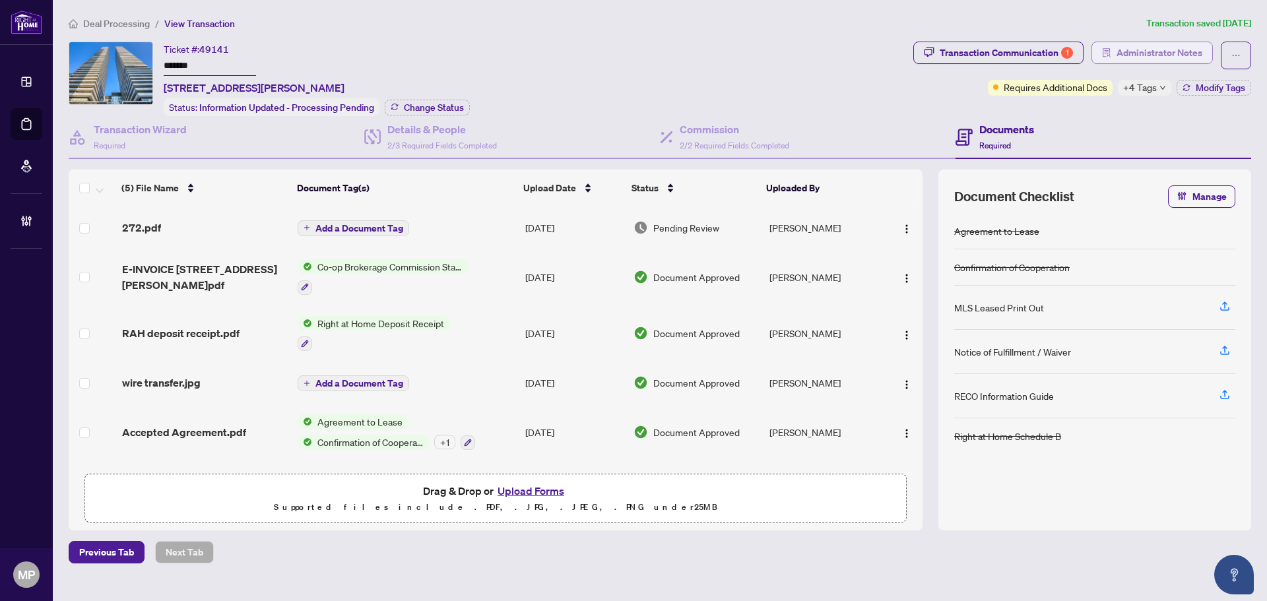
click at [1167, 50] on span "Administrator Notes" at bounding box center [1160, 52] width 86 height 21
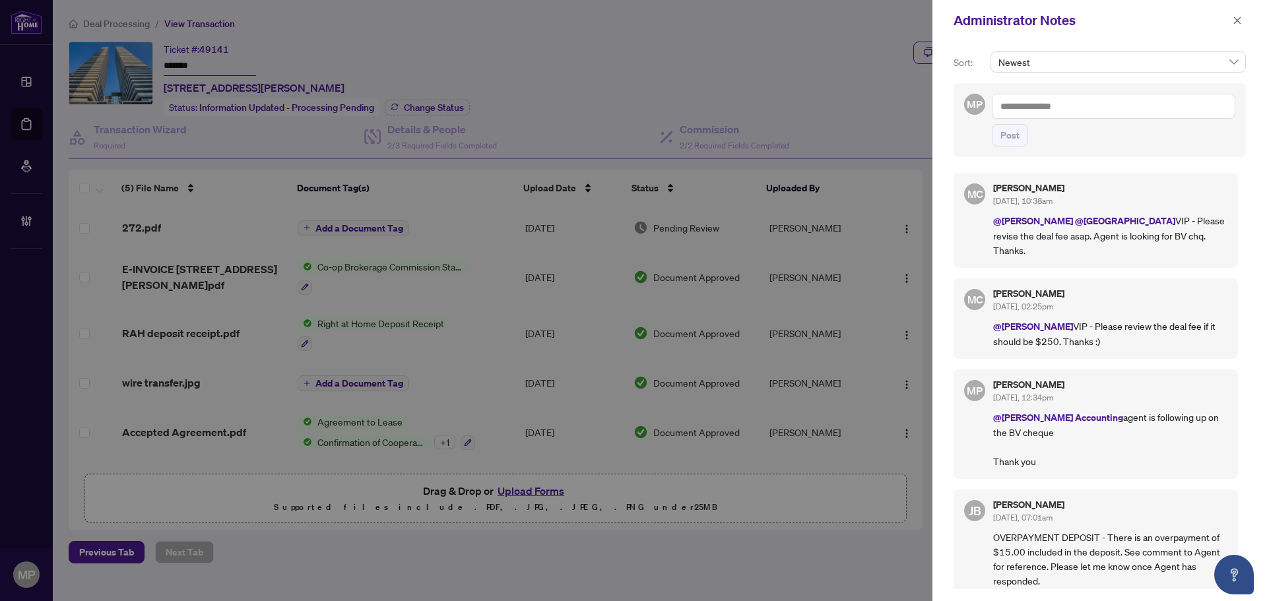
click at [725, 571] on div at bounding box center [633, 300] width 1267 height 601
click at [1236, 26] on span "button" at bounding box center [1237, 20] width 9 height 21
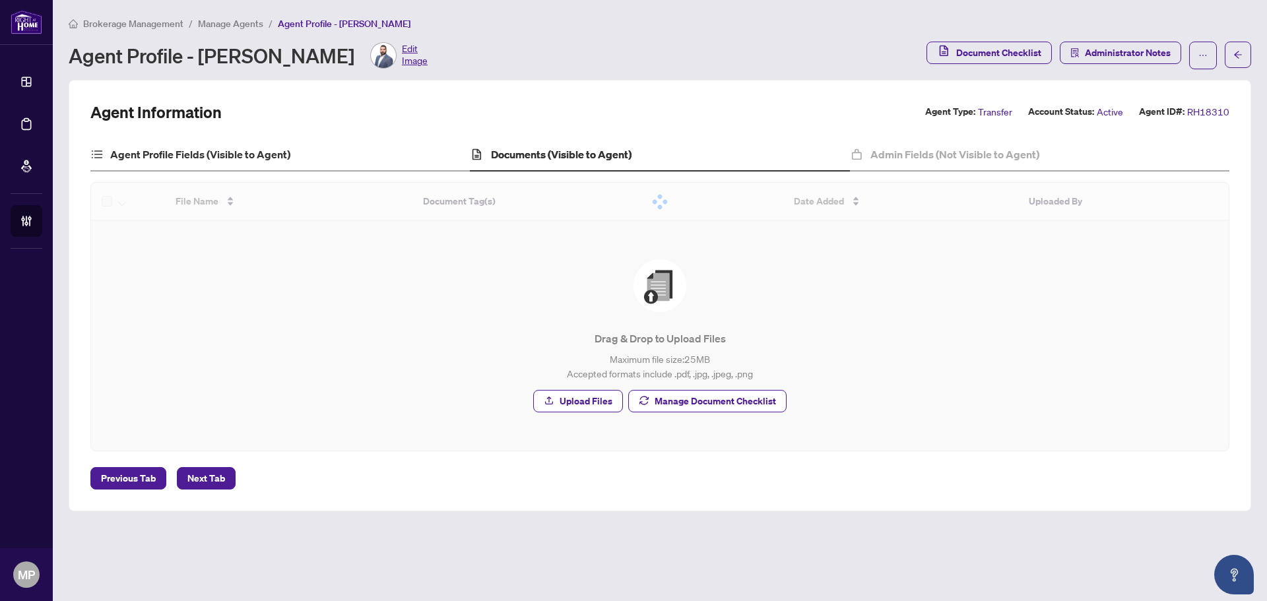
click at [207, 162] on div "Agent Profile Fields (Visible to Agent)" at bounding box center [279, 155] width 379 height 33
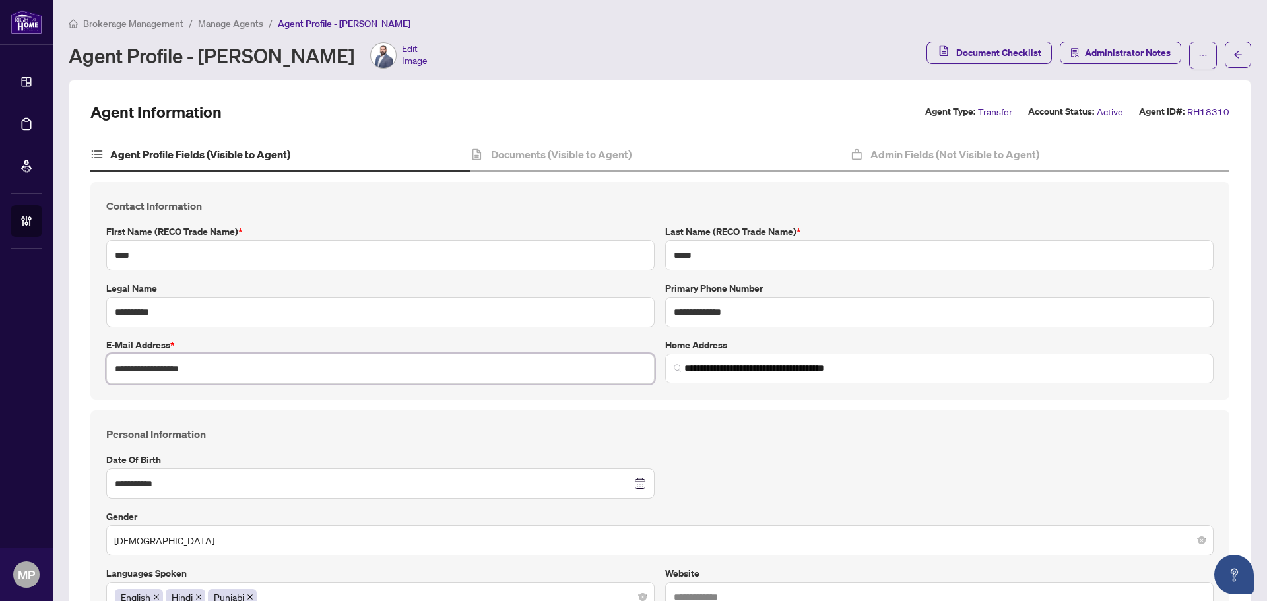
click at [204, 368] on input "**********" at bounding box center [380, 369] width 548 height 30
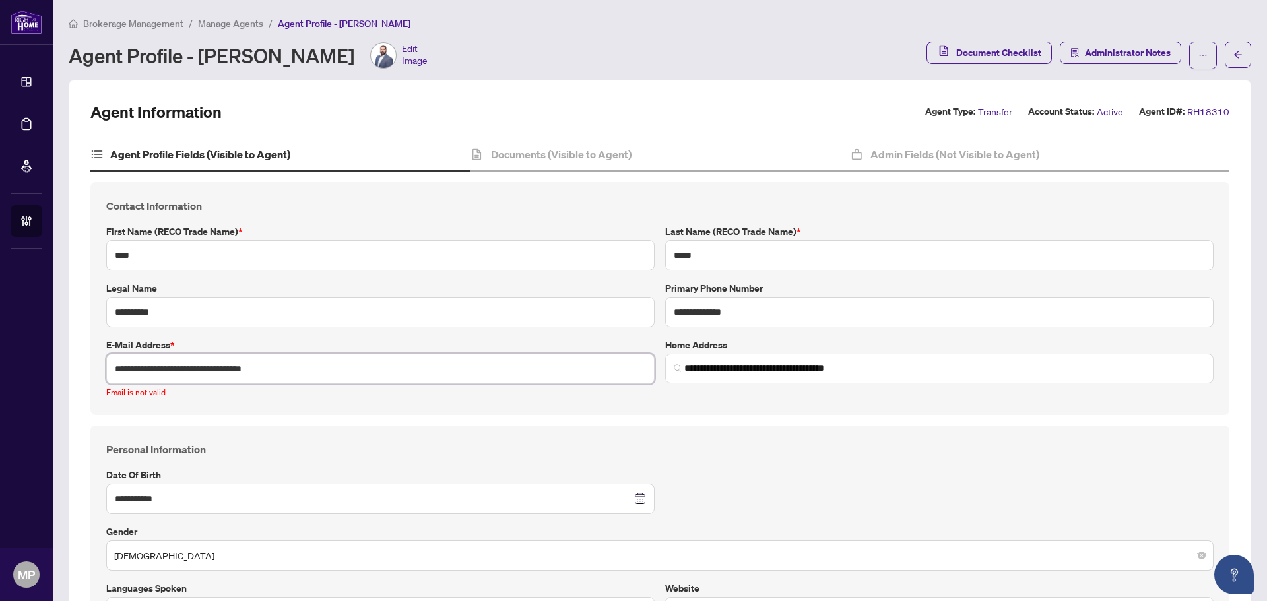
click at [202, 376] on input "**********" at bounding box center [380, 369] width 548 height 30
paste input "text"
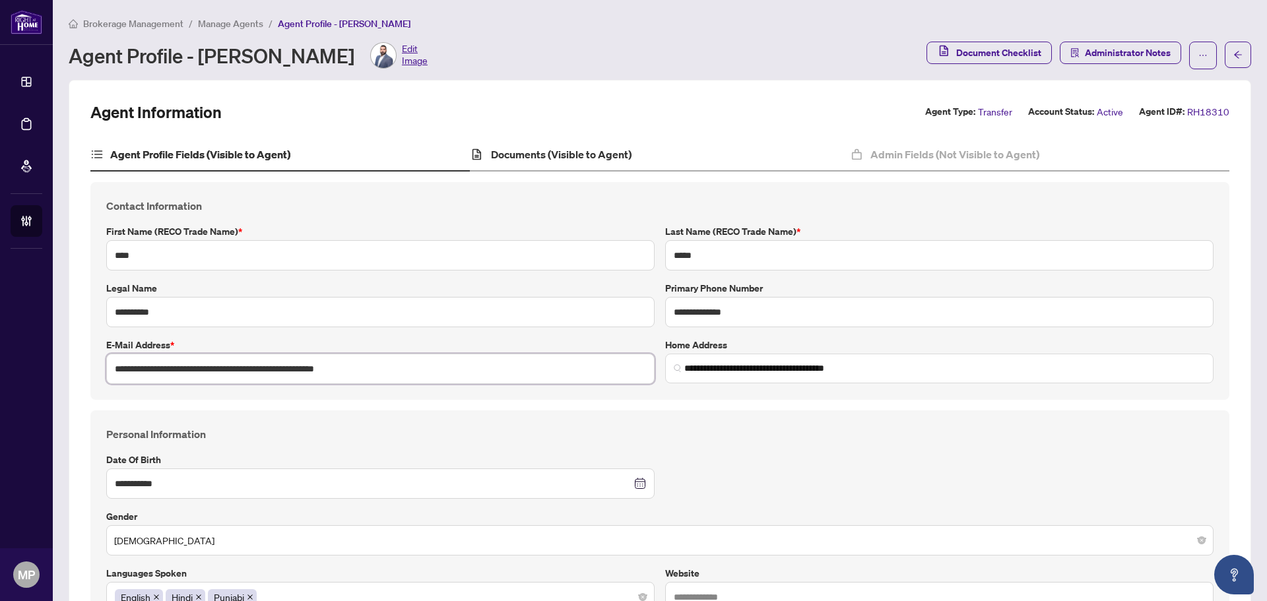
type input "**********"
click at [531, 150] on h4 "Documents (Visible to Agent)" at bounding box center [561, 154] width 141 height 16
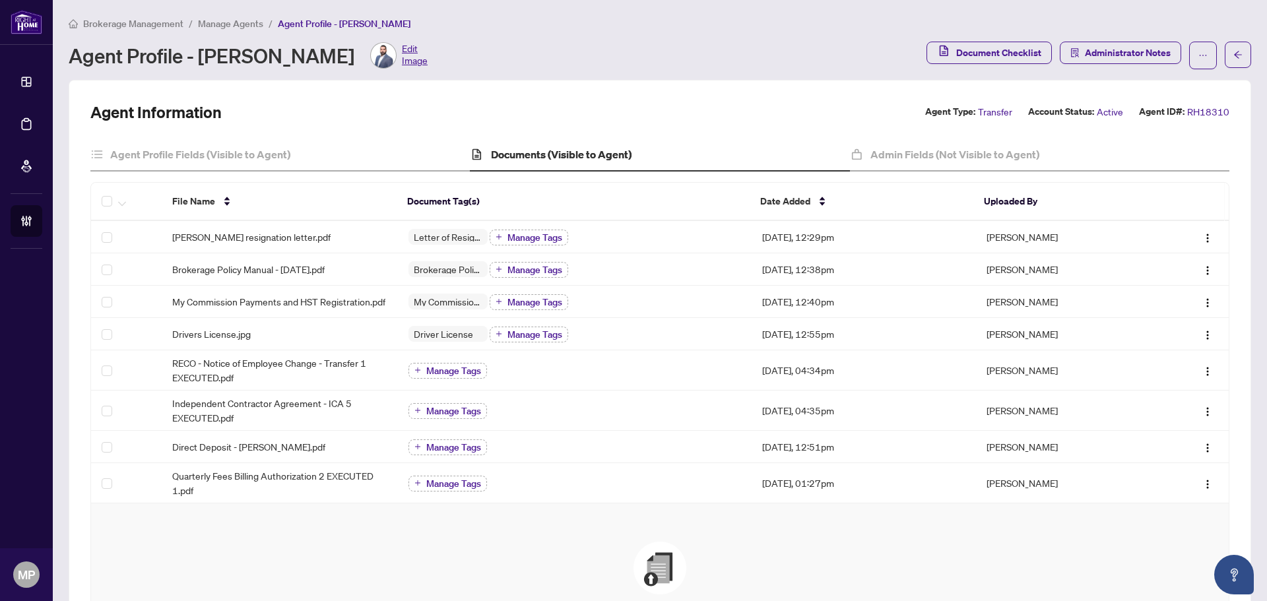
drag, startPoint x: 925, startPoint y: 530, endPoint x: 921, endPoint y: 524, distance: 7.5
click at [320, 149] on div "Agent Profile Fields (Visible to Agent)" at bounding box center [279, 155] width 379 height 33
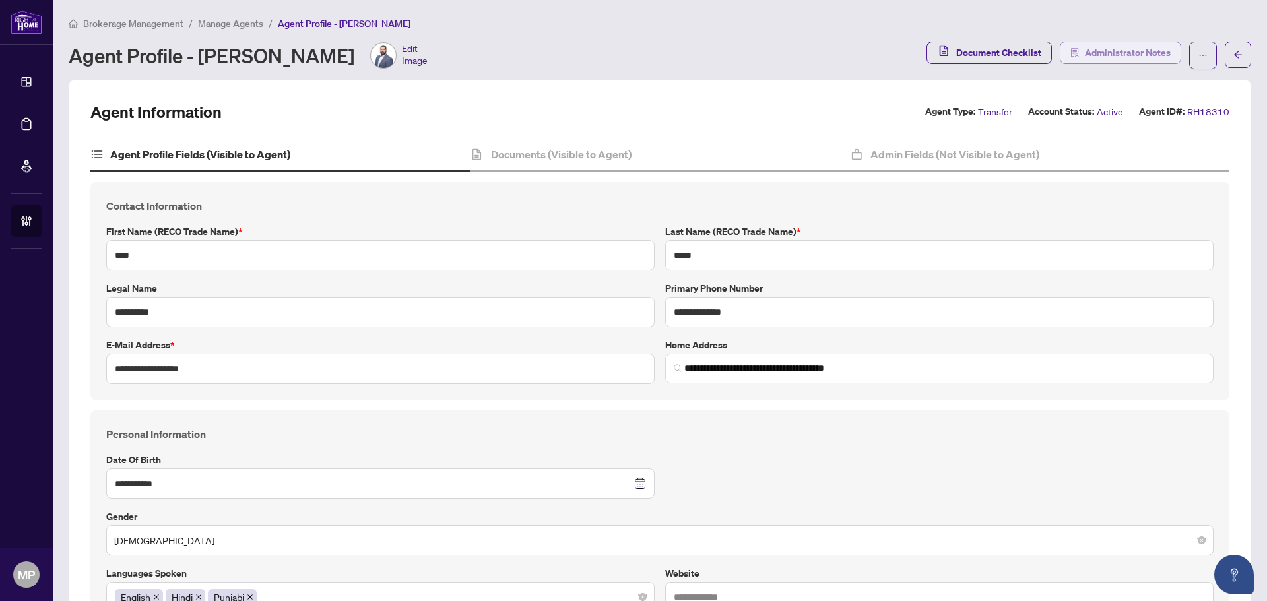
click at [1099, 59] on span "Administrator Notes" at bounding box center [1128, 52] width 86 height 21
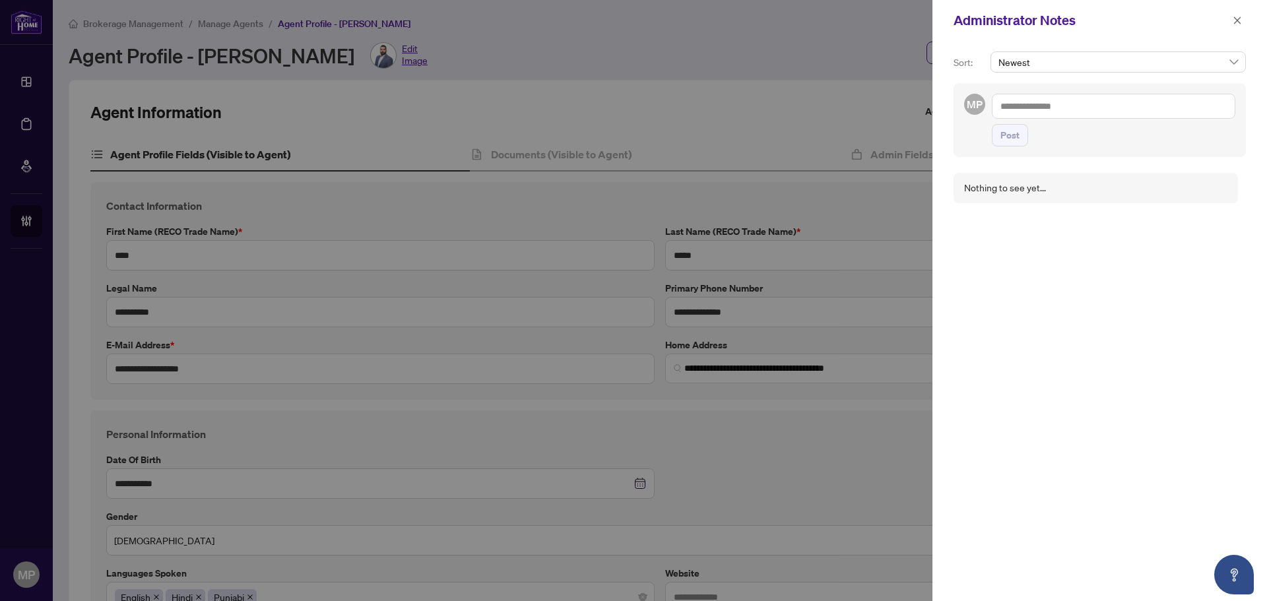
click at [1124, 106] on textarea at bounding box center [1113, 106] width 243 height 25
paste textarea "**********"
type textarea "**********"
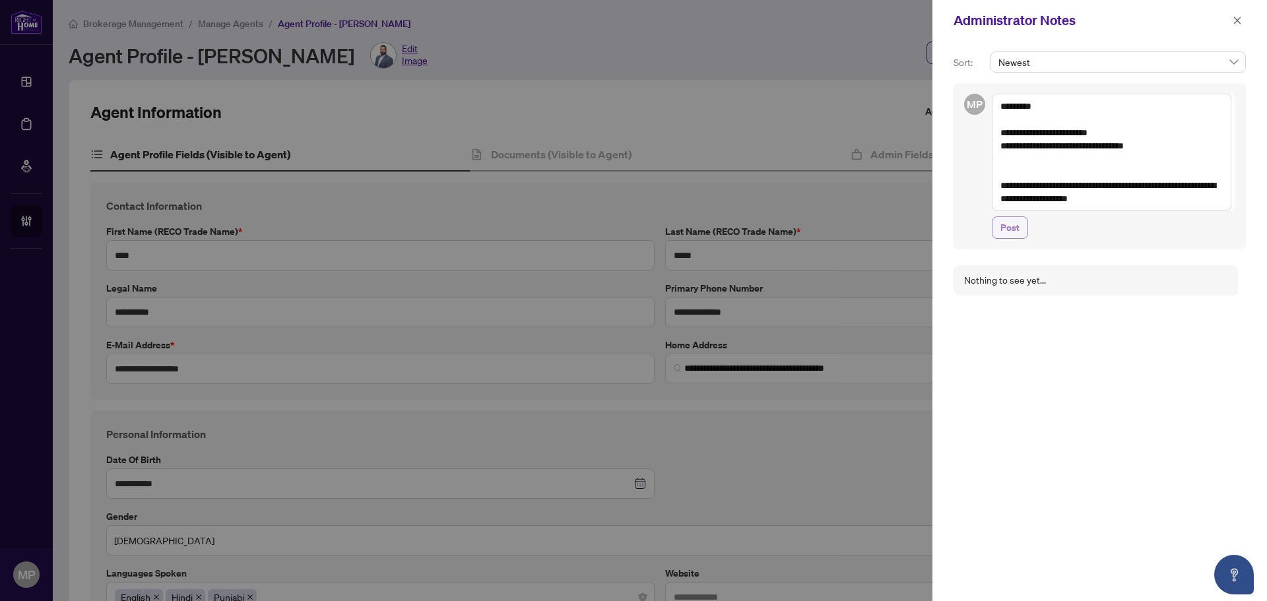
click at [1020, 232] on button "Post" at bounding box center [1010, 227] width 36 height 22
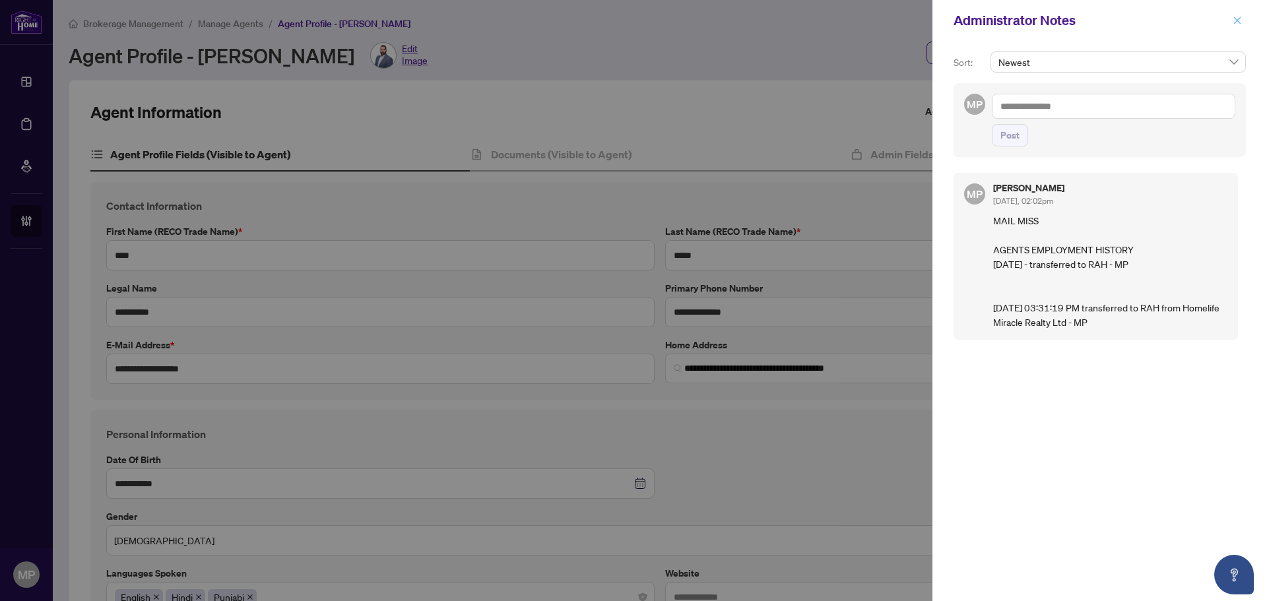
drag, startPoint x: 1231, startPoint y: 31, endPoint x: 1235, endPoint y: 24, distance: 8.1
click at [1235, 26] on div "Administrator Notes" at bounding box center [1099, 20] width 335 height 41
click at [1235, 24] on icon "close" at bounding box center [1237, 20] width 9 height 9
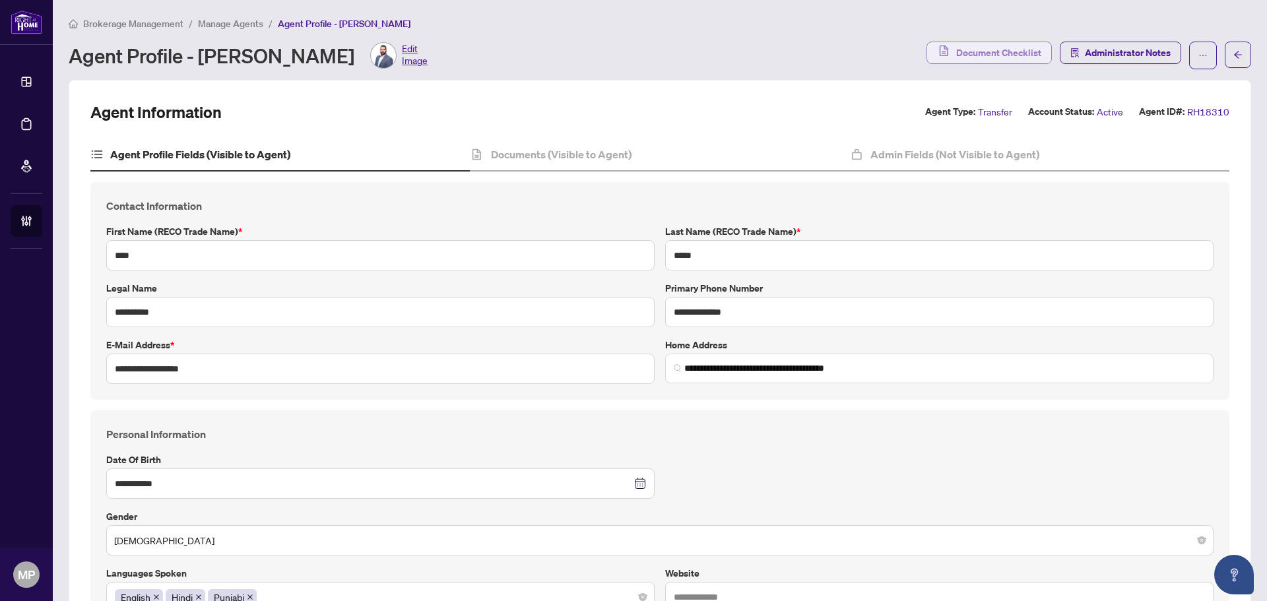
click at [956, 53] on span "Document Checklist" at bounding box center [998, 52] width 85 height 21
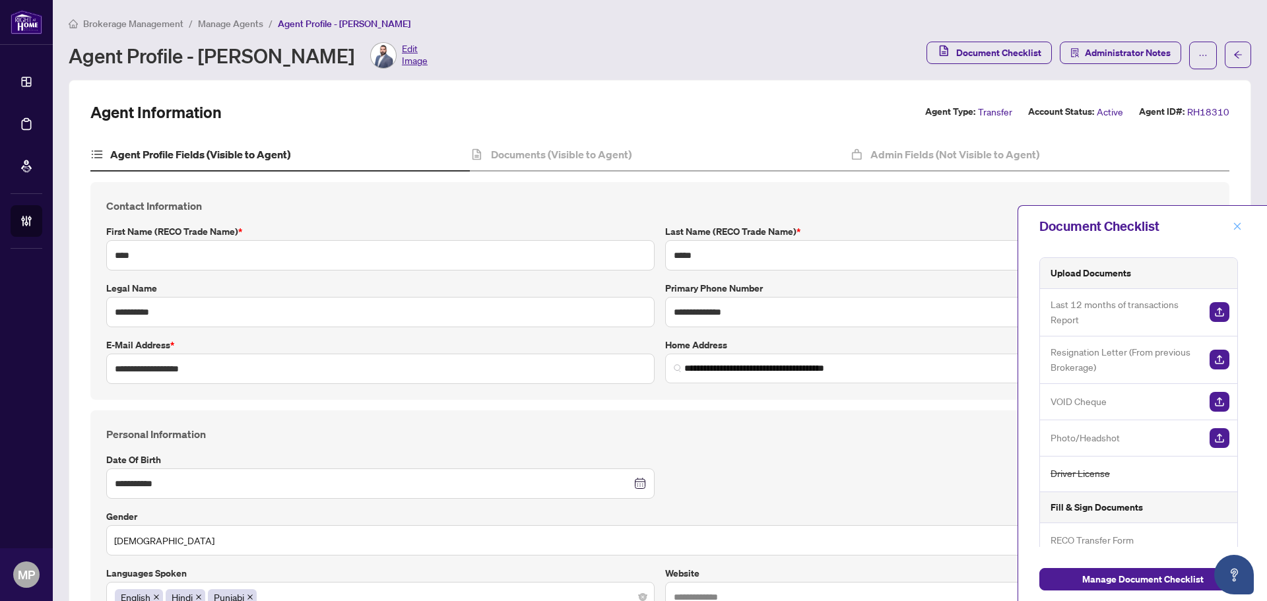
click at [1241, 229] on icon "close" at bounding box center [1237, 226] width 9 height 9
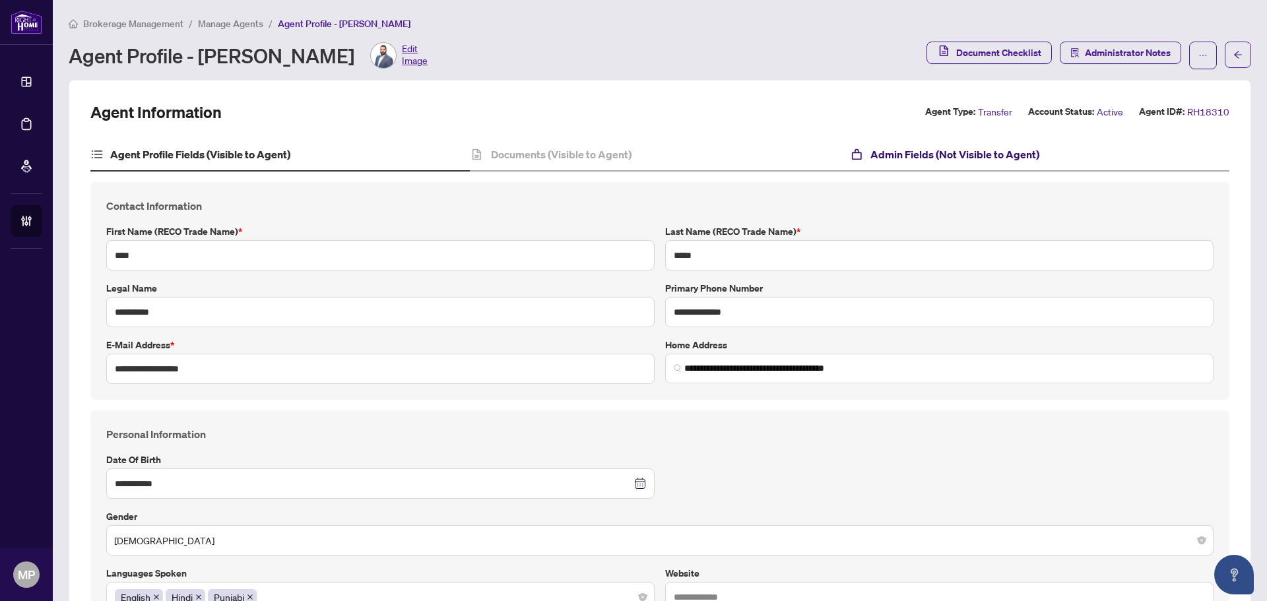
click at [973, 152] on h4 "Admin Fields (Not Visible to Agent)" at bounding box center [954, 154] width 169 height 16
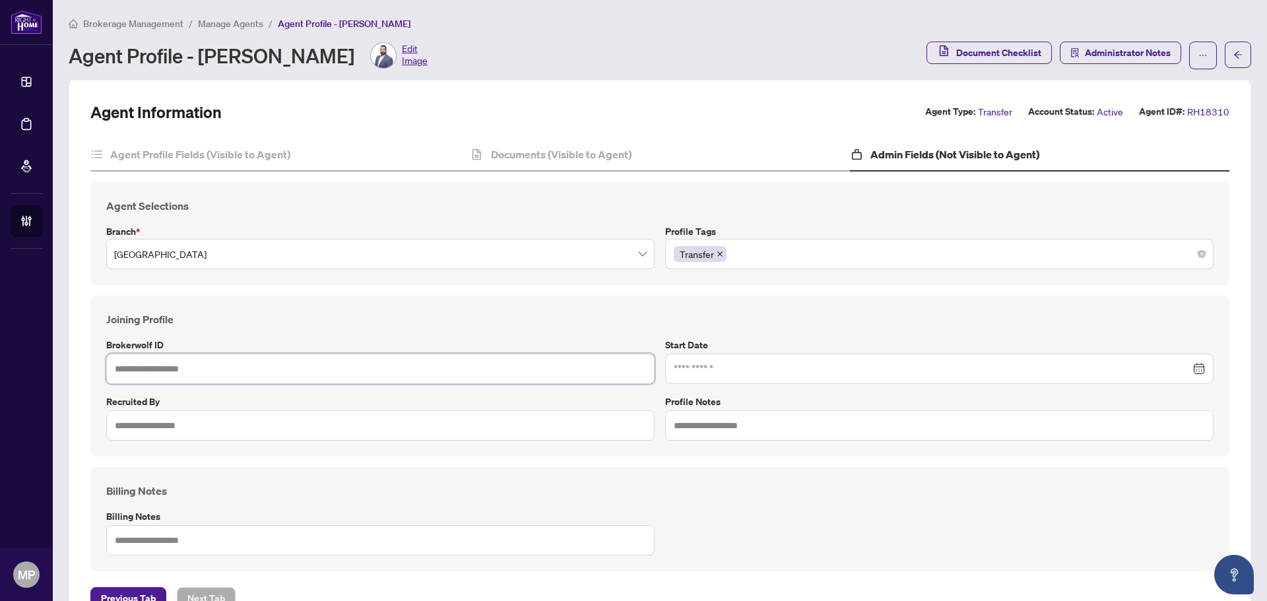
click at [403, 360] on input "text" at bounding box center [380, 369] width 548 height 30
type input "*****"
click at [185, 427] on input "text" at bounding box center [380, 425] width 548 height 30
click at [812, 386] on div "Joining Profile Brokerwolf ID ***** Start Date Recruited by Profile Notes" at bounding box center [660, 375] width 1118 height 129
click at [841, 364] on input at bounding box center [932, 369] width 517 height 15
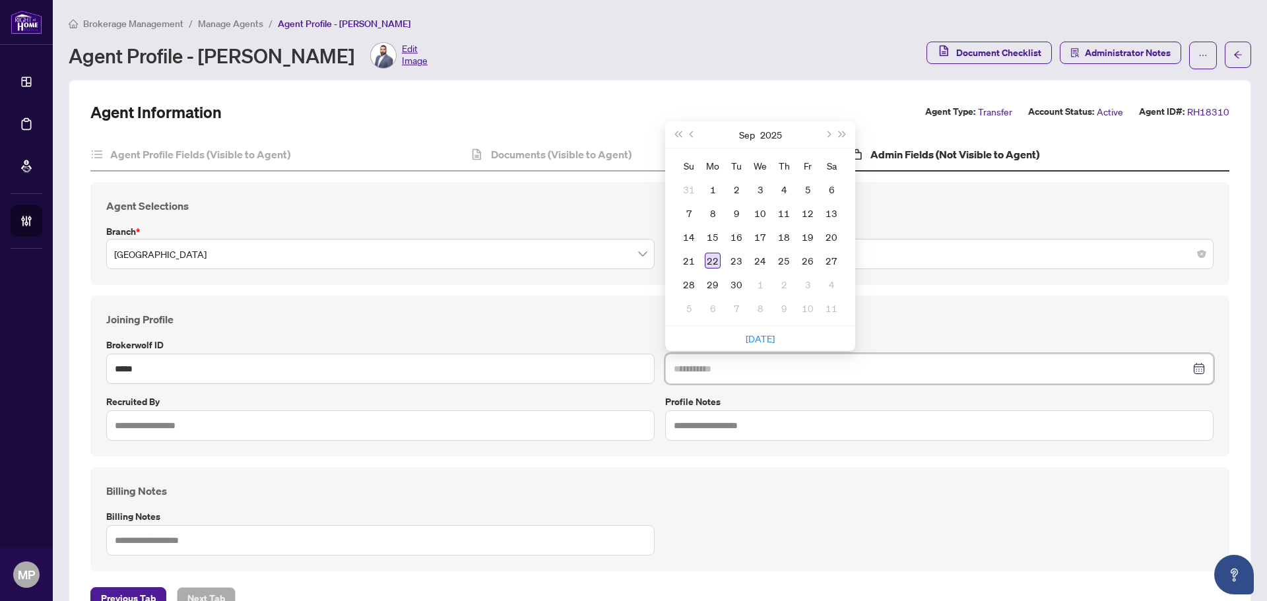
type input "**********"
click at [712, 263] on div "22" at bounding box center [713, 261] width 16 height 16
